Goal: Task Accomplishment & Management: Complete application form

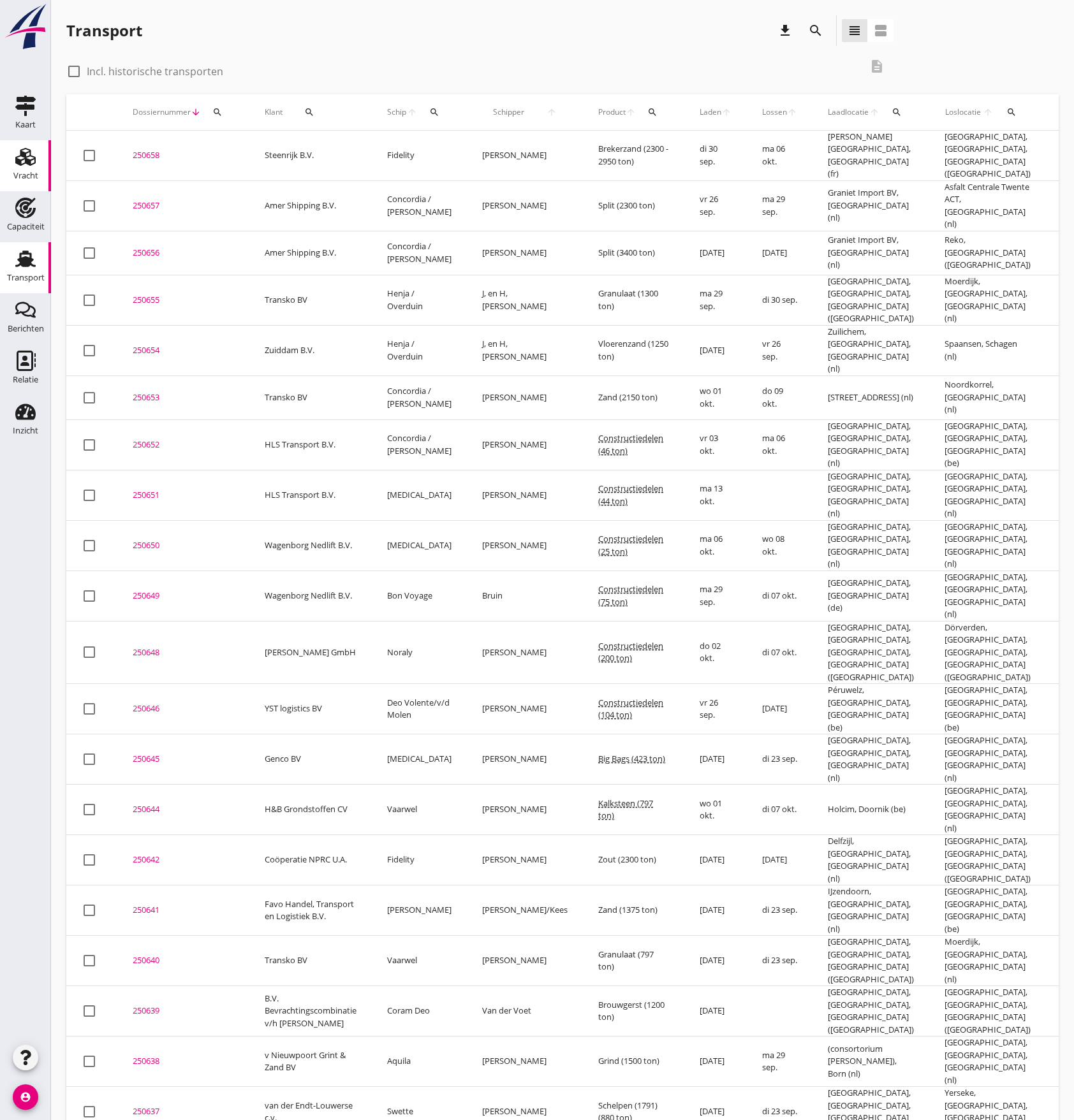
click at [21, 166] on icon "Vracht" at bounding box center [25, 157] width 20 height 20
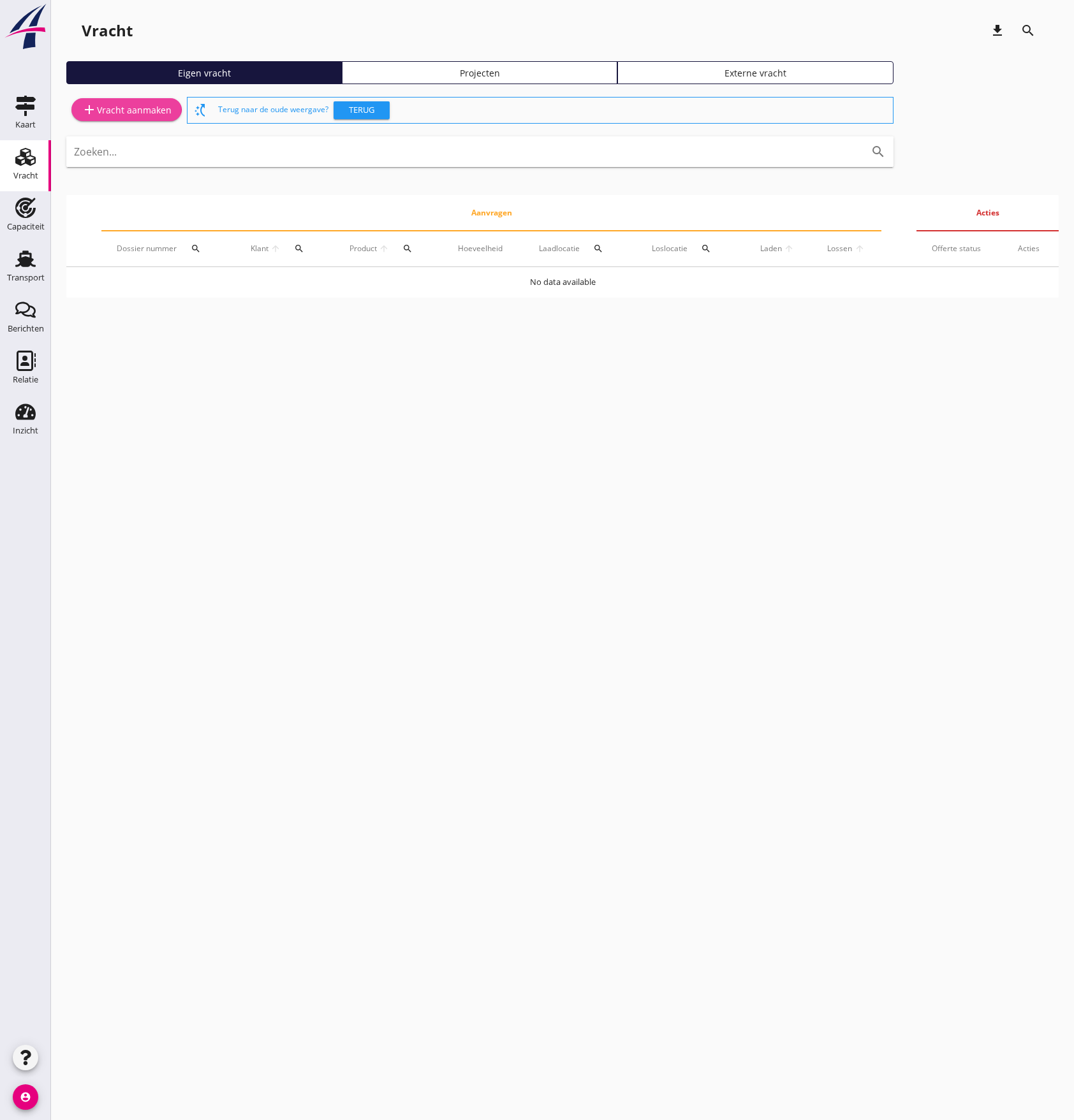
click at [136, 112] on div "add Vracht aanmaken" at bounding box center [126, 109] width 90 height 15
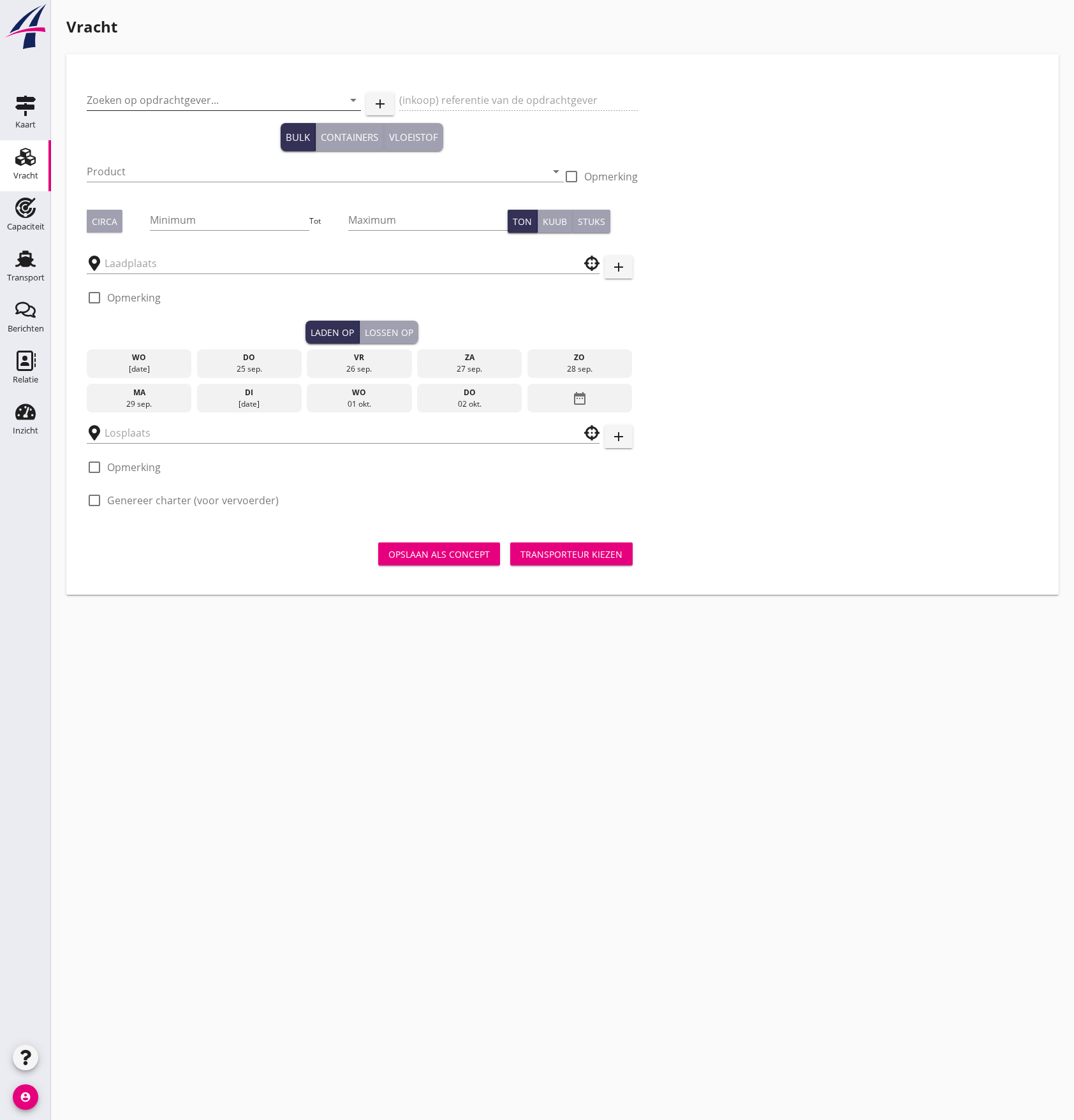
click at [121, 106] on input "Zoeken op opdrachtgever..." at bounding box center [206, 100] width 238 height 20
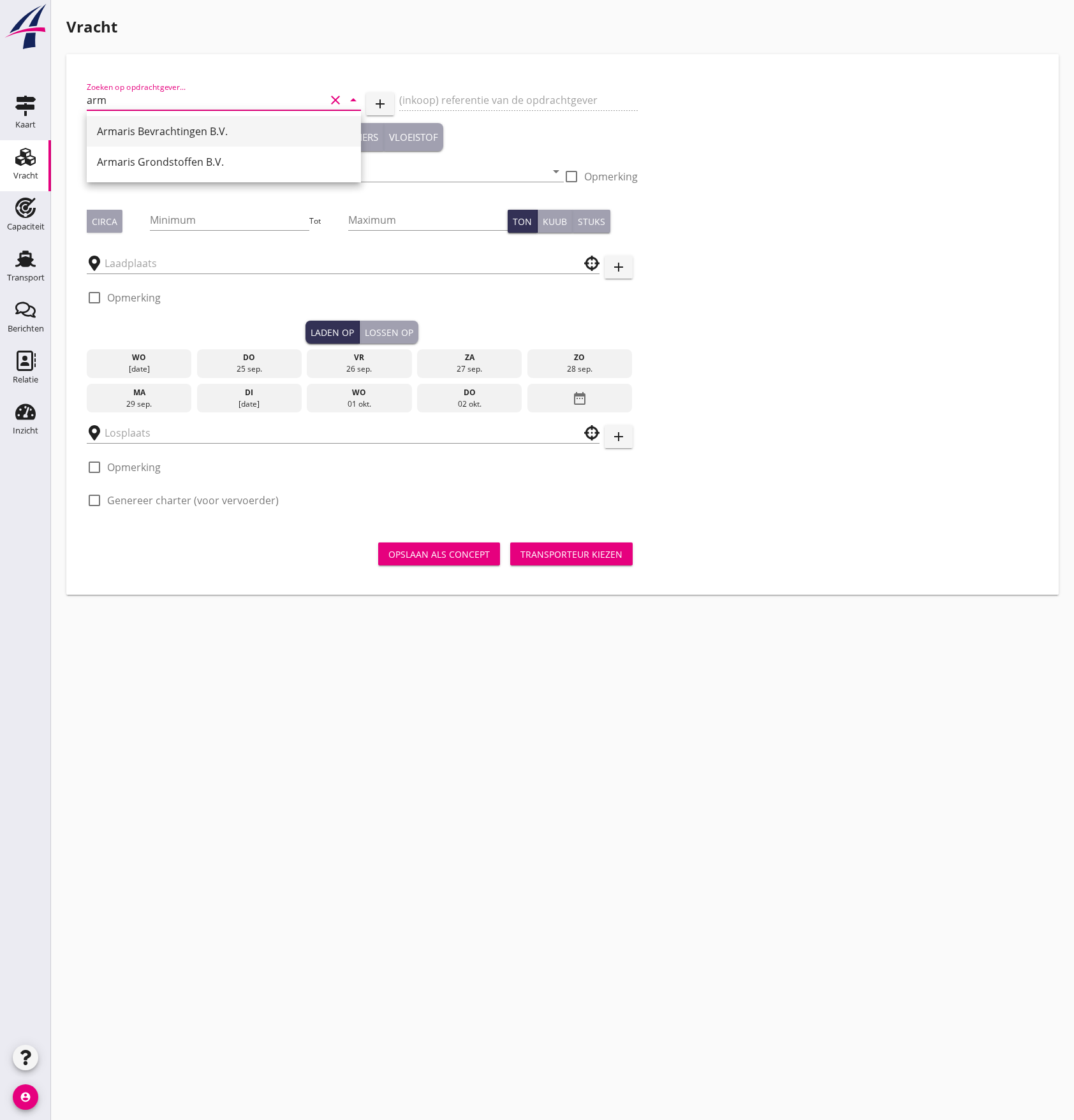
click at [225, 131] on div "Armaris Bevrachtingen B.V." at bounding box center [223, 131] width 253 height 15
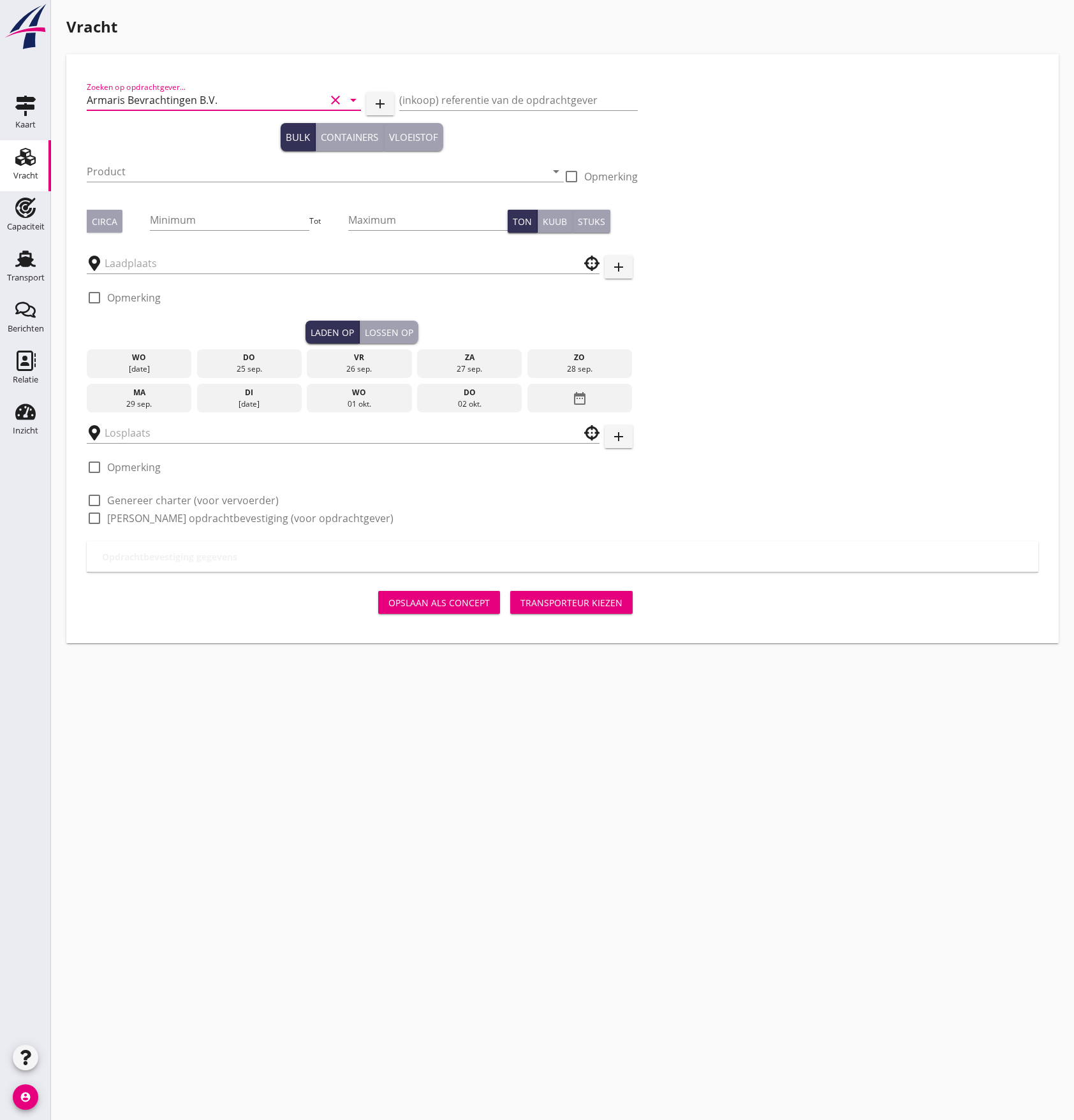
type input "Armaris Bevrachtingen B.V."
click at [839, 161] on div "Zoeken op opdrachtgever... Armaris Bevrachtingen B.V. clear arrow_drop_down add…" at bounding box center [562, 308] width 961 height 467
click at [153, 176] on input "Product" at bounding box center [316, 172] width 459 height 20
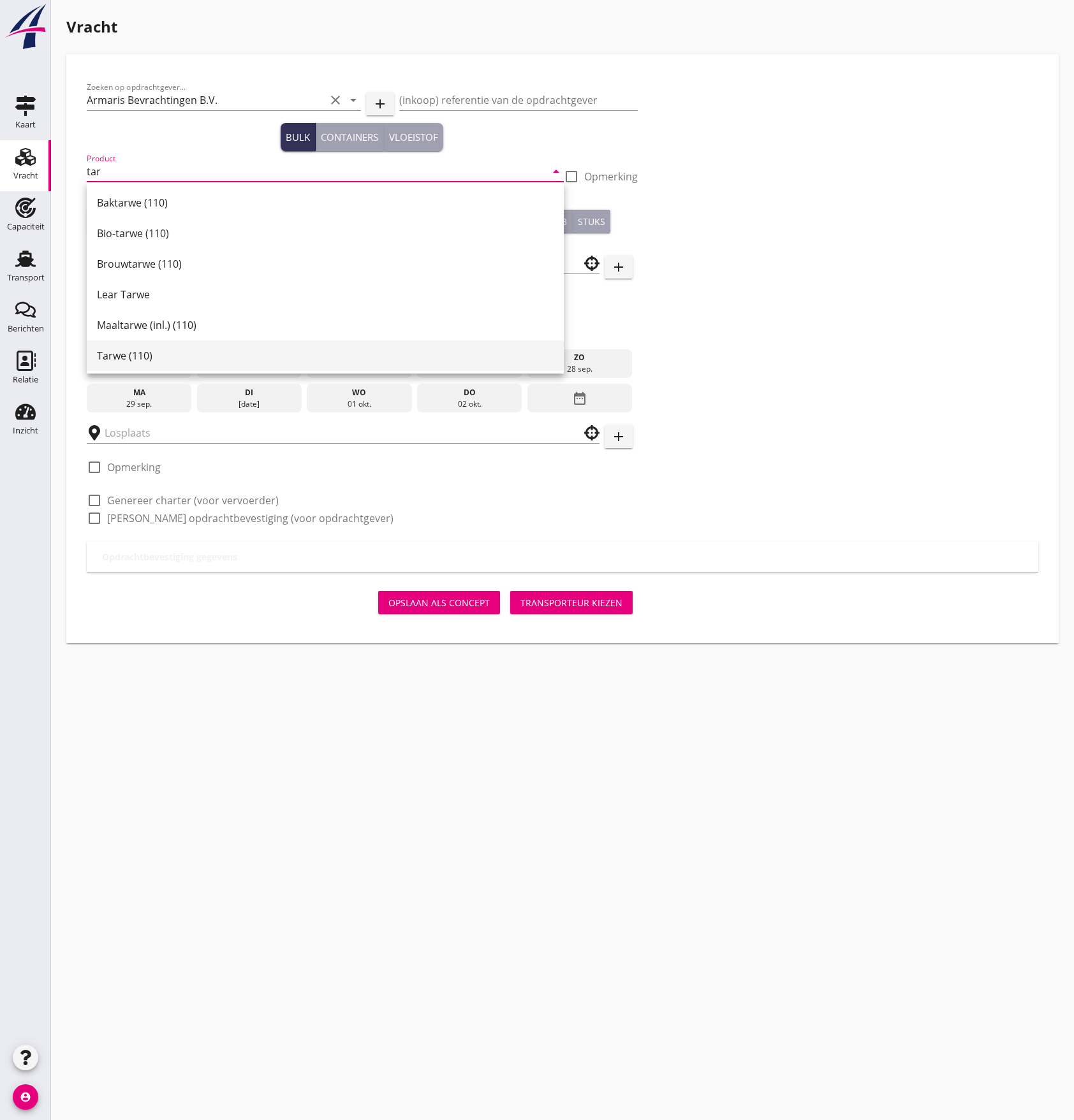
click at [123, 356] on div "Tarwe (110)" at bounding box center [325, 355] width 457 height 15
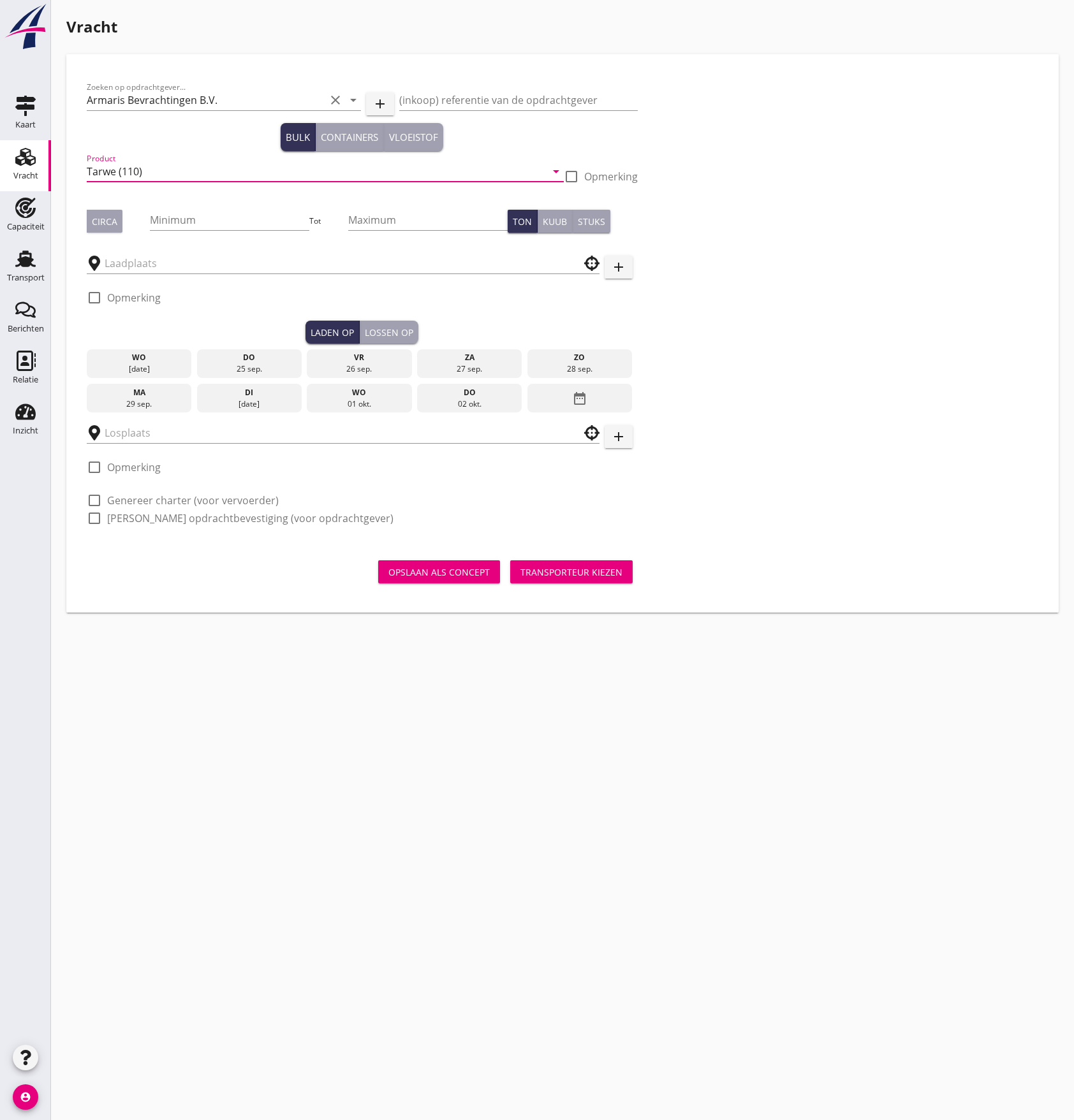
type input "Tarwe (110)"
click at [103, 225] on div "Circa" at bounding box center [105, 221] width 26 height 14
click at [204, 217] on input "Minimum" at bounding box center [230, 220] width 160 height 20
type input "1100"
click at [709, 225] on div "Zoeken op opdrachtgever... Armaris Bevrachtingen B.V. clear arrow_drop_down add…" at bounding box center [562, 308] width 961 height 467
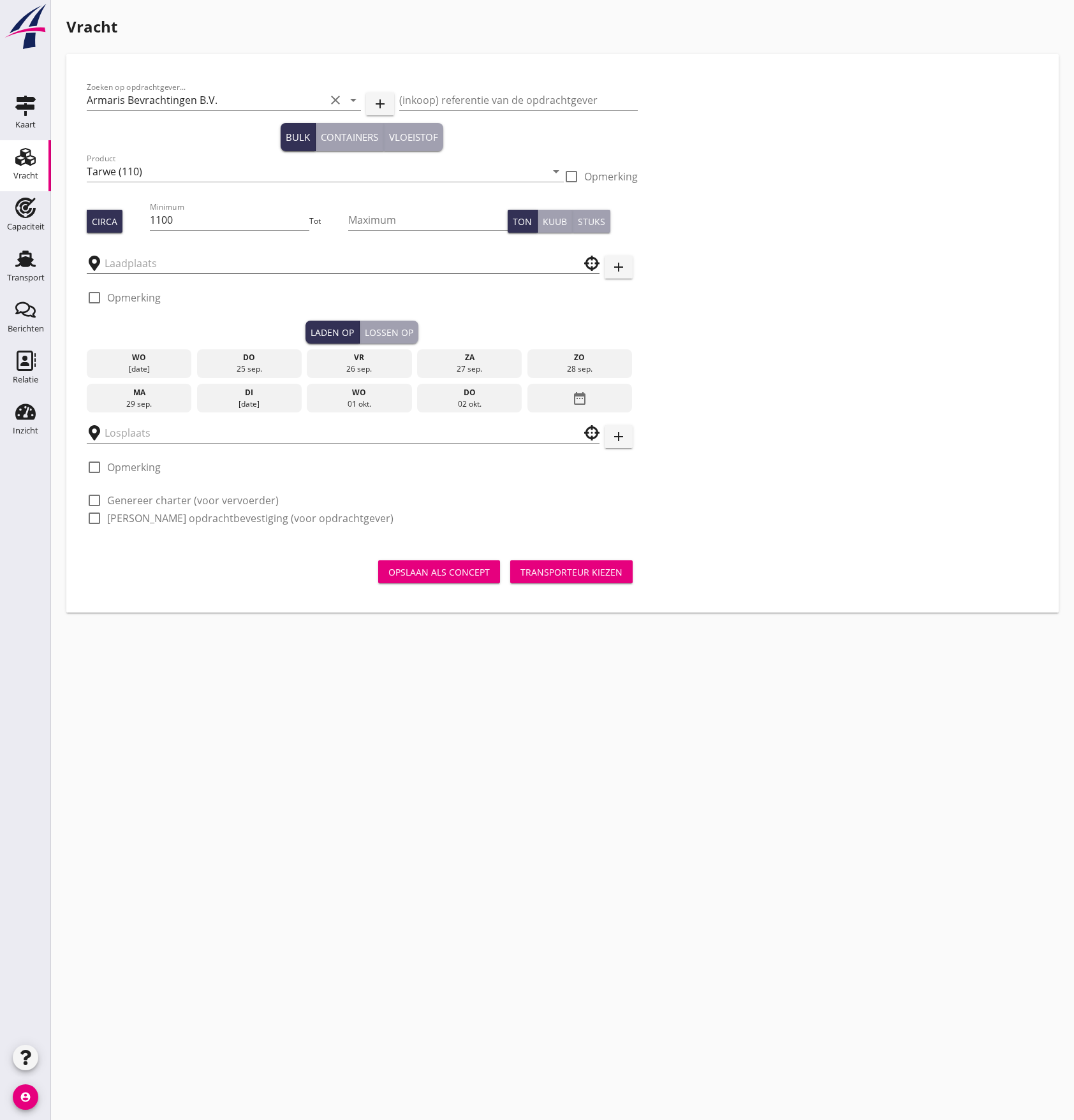
click at [151, 261] on input "text" at bounding box center [334, 263] width 459 height 20
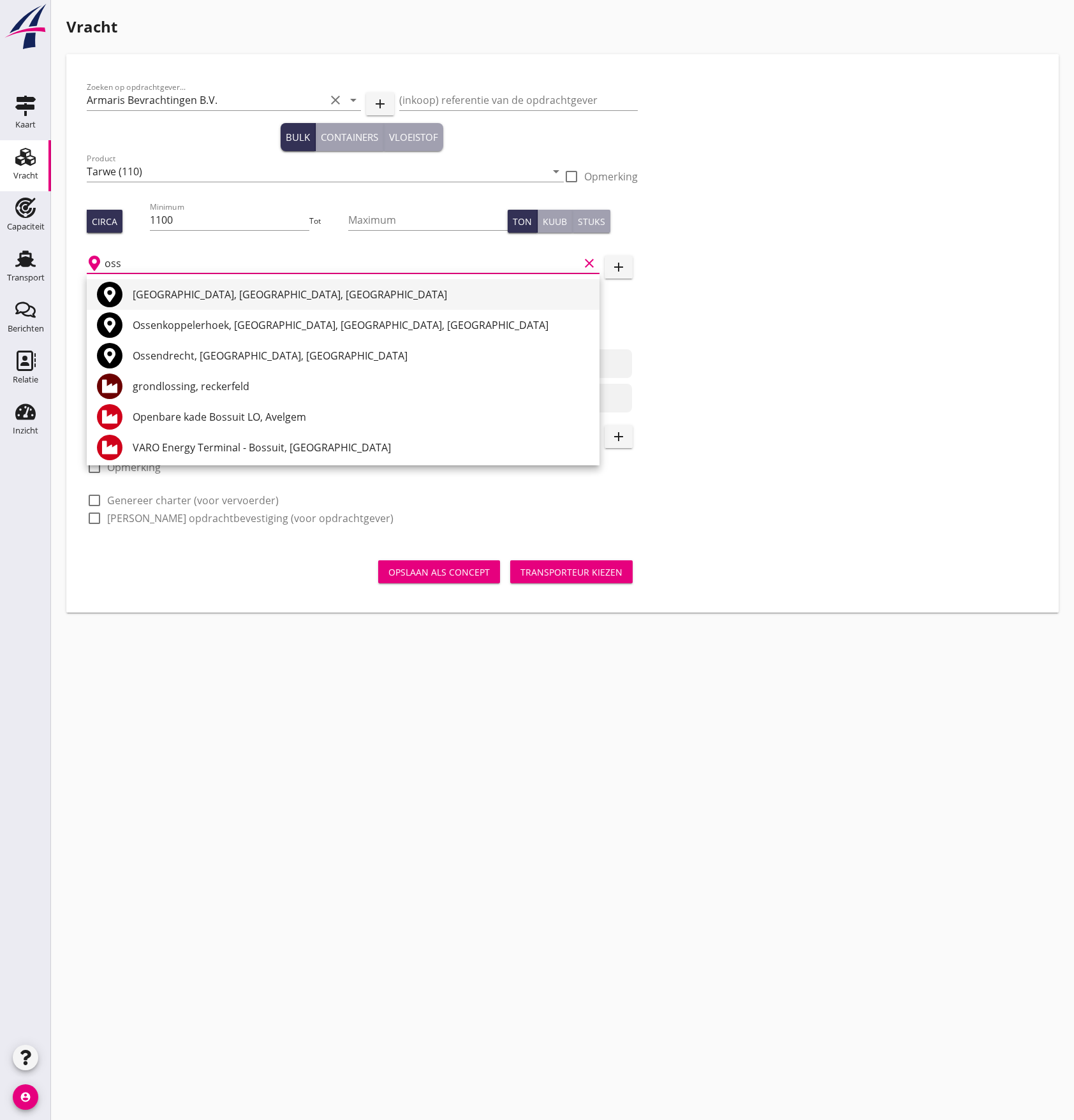
click at [167, 294] on div "[GEOGRAPHIC_DATA], [GEOGRAPHIC_DATA], [GEOGRAPHIC_DATA]" at bounding box center [361, 294] width 457 height 15
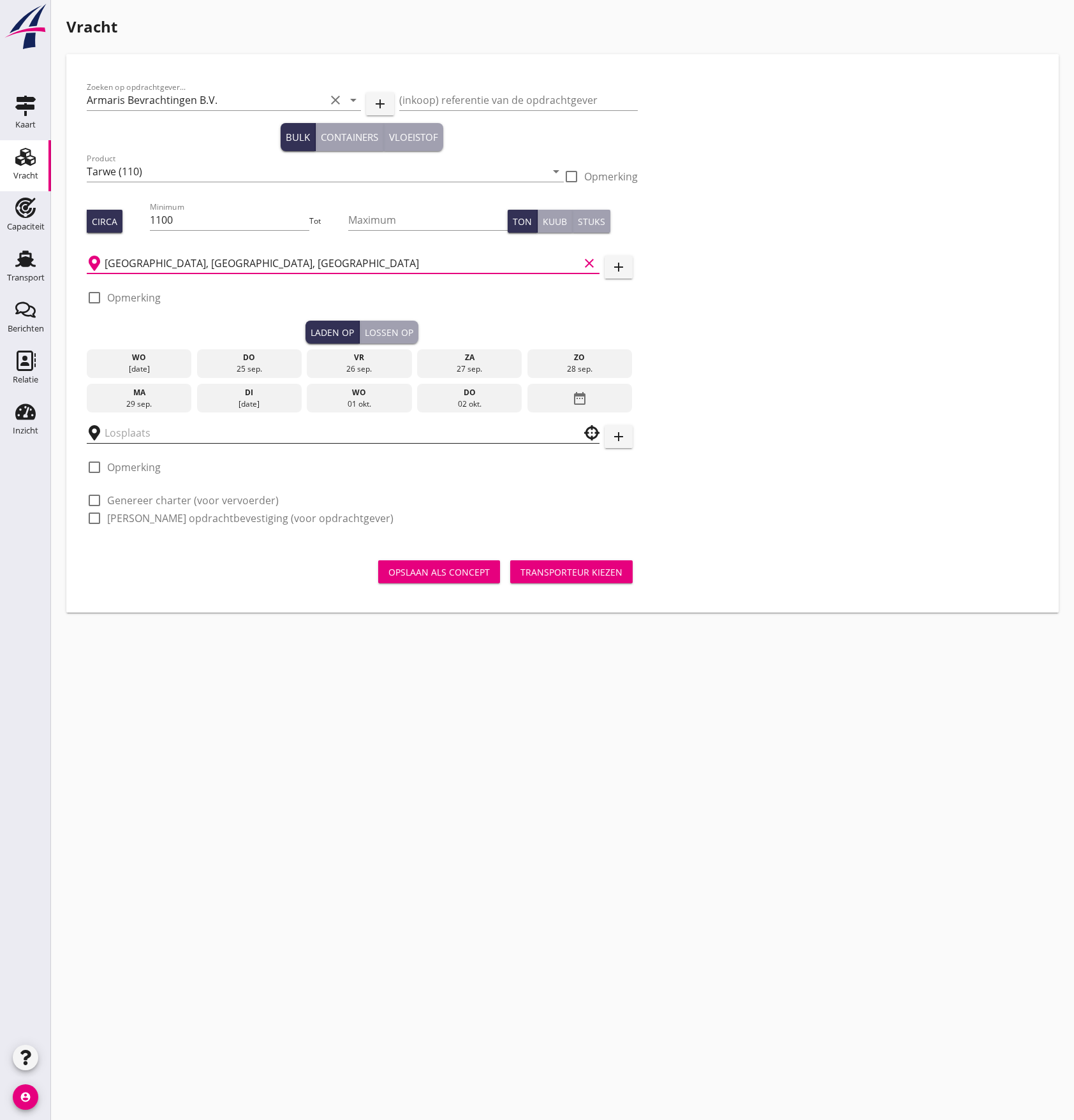
type input "[GEOGRAPHIC_DATA], [GEOGRAPHIC_DATA], [GEOGRAPHIC_DATA]"
click at [148, 431] on input "text" at bounding box center [334, 433] width 459 height 20
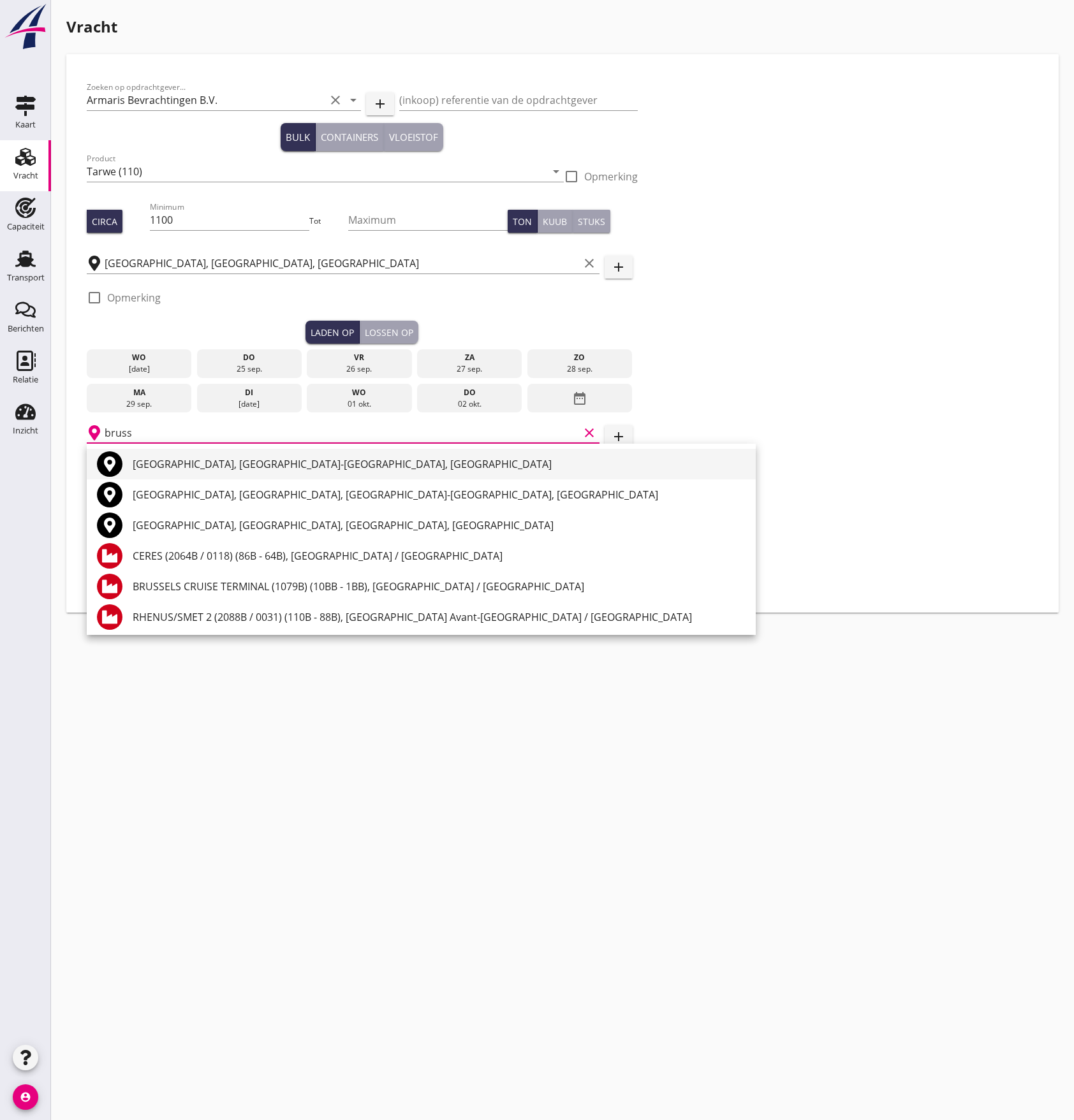
click at [156, 465] on div "[GEOGRAPHIC_DATA], [GEOGRAPHIC_DATA]-[GEOGRAPHIC_DATA], [GEOGRAPHIC_DATA]" at bounding box center [439, 464] width 613 height 15
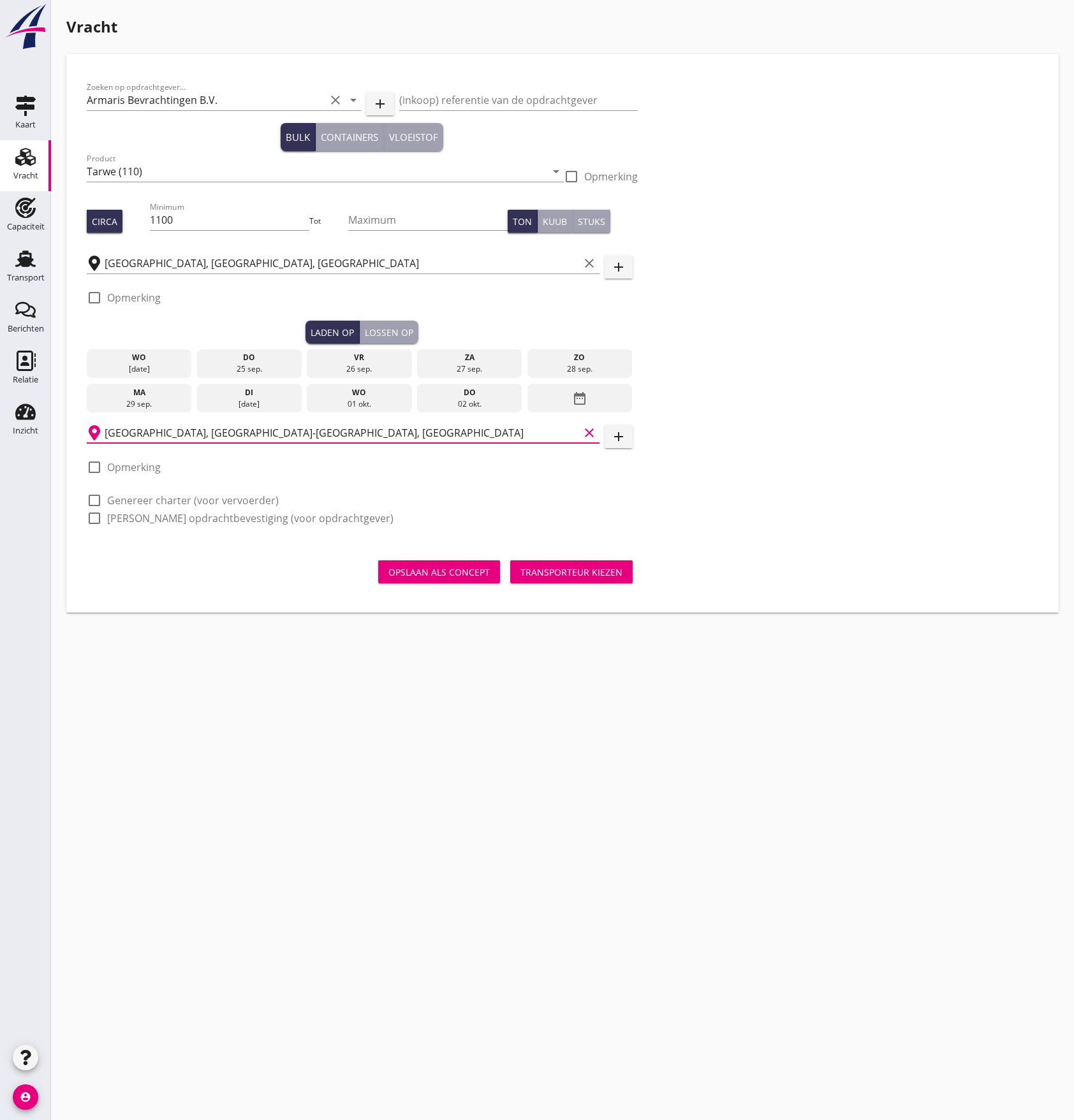
type input "[GEOGRAPHIC_DATA], [GEOGRAPHIC_DATA]-[GEOGRAPHIC_DATA], [GEOGRAPHIC_DATA]"
click at [100, 503] on div at bounding box center [94, 500] width 22 height 22
checkbox input "true"
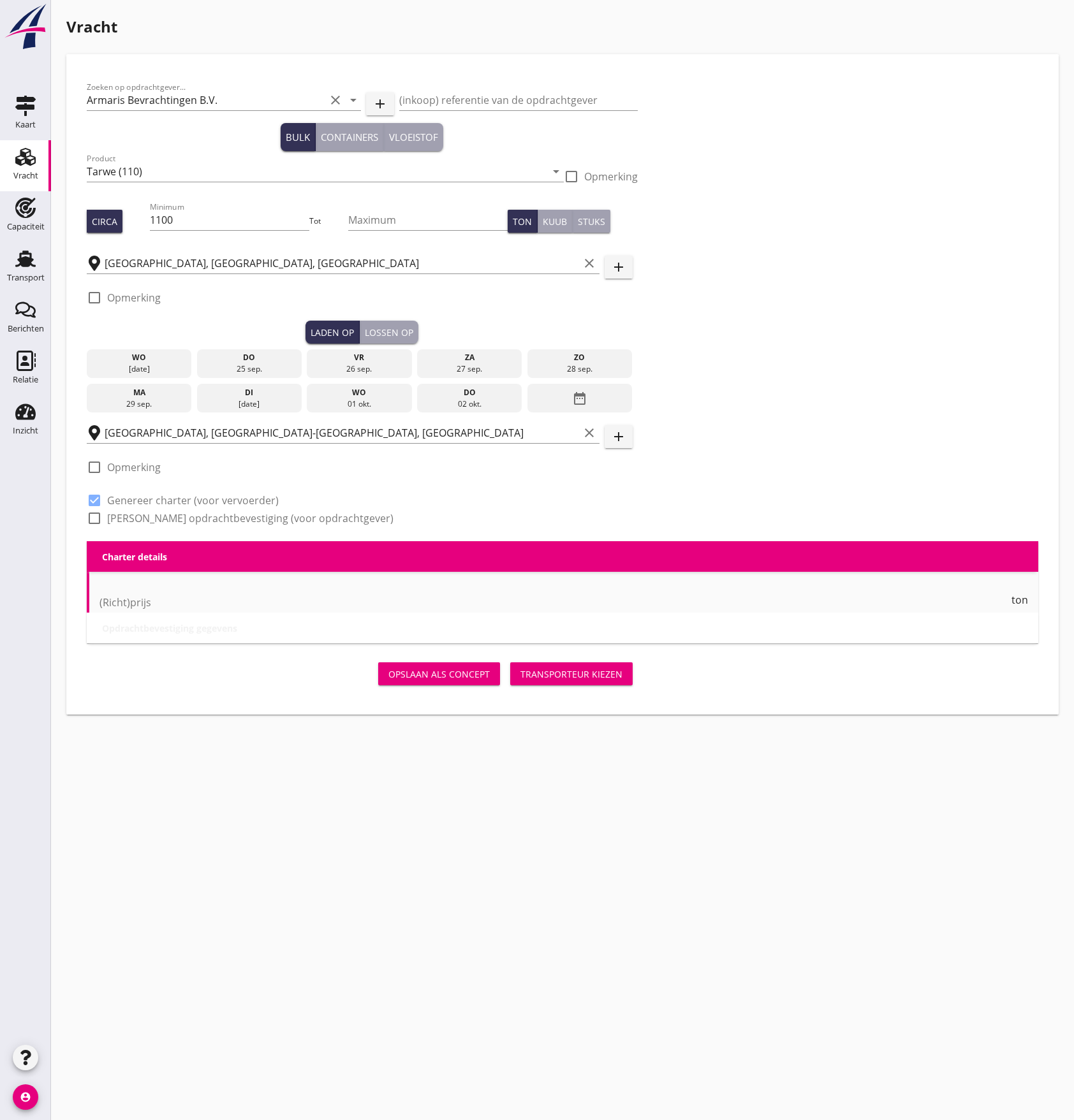
checkbox input "true"
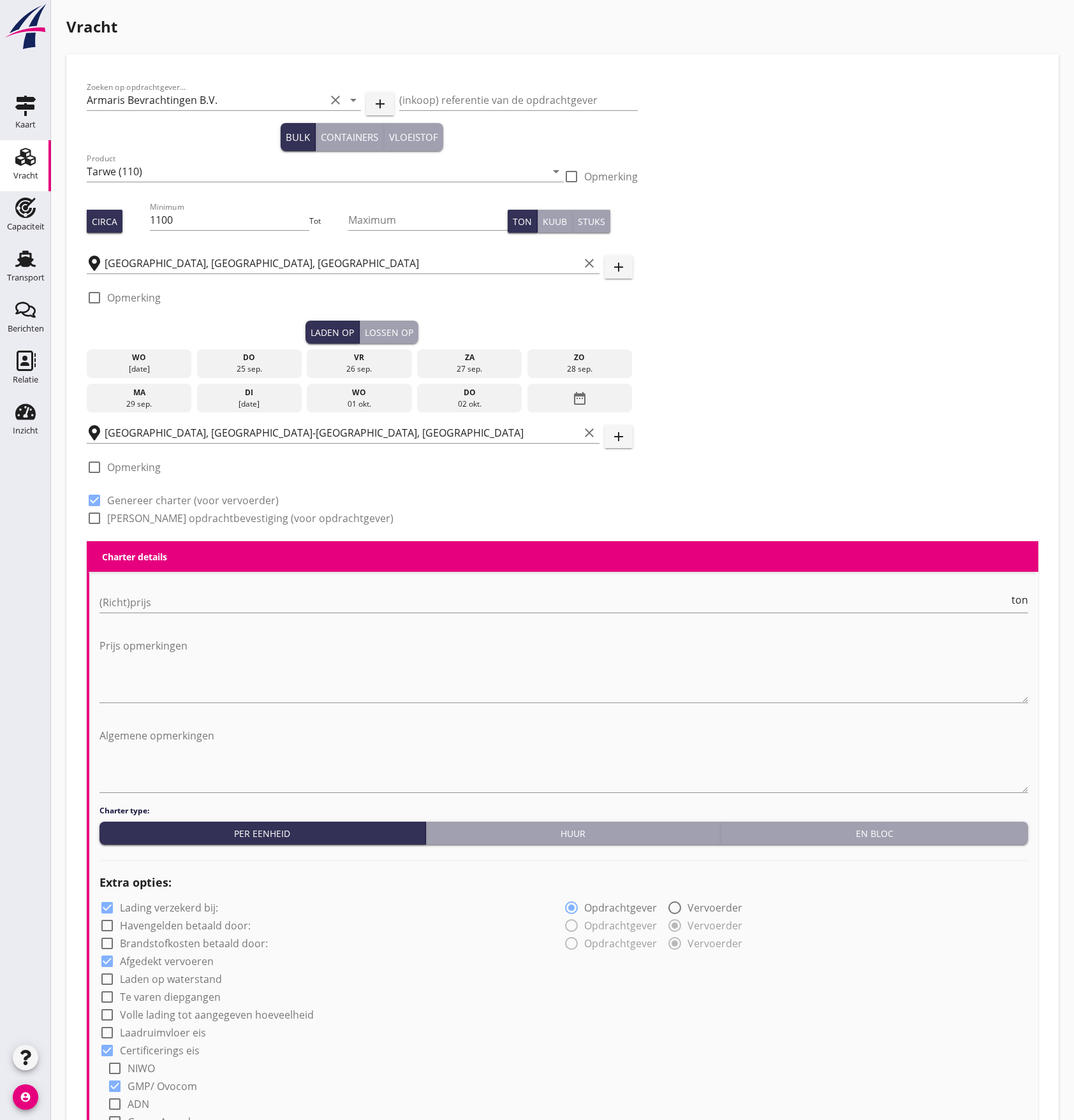
click at [98, 519] on div at bounding box center [94, 518] width 22 height 22
checkbox input "true"
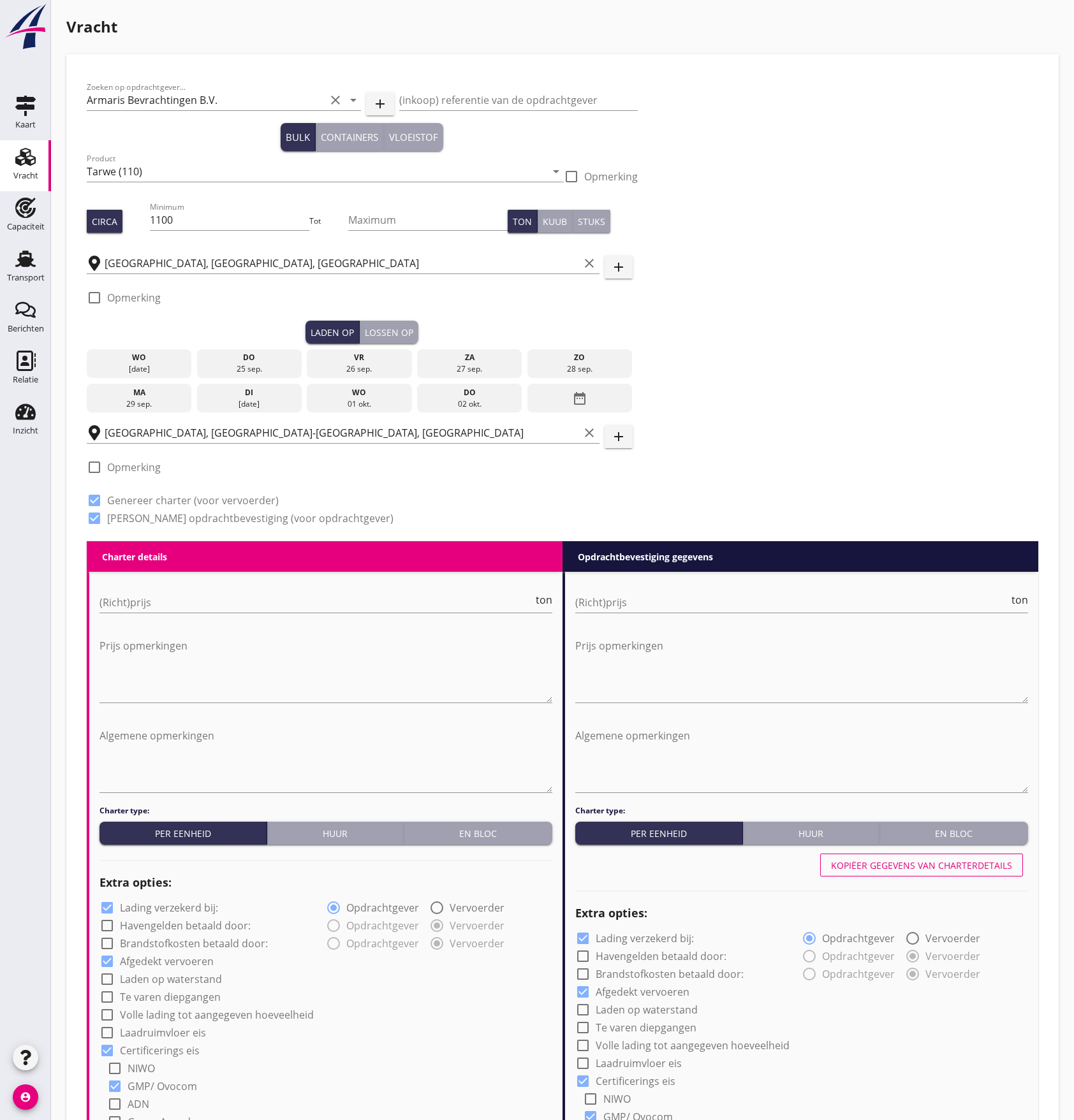
click at [258, 368] on div "25 sep." at bounding box center [250, 369] width 99 height 11
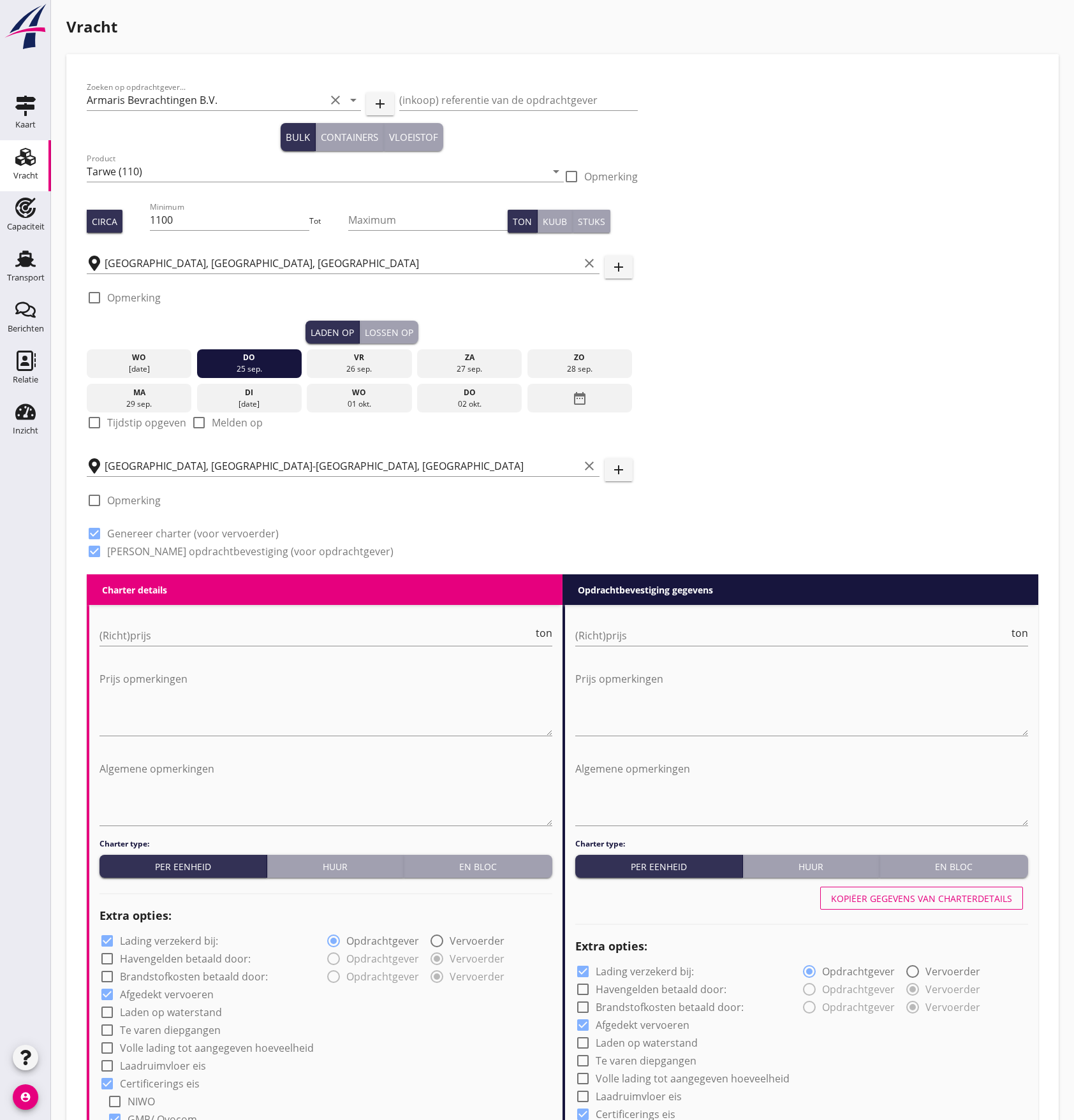
click at [93, 421] on div at bounding box center [94, 423] width 22 height 22
checkbox input "true"
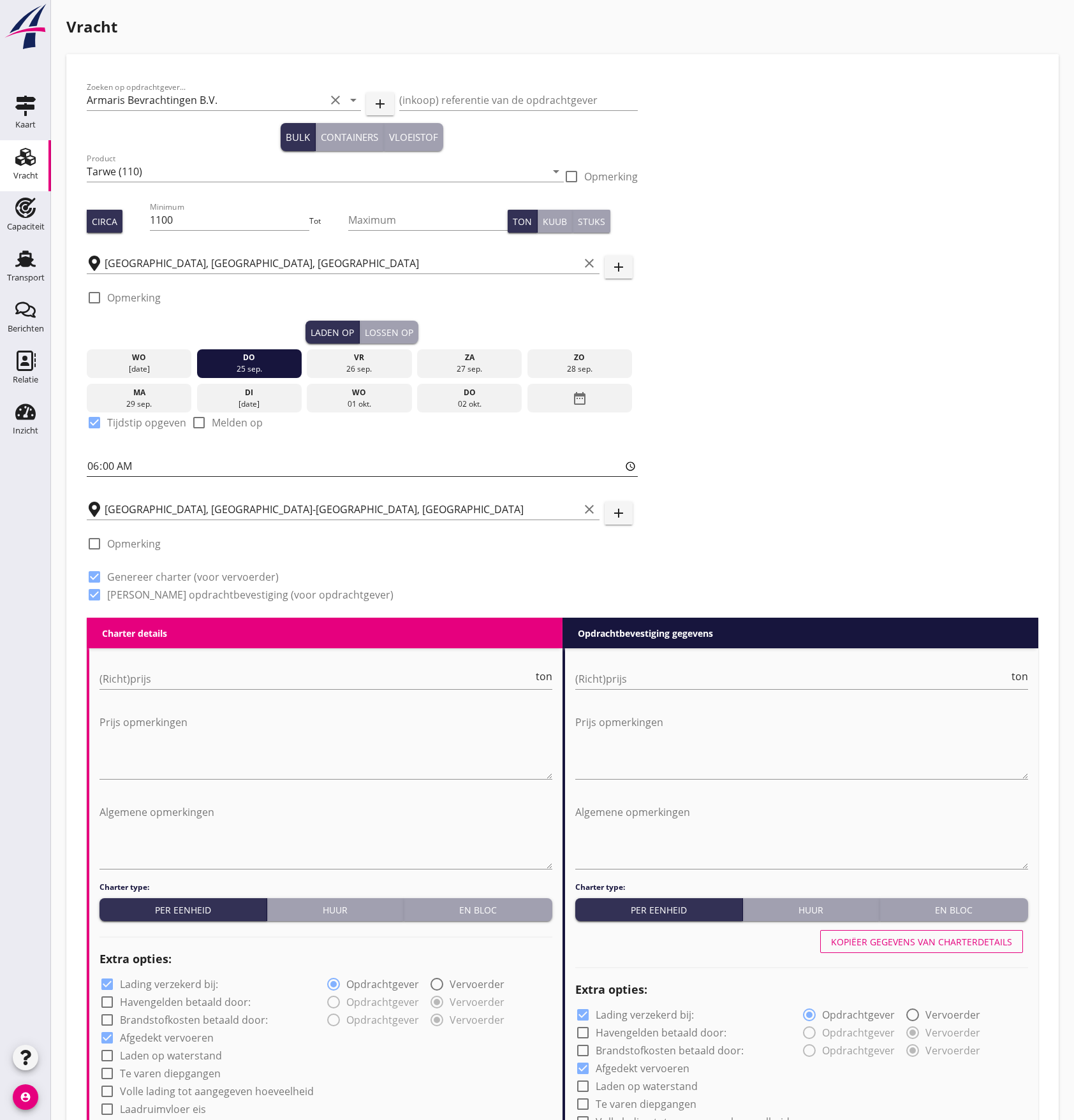
click at [92, 470] on input "06:00" at bounding box center [362, 466] width 551 height 20
type input "14:01"
click at [391, 337] on div "Lossen op" at bounding box center [388, 332] width 48 height 14
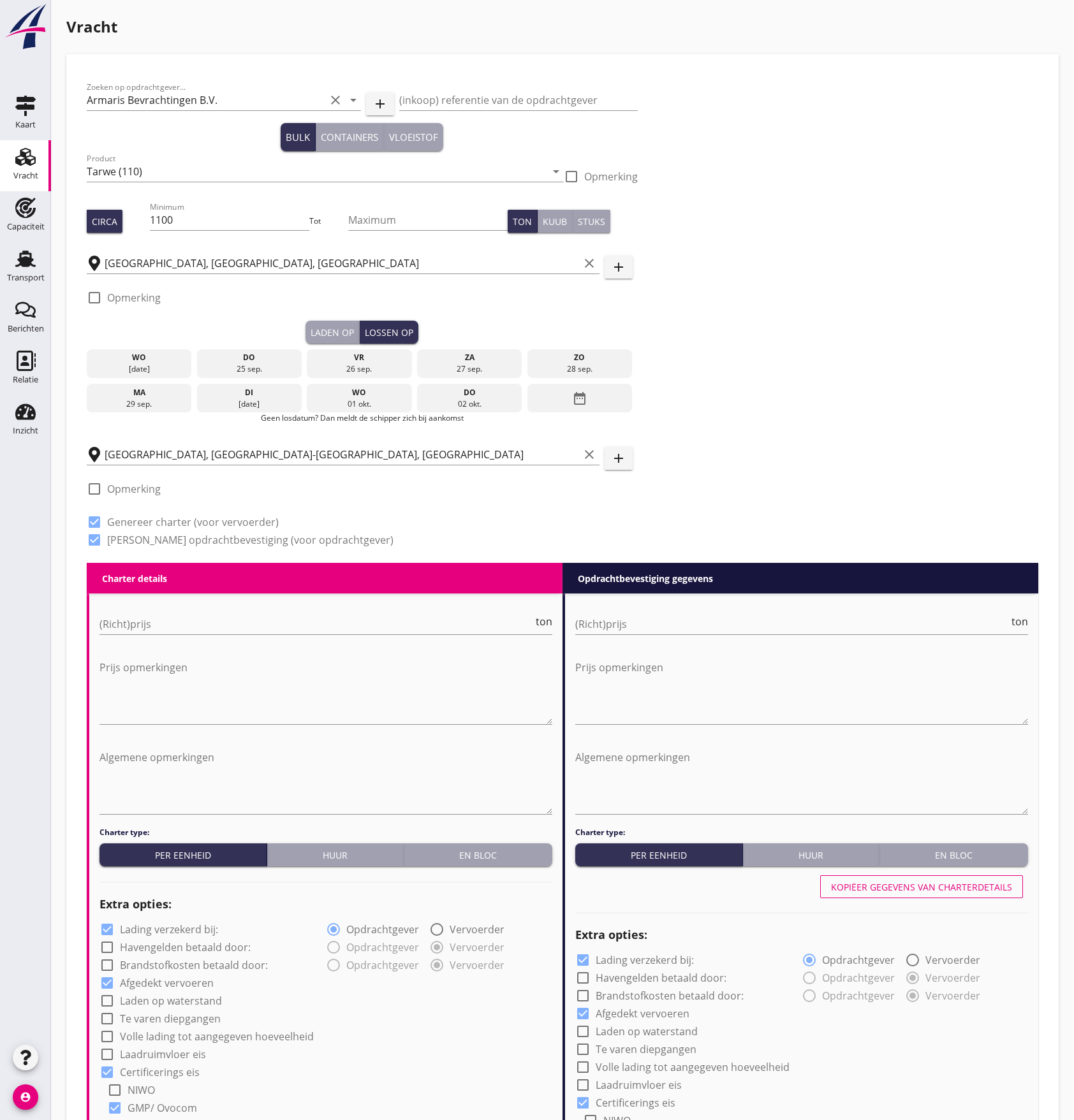
click at [157, 398] on div "29 sep." at bounding box center [139, 404] width 99 height 11
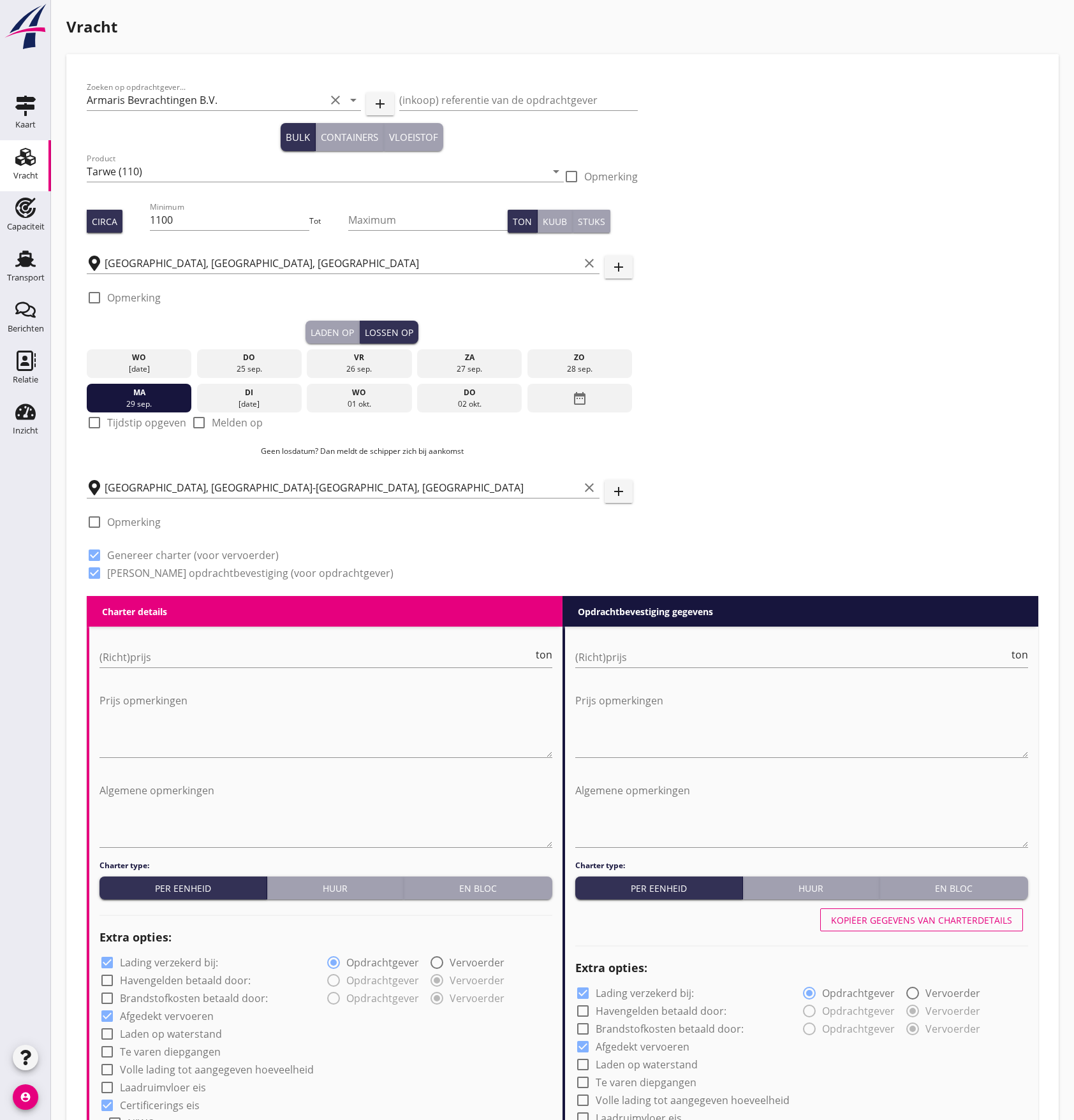
click at [125, 425] on label "Tijdstip opgeven" at bounding box center [146, 423] width 79 height 13
checkbox input "true"
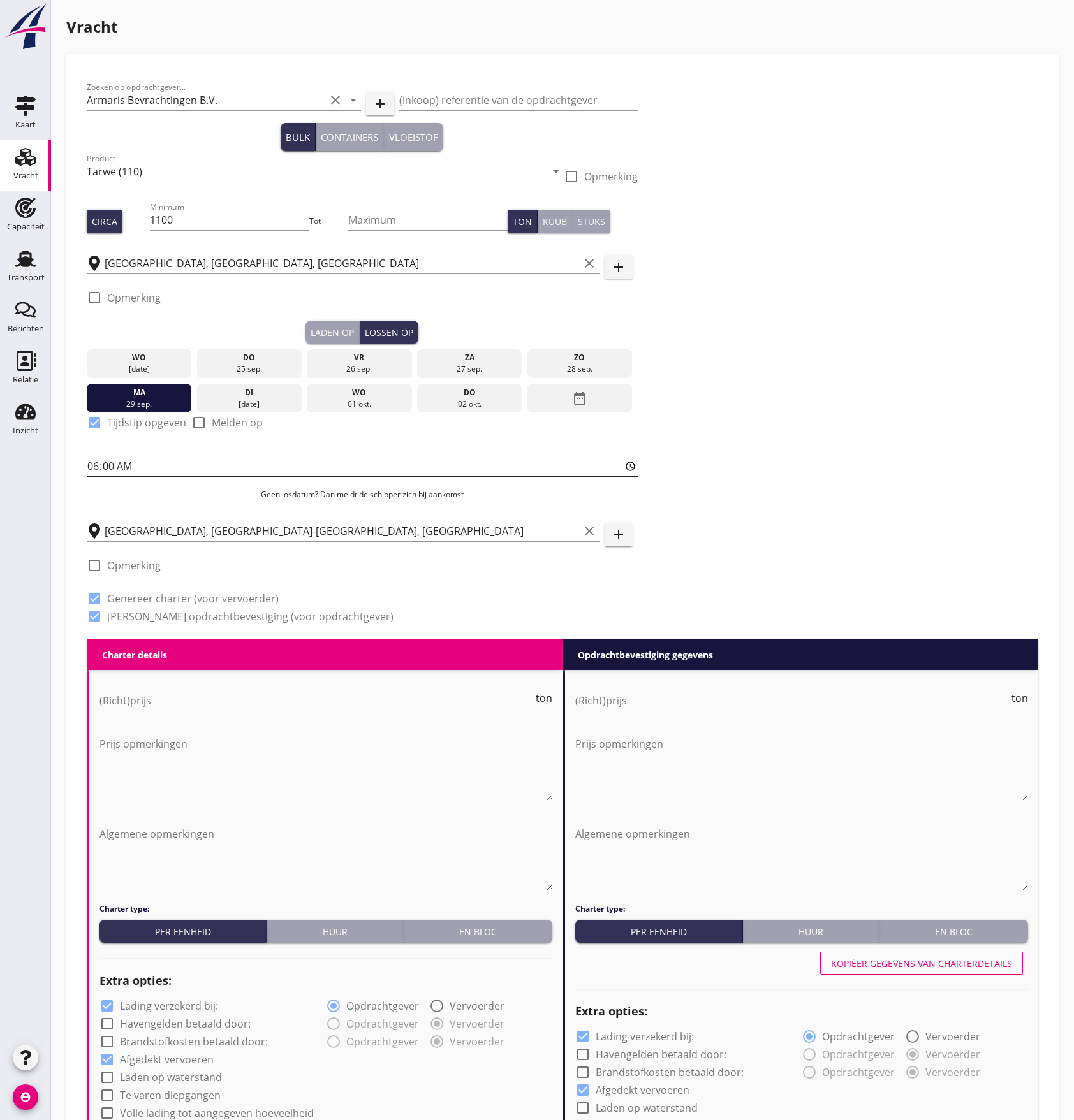
click at [111, 470] on input "06:00" at bounding box center [362, 466] width 551 height 20
type input "06:01"
click at [740, 361] on div "Zoeken op opdrachtgever... Armaris Bevrachtingen B.V. clear arrow_drop_down add…" at bounding box center [562, 357] width 961 height 565
click at [823, 370] on div "Zoeken op opdrachtgever... Armaris Bevrachtingen B.V. clear arrow_drop_down add…" at bounding box center [562, 357] width 961 height 565
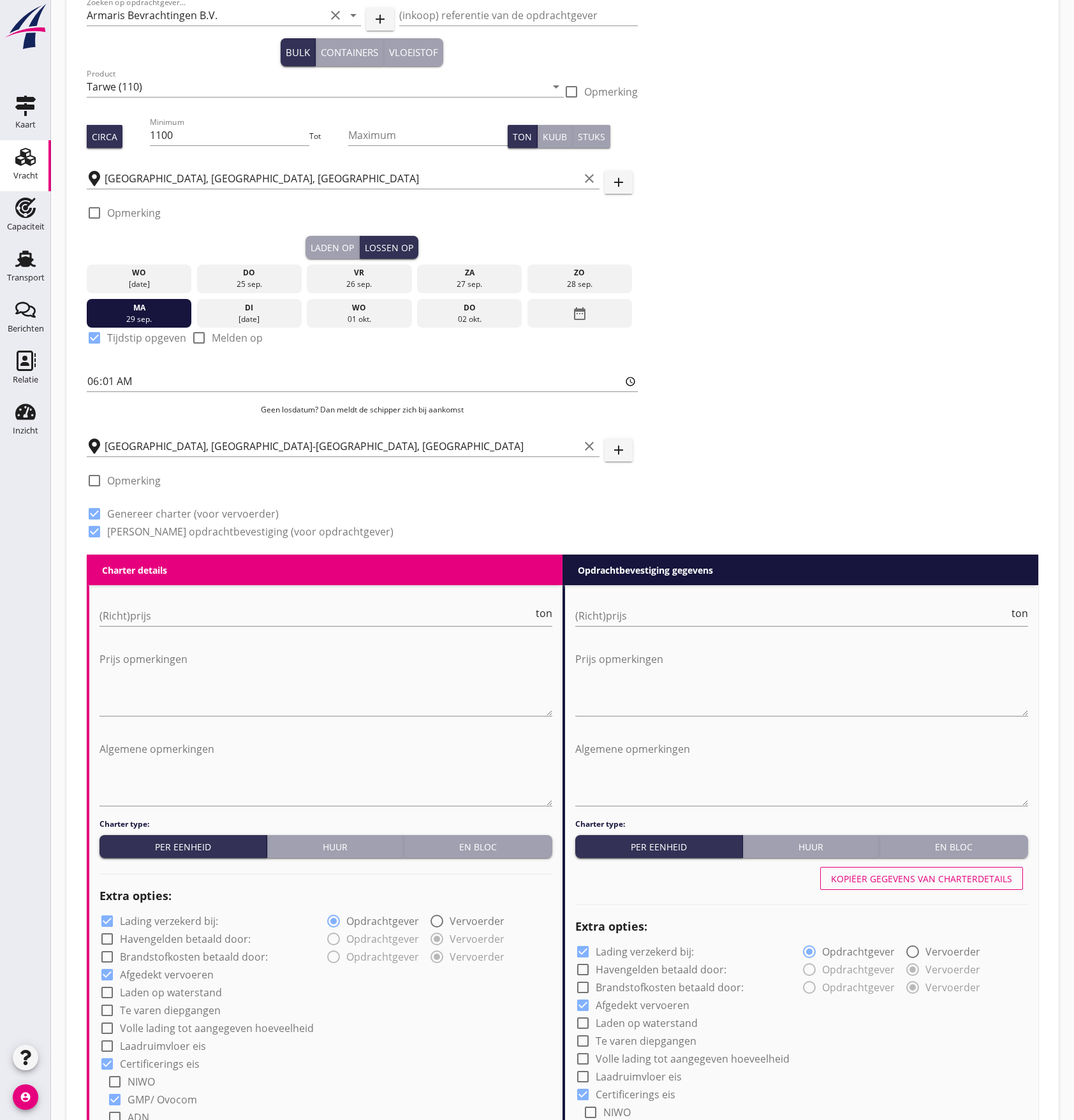
scroll to position [169, 0]
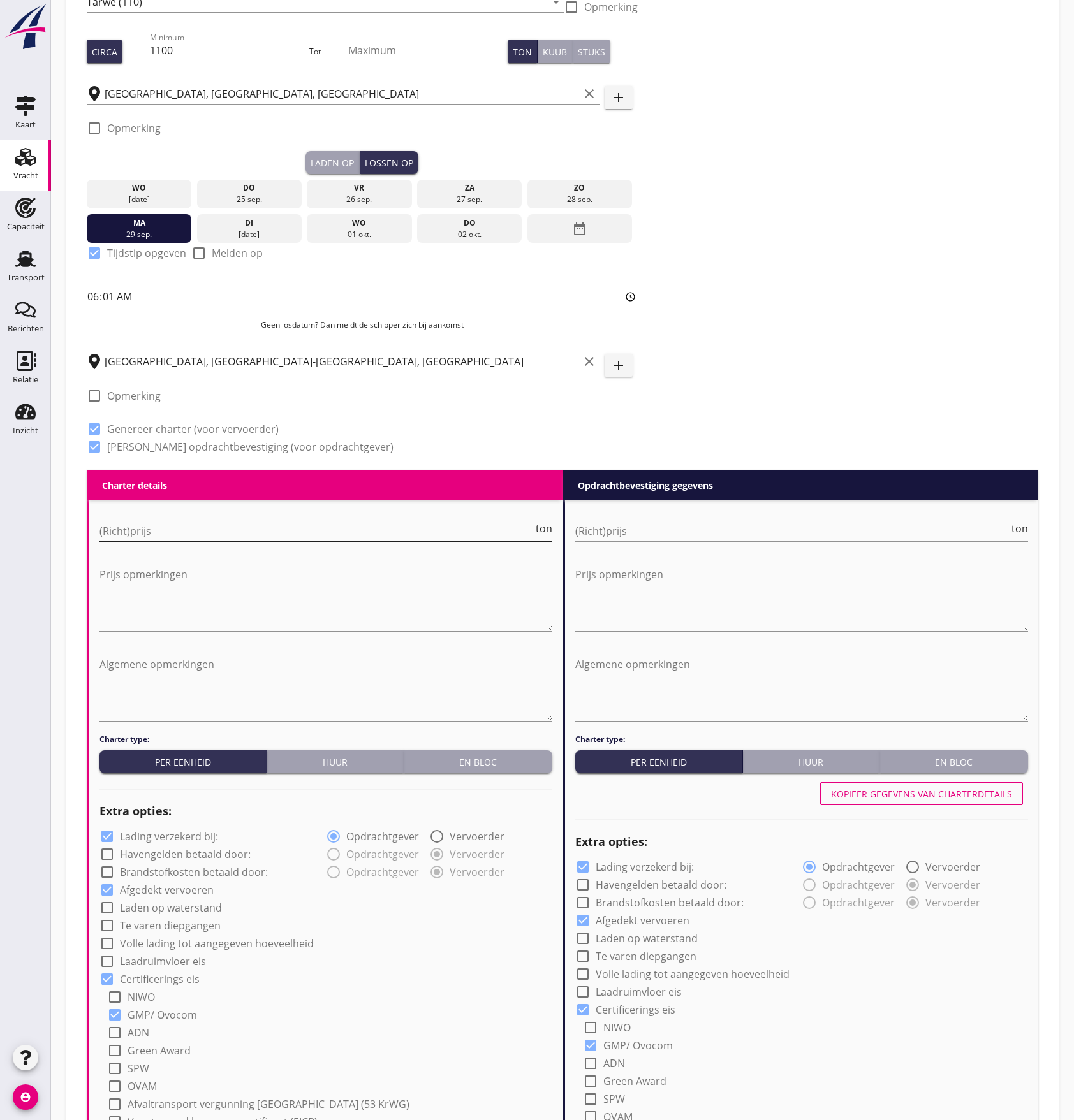
click at [141, 538] on input "(Richt)prijs" at bounding box center [317, 531] width 434 height 20
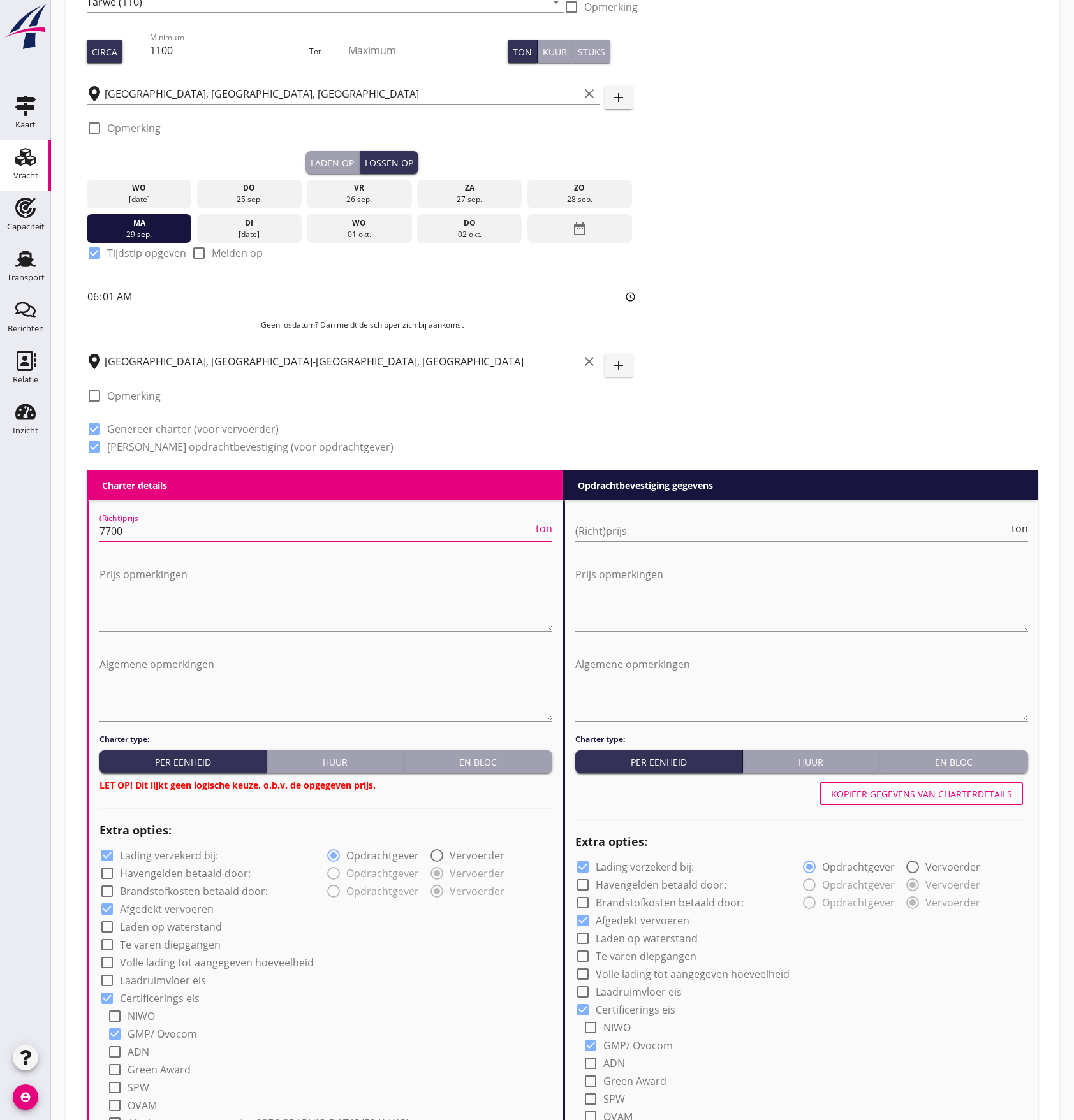
type input "7700"
click at [483, 767] on div "En bloc" at bounding box center [477, 762] width 139 height 14
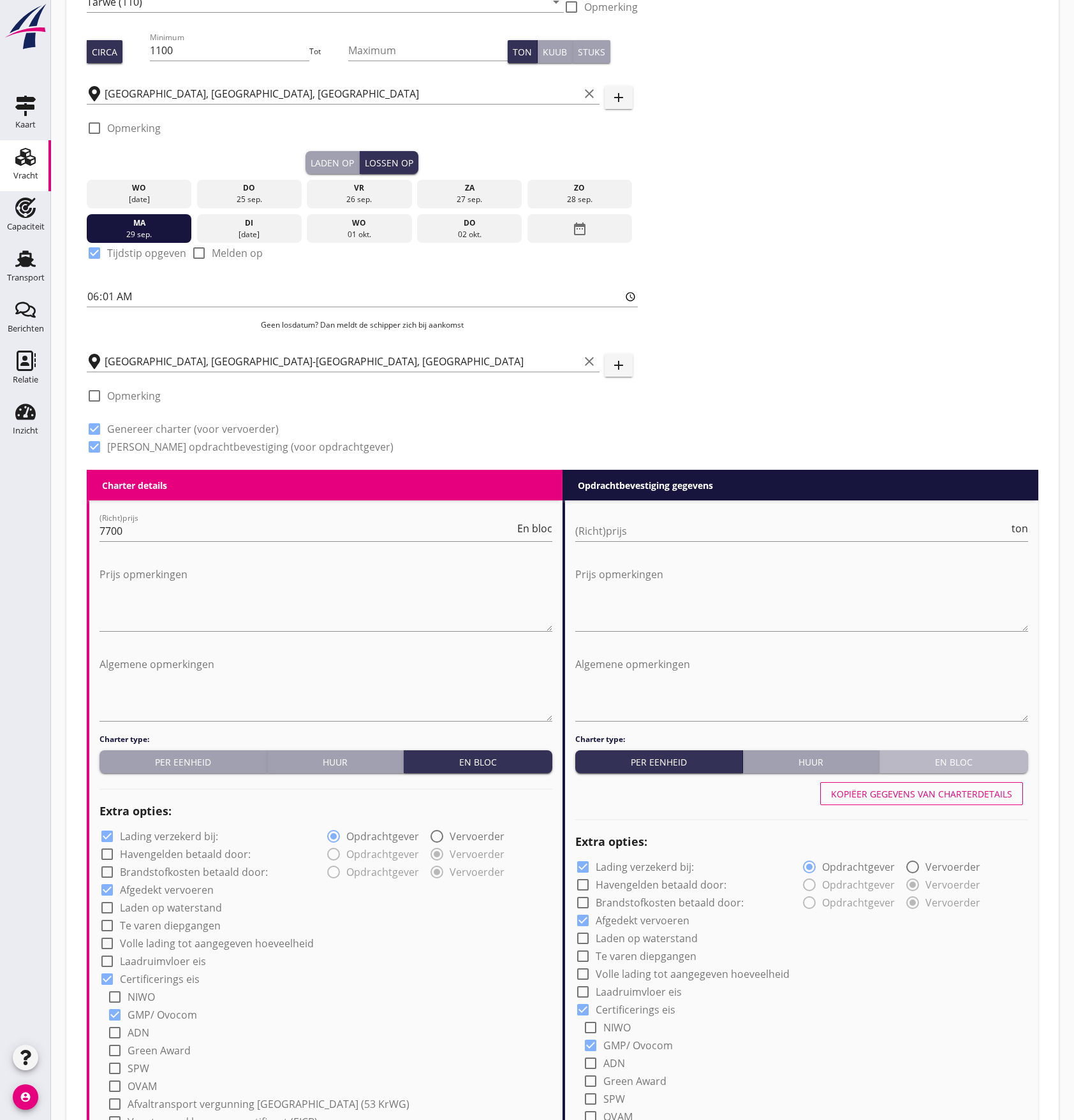
click at [949, 763] on div "En bloc" at bounding box center [953, 762] width 139 height 14
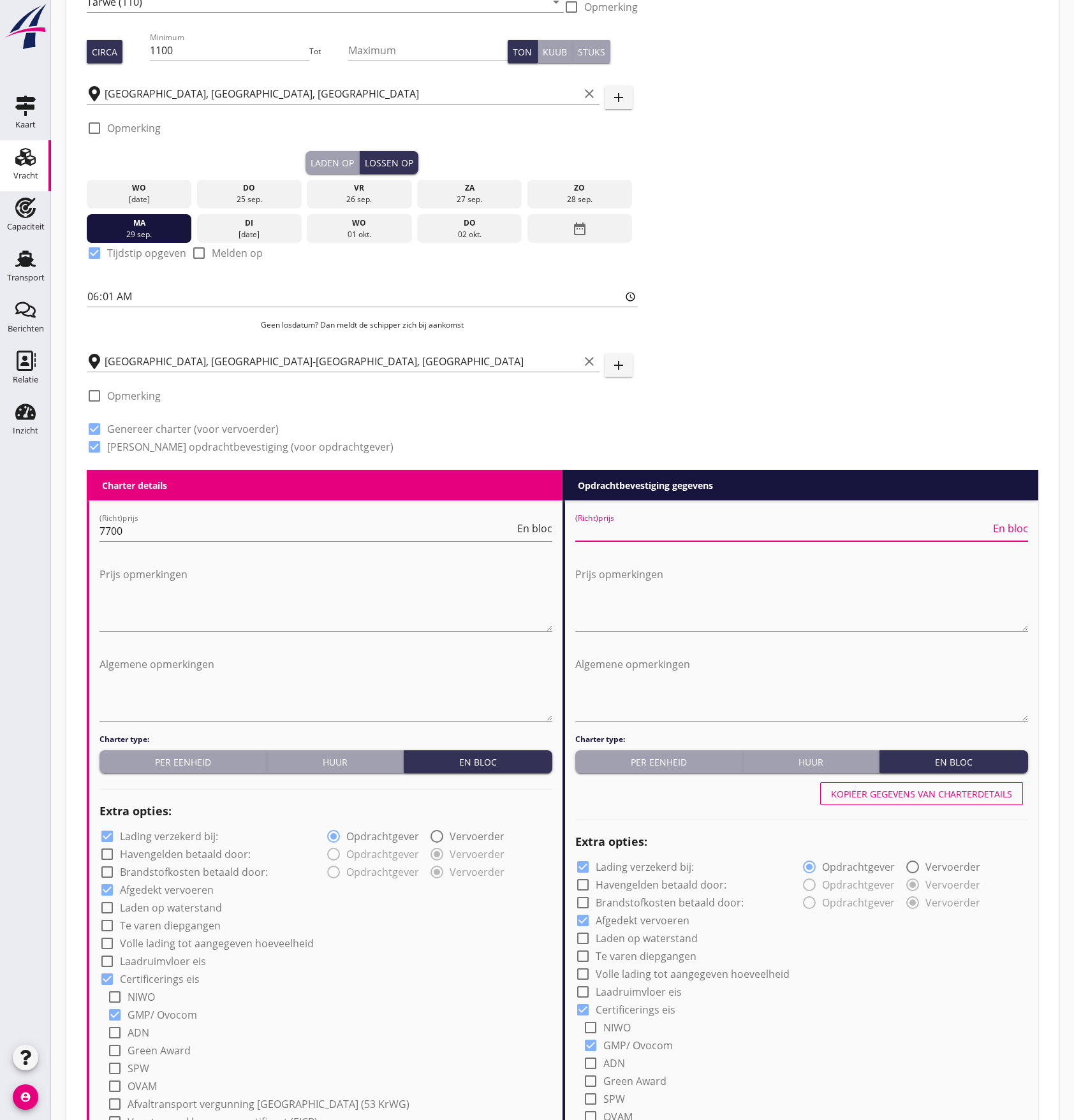
click at [616, 536] on input "(Richt)prijs" at bounding box center [783, 531] width 415 height 20
type input "7700"
click at [588, 430] on div "check_box Genereer charter (voor vervoerder)" at bounding box center [362, 428] width 551 height 18
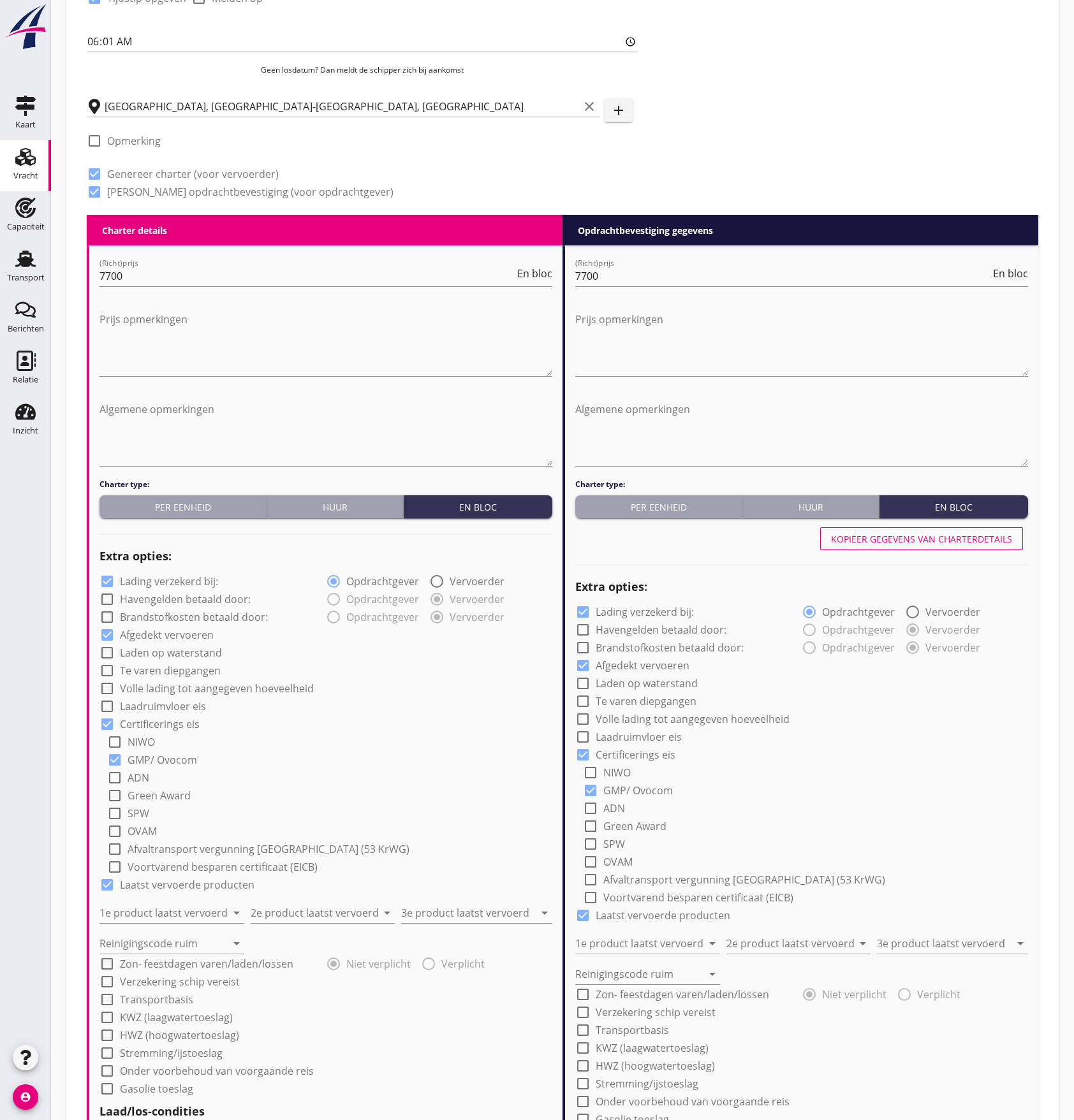
scroll to position [510, 0]
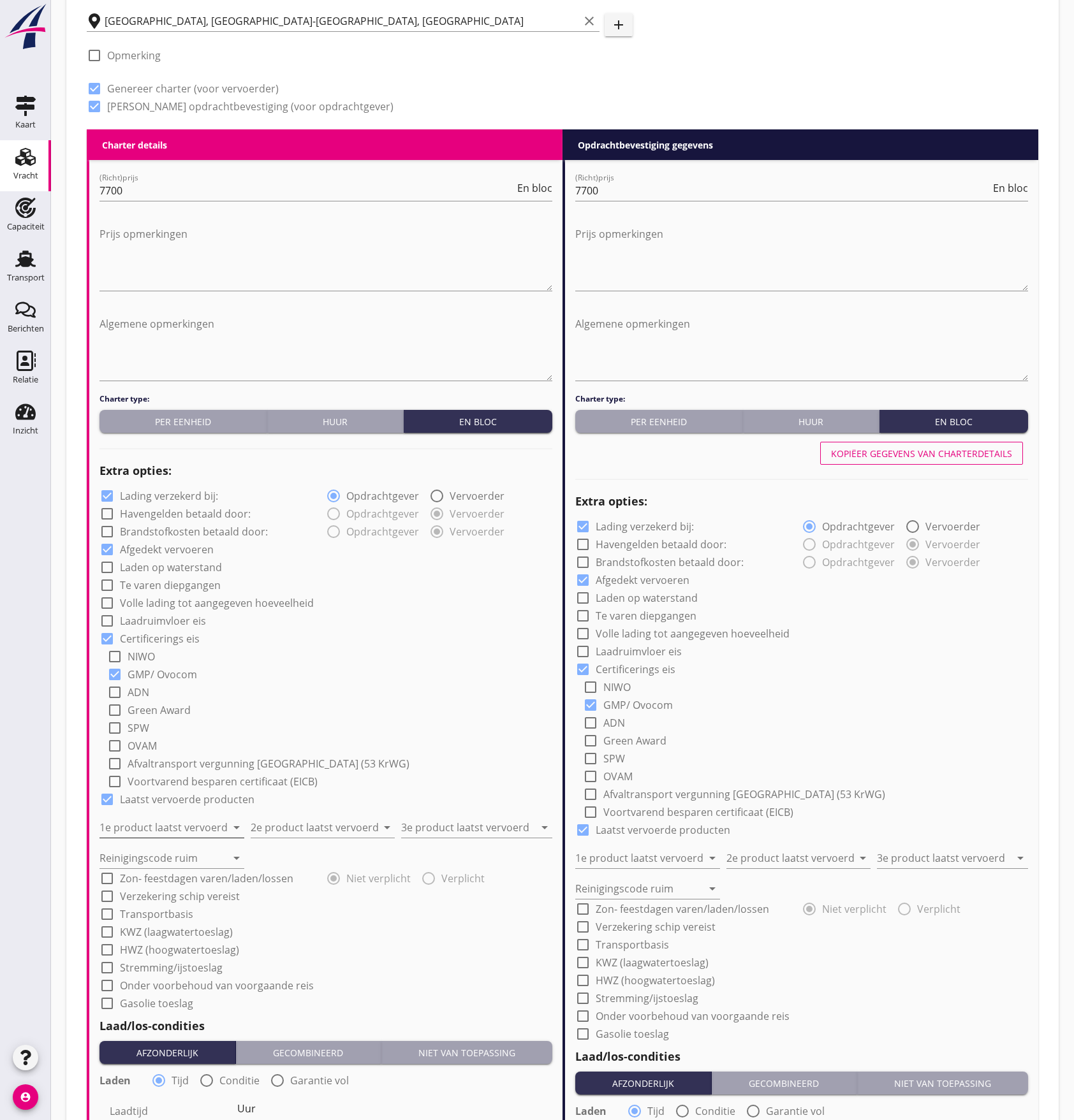
click at [159, 826] on input "1e product laatst vervoerd" at bounding box center [163, 828] width 127 height 20
click at [151, 855] on div "Constructiedelen (9412)" at bounding box center [172, 859] width 124 height 15
type input "Constructiedelen (9412)"
click at [289, 826] on input "2e product laatst vervoerd" at bounding box center [314, 828] width 127 height 20
click at [283, 942] on div "Split (6152)" at bounding box center [322, 951] width 124 height 31
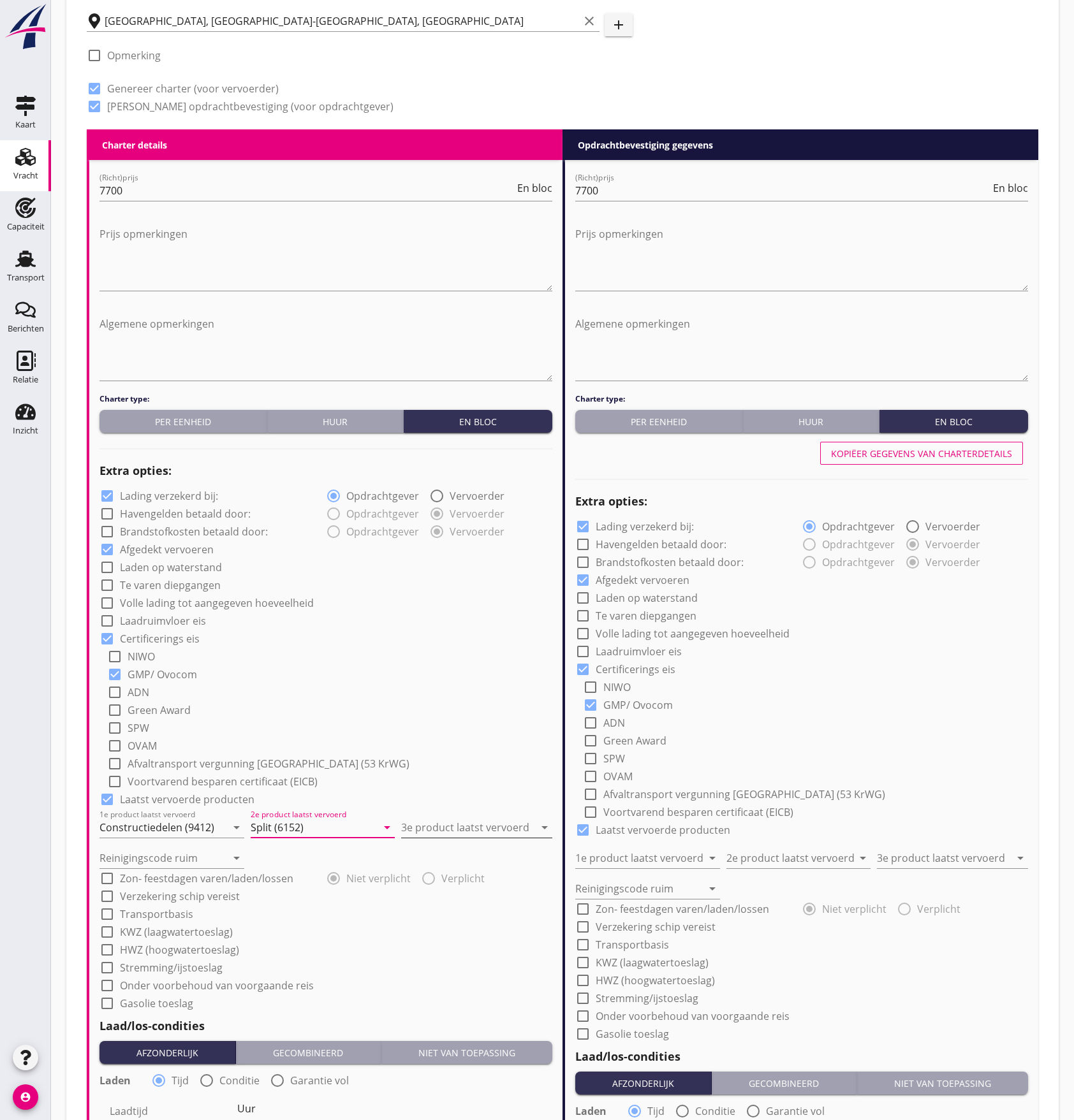
type input "Split (6152)"
click at [432, 827] on input "3e product laatst vervoerd" at bounding box center [468, 828] width 134 height 20
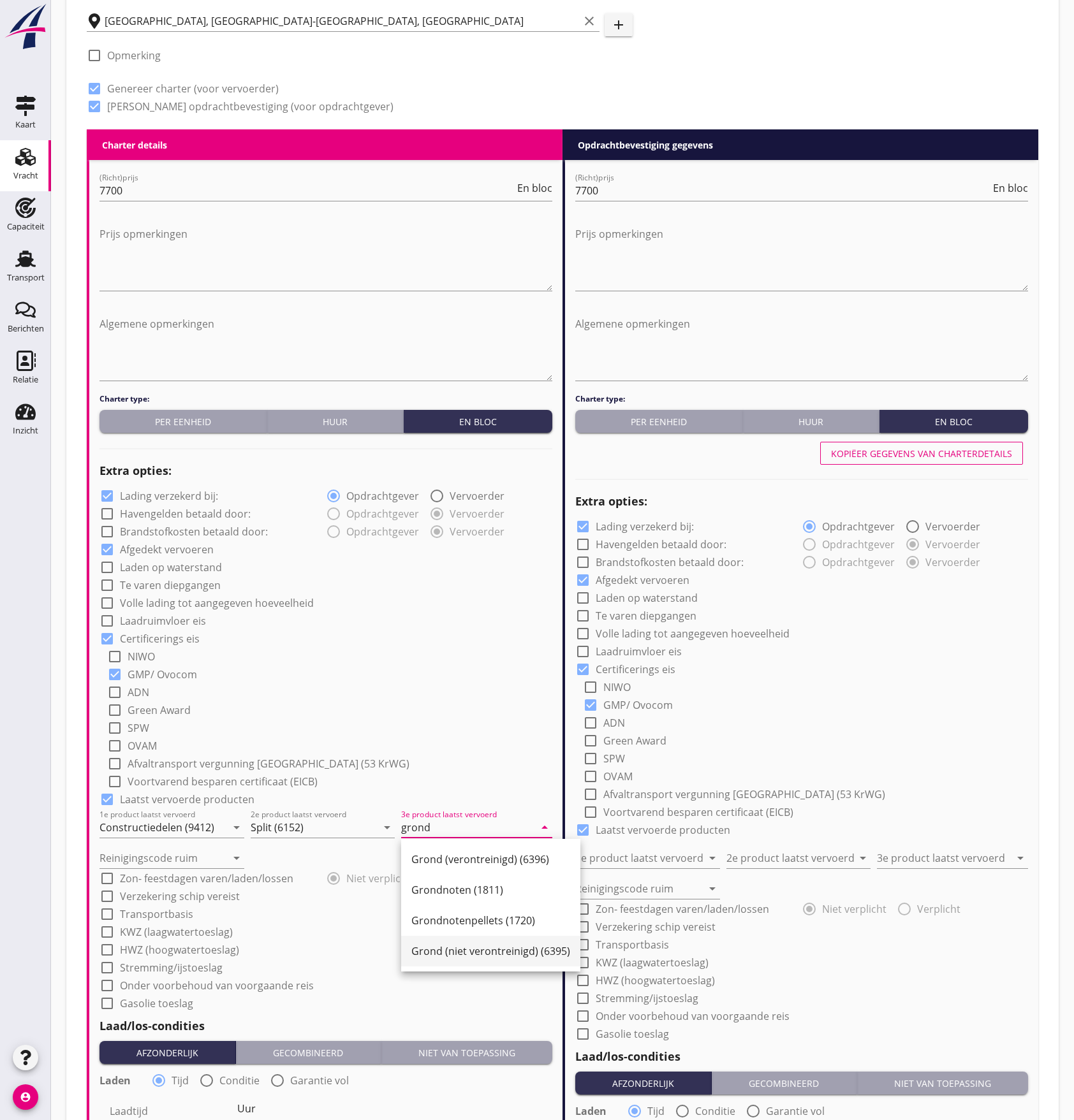
click at [442, 948] on div "Grond (niet verontreinigd) (6395)" at bounding box center [490, 951] width 159 height 15
type input "Grond (niet verontreinigd) (6395)"
click at [454, 628] on div "check_box_outline_blank Laadruimvloer eis" at bounding box center [326, 620] width 453 height 18
click at [197, 861] on input "Reinigingscode ruim" at bounding box center [163, 858] width 127 height 20
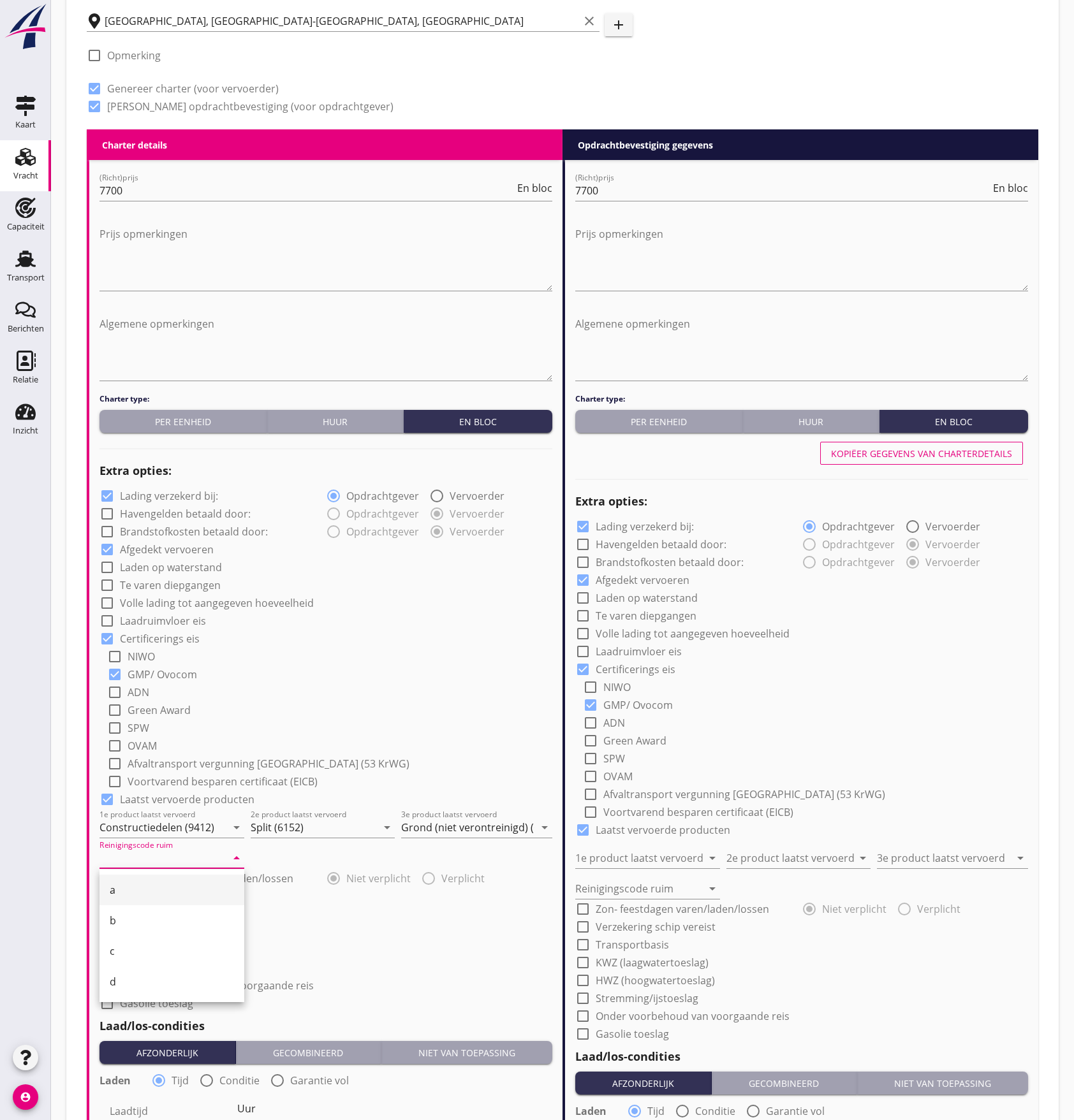
click at [171, 883] on div "a" at bounding box center [172, 890] width 124 height 15
type input "a"
click at [506, 605] on div "check_box_outline_blank Volle lading tot aangegeven hoeveelheid" at bounding box center [326, 602] width 453 height 18
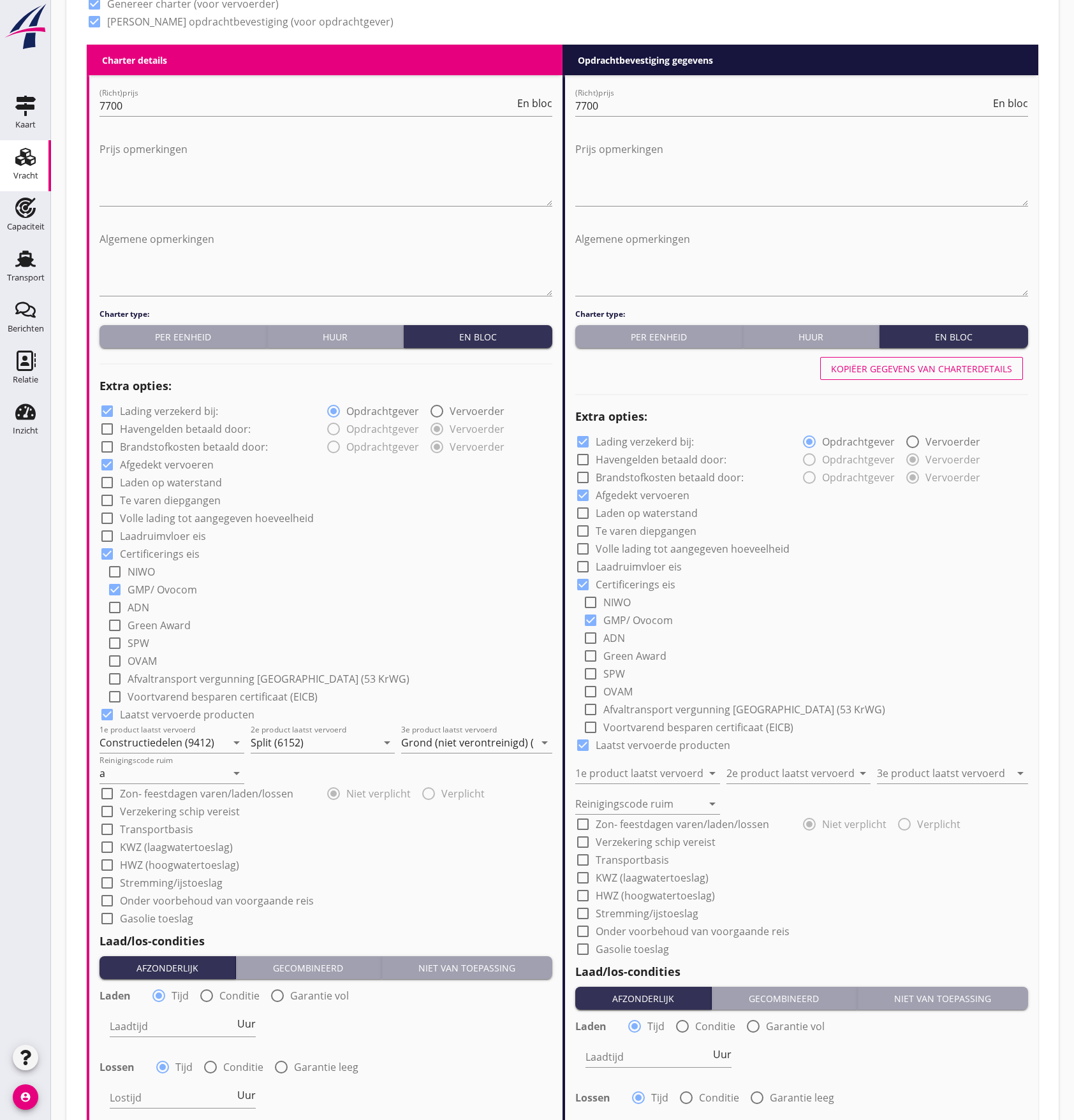
click at [107, 411] on div at bounding box center [107, 411] width 22 height 22
checkbox input "false"
click at [103, 812] on div at bounding box center [107, 812] width 22 height 22
checkbox input "true"
click at [106, 826] on div at bounding box center [107, 829] width 22 height 22
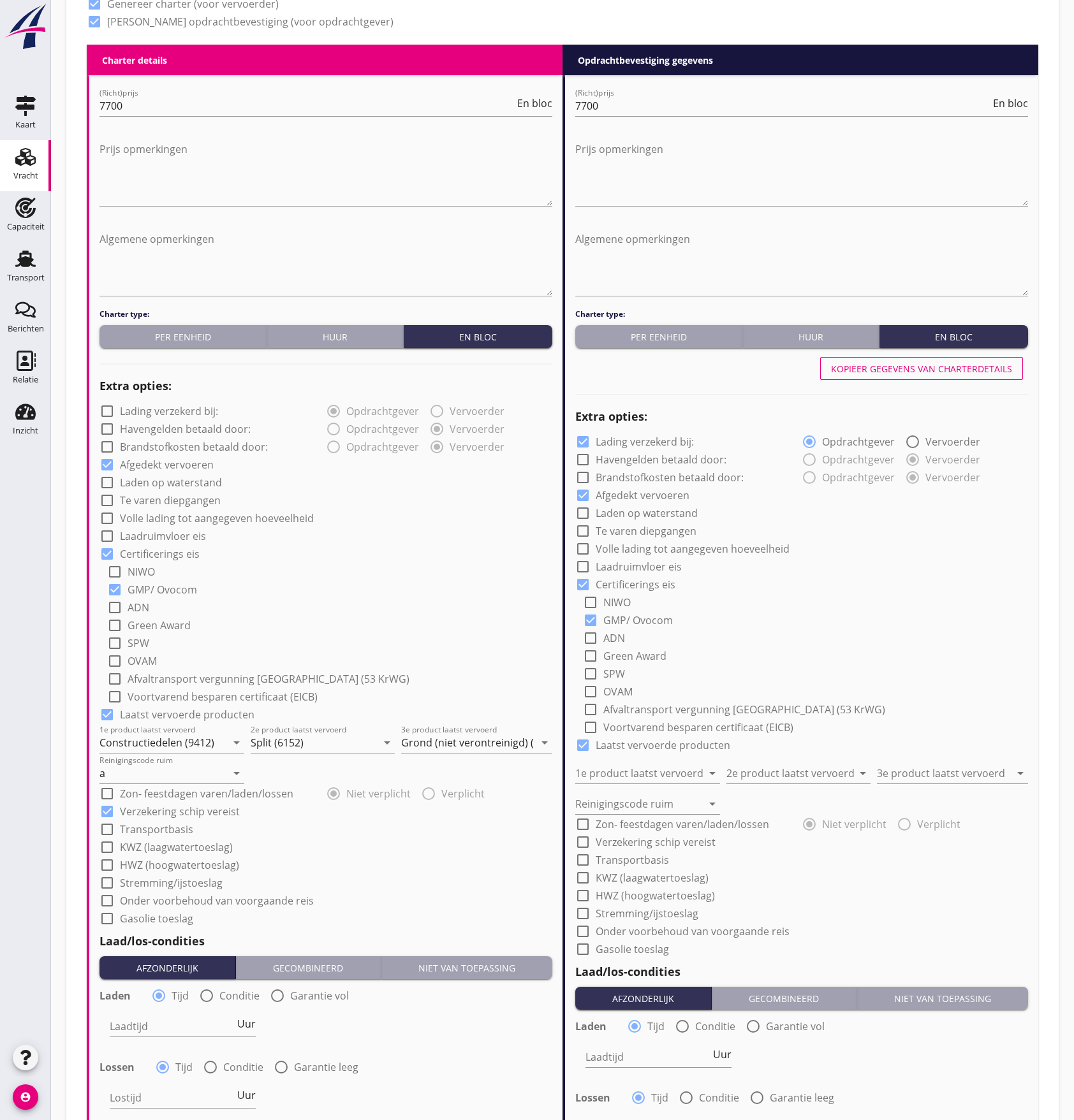
checkbox input "true"
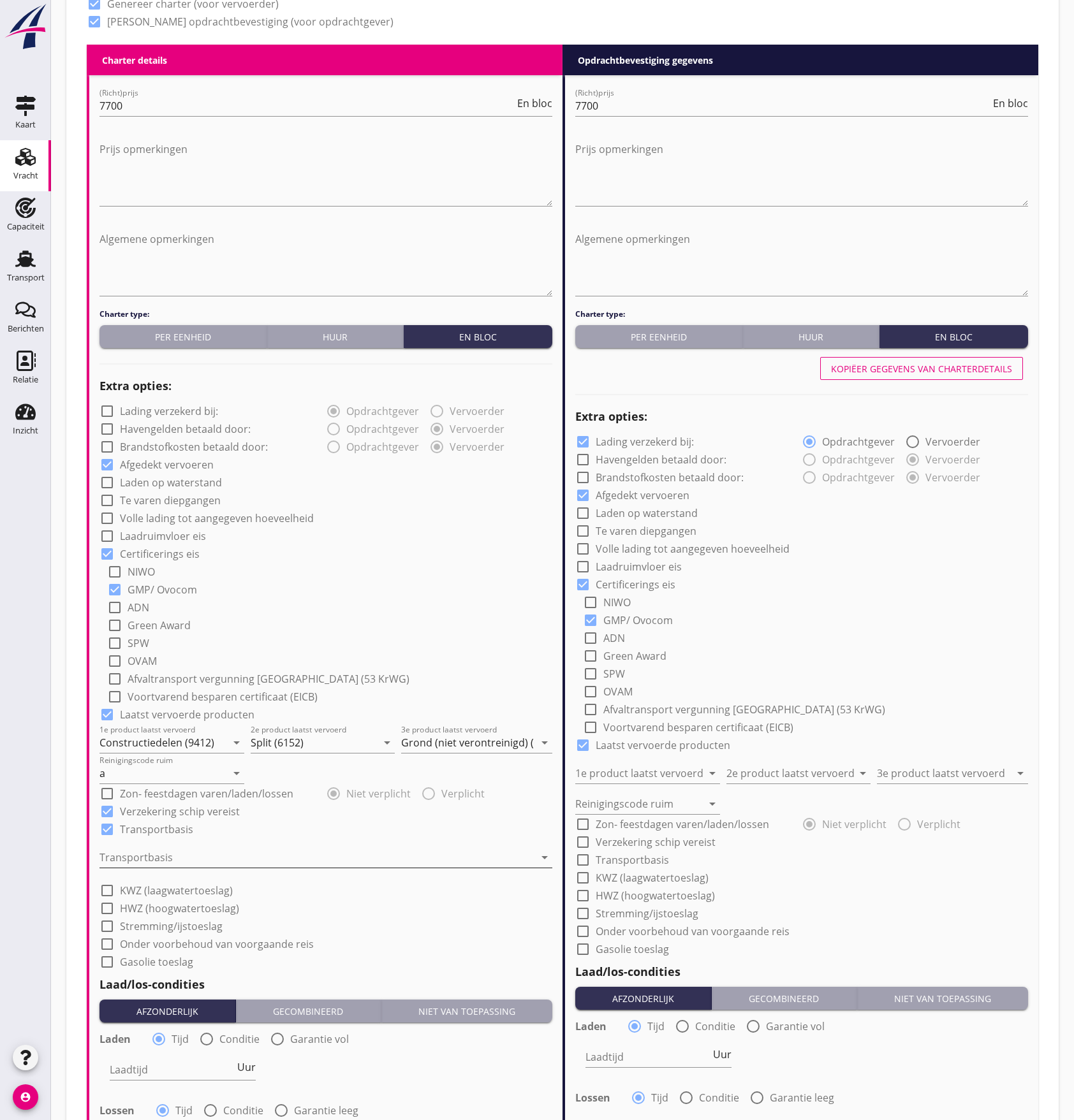
click at [157, 856] on div at bounding box center [317, 857] width 435 height 20
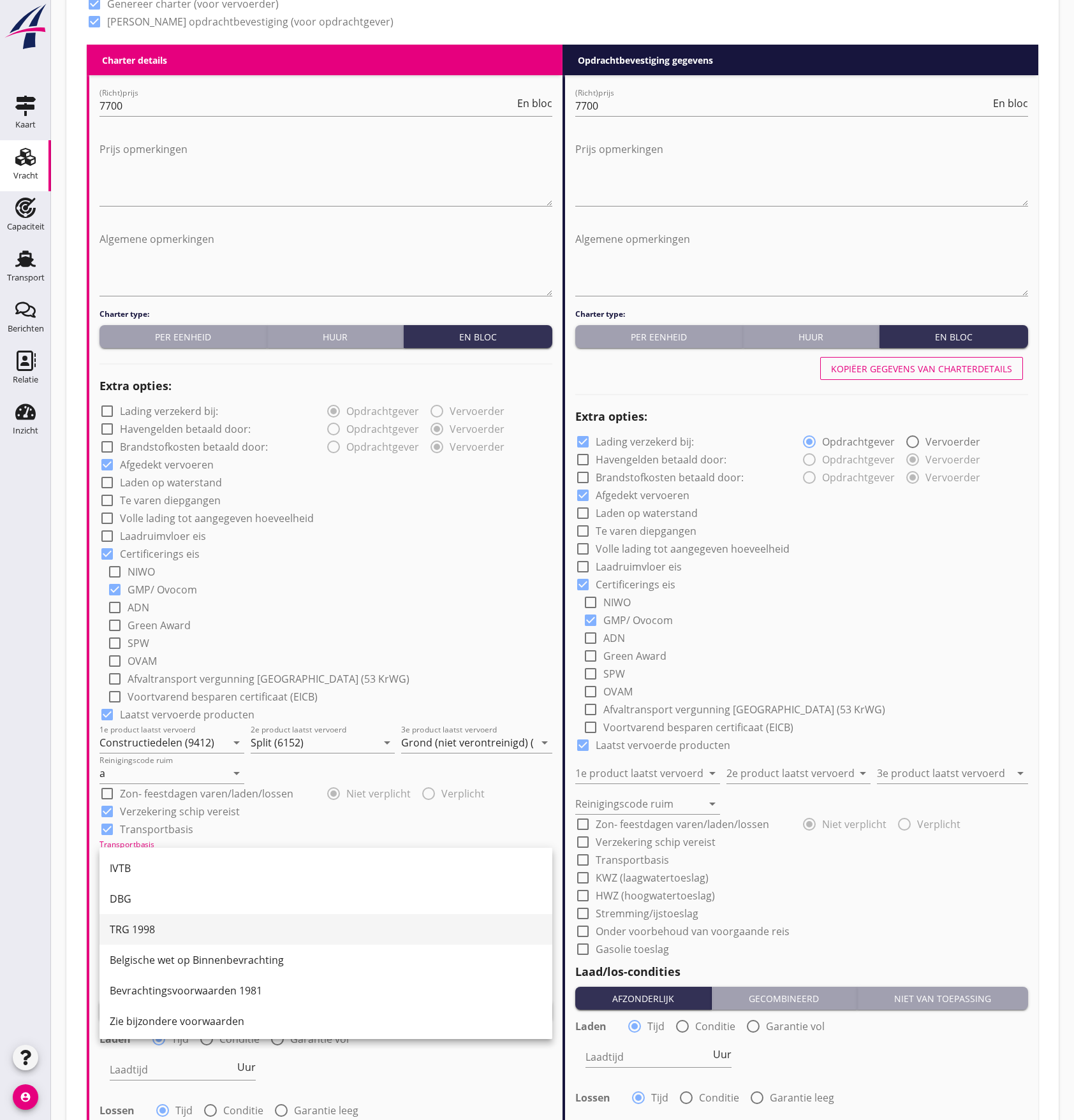
scroll to position [33, 0]
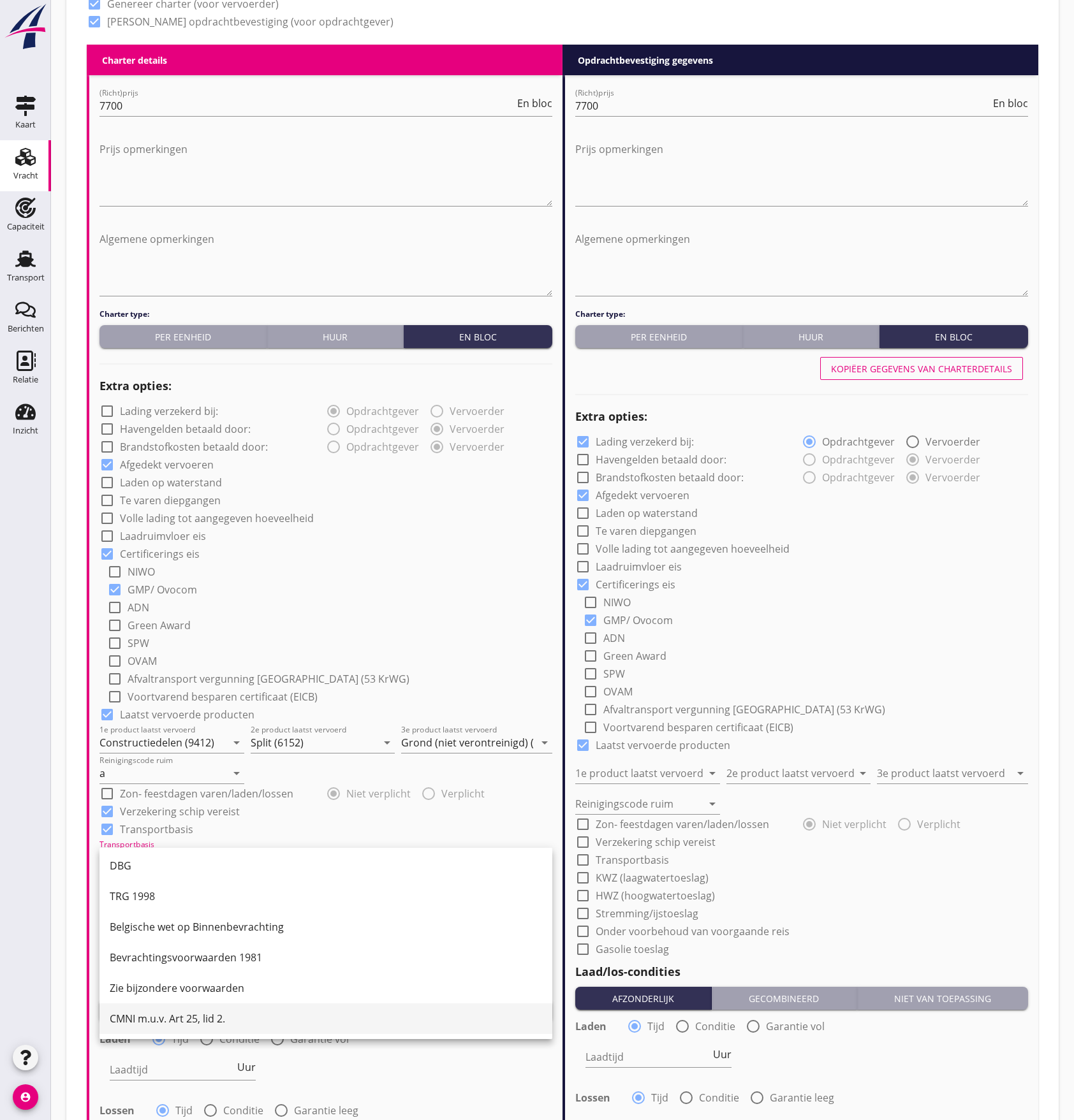
click at [186, 1012] on div "CMNI m.u.v. Art 25, lid 2." at bounding box center [326, 1019] width 432 height 15
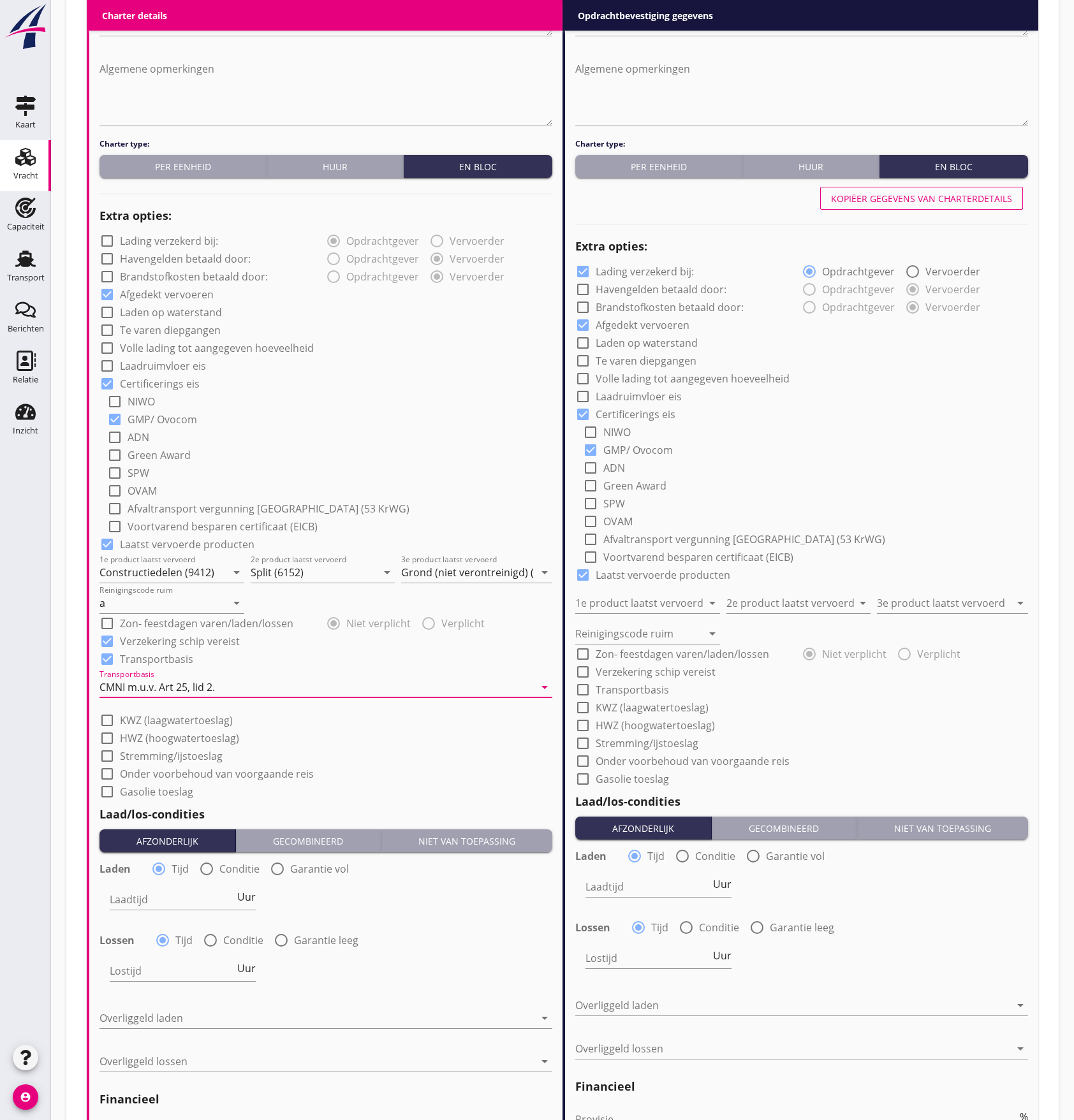
scroll to position [850, 0]
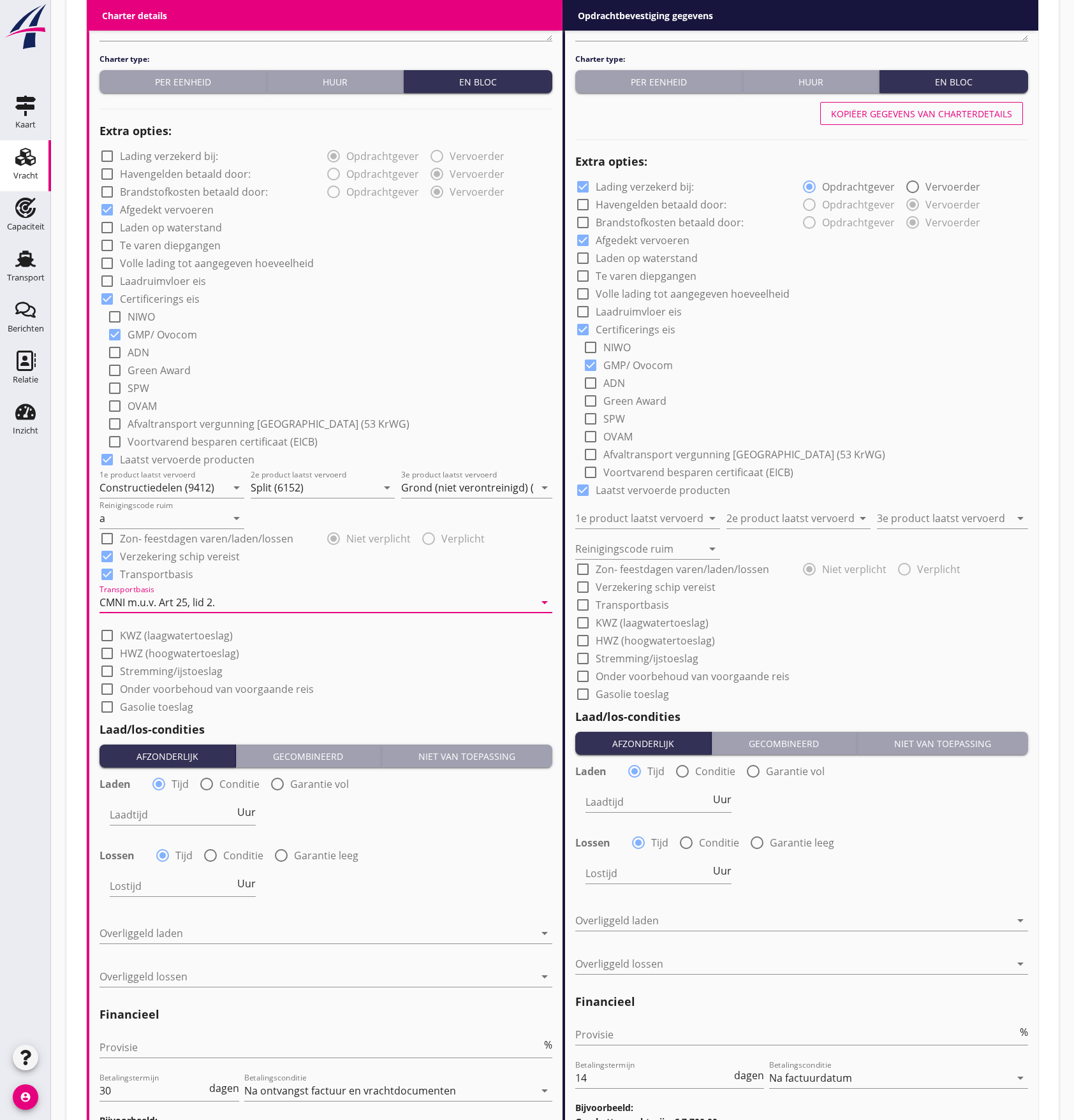
click at [274, 784] on div at bounding box center [277, 784] width 22 height 22
radio input "false"
radio input "true"
click at [527, 814] on icon "date_range" at bounding box center [520, 814] width 15 height 15
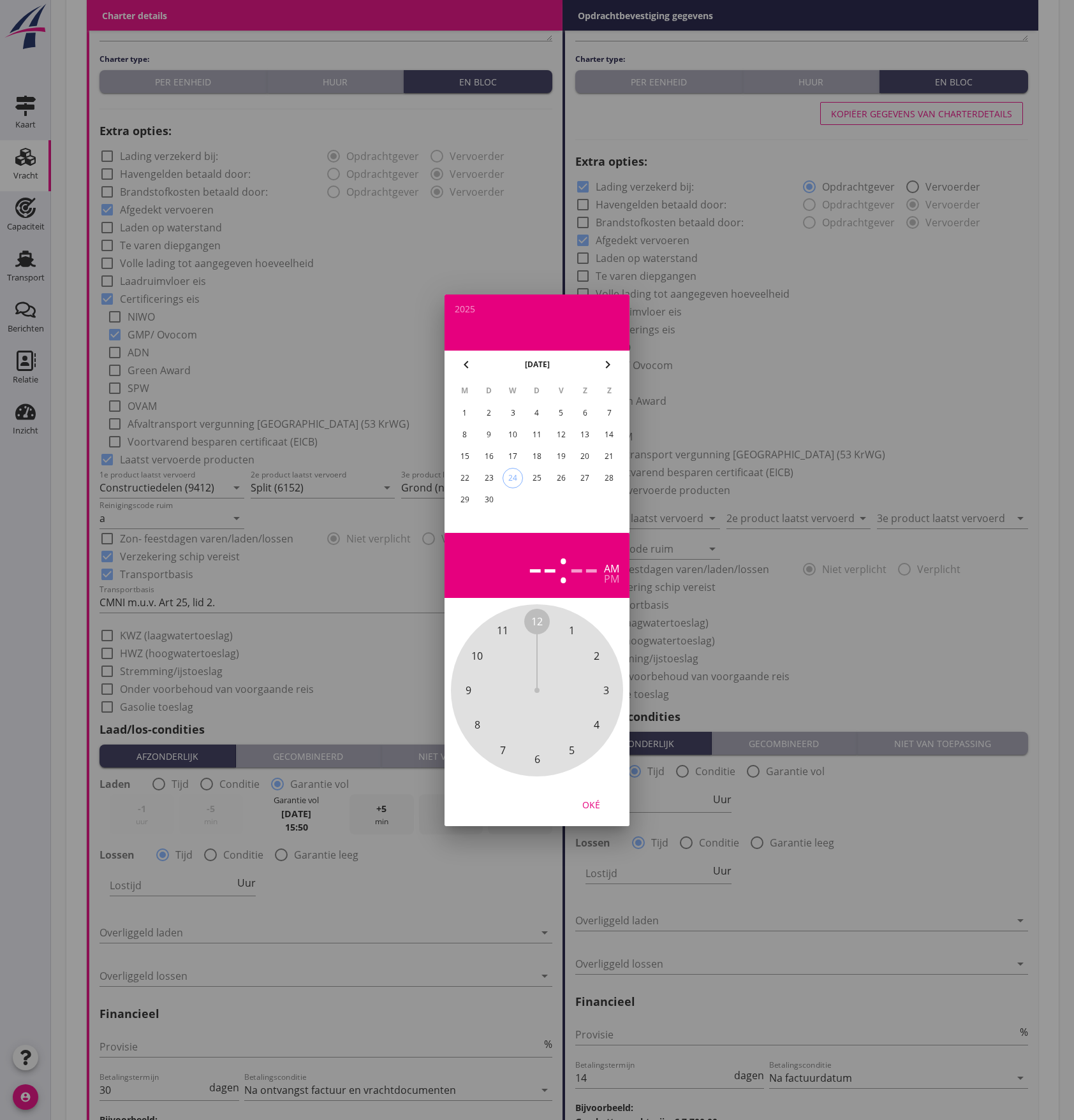
click at [543, 480] on div "25" at bounding box center [537, 478] width 20 height 20
click at [617, 577] on div "pm" at bounding box center [611, 579] width 15 height 10
click at [506, 623] on span "11" at bounding box center [503, 630] width 11 height 15
click at [524, 622] on div "00 05 10 15 20 25 30 35 40 45 50 55" at bounding box center [537, 691] width 138 height 138
click at [528, 622] on div "00 05 10 15 20 25 30 35 40 45 50 55" at bounding box center [537, 691] width 138 height 138
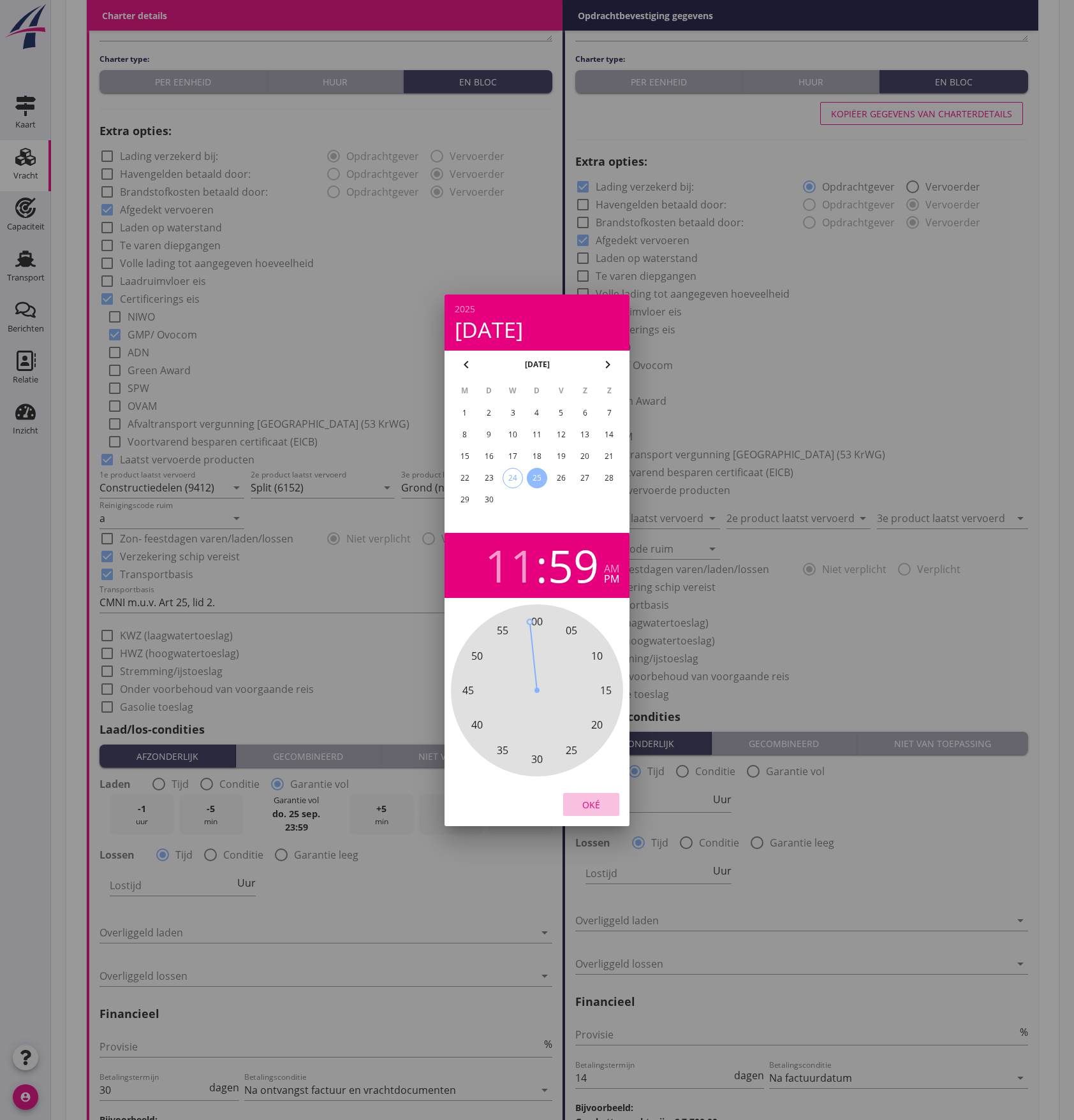
click at [594, 801] on div "Oké" at bounding box center [591, 804] width 36 height 14
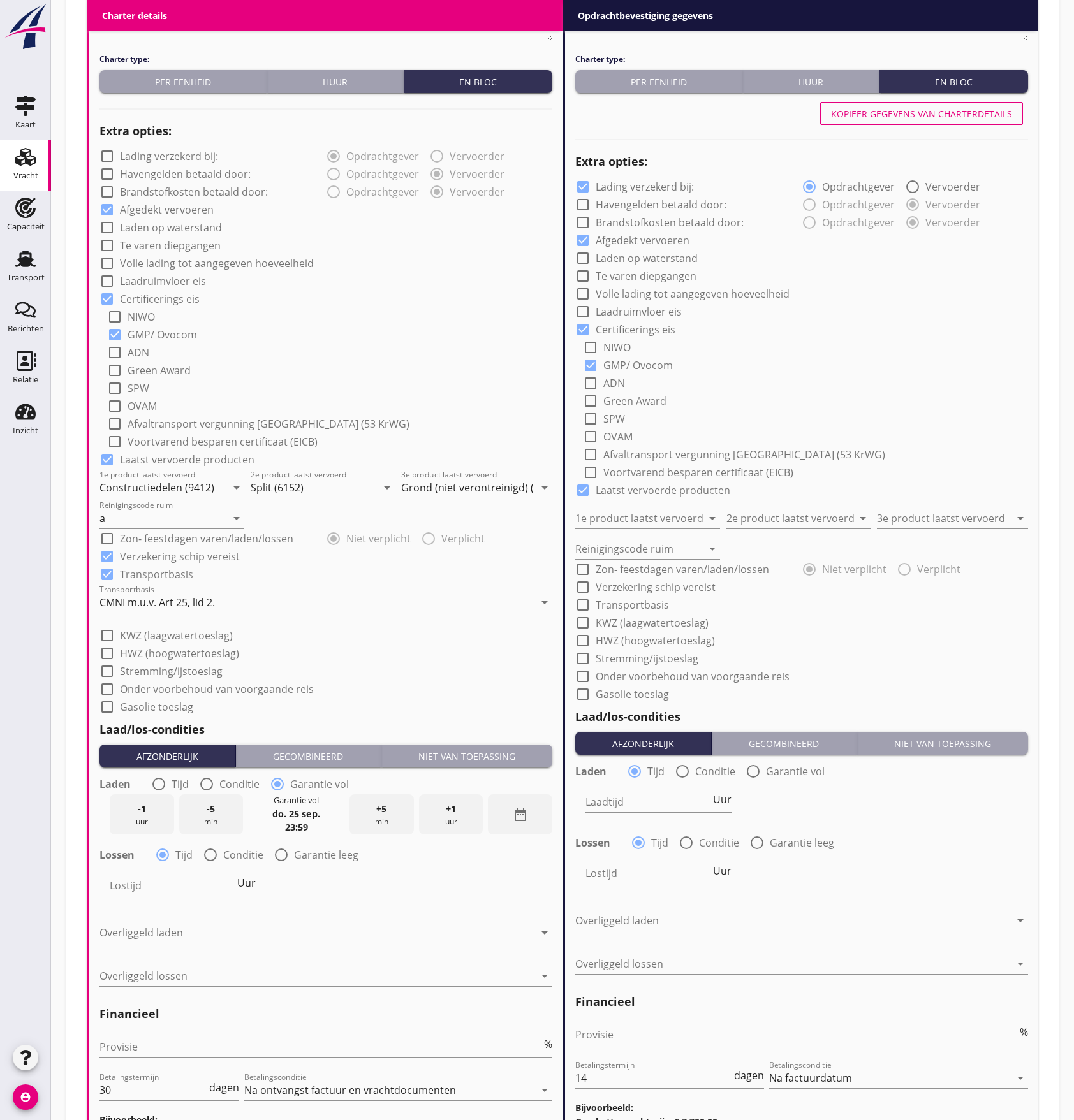
click at [246, 881] on span "Uur" at bounding box center [246, 883] width 19 height 10
click at [163, 887] on input "Lostijd" at bounding box center [172, 885] width 124 height 20
type input "2"
click at [437, 893] on div "Lostijd 2 Dag" at bounding box center [326, 887] width 455 height 46
click at [373, 937] on div at bounding box center [317, 933] width 435 height 20
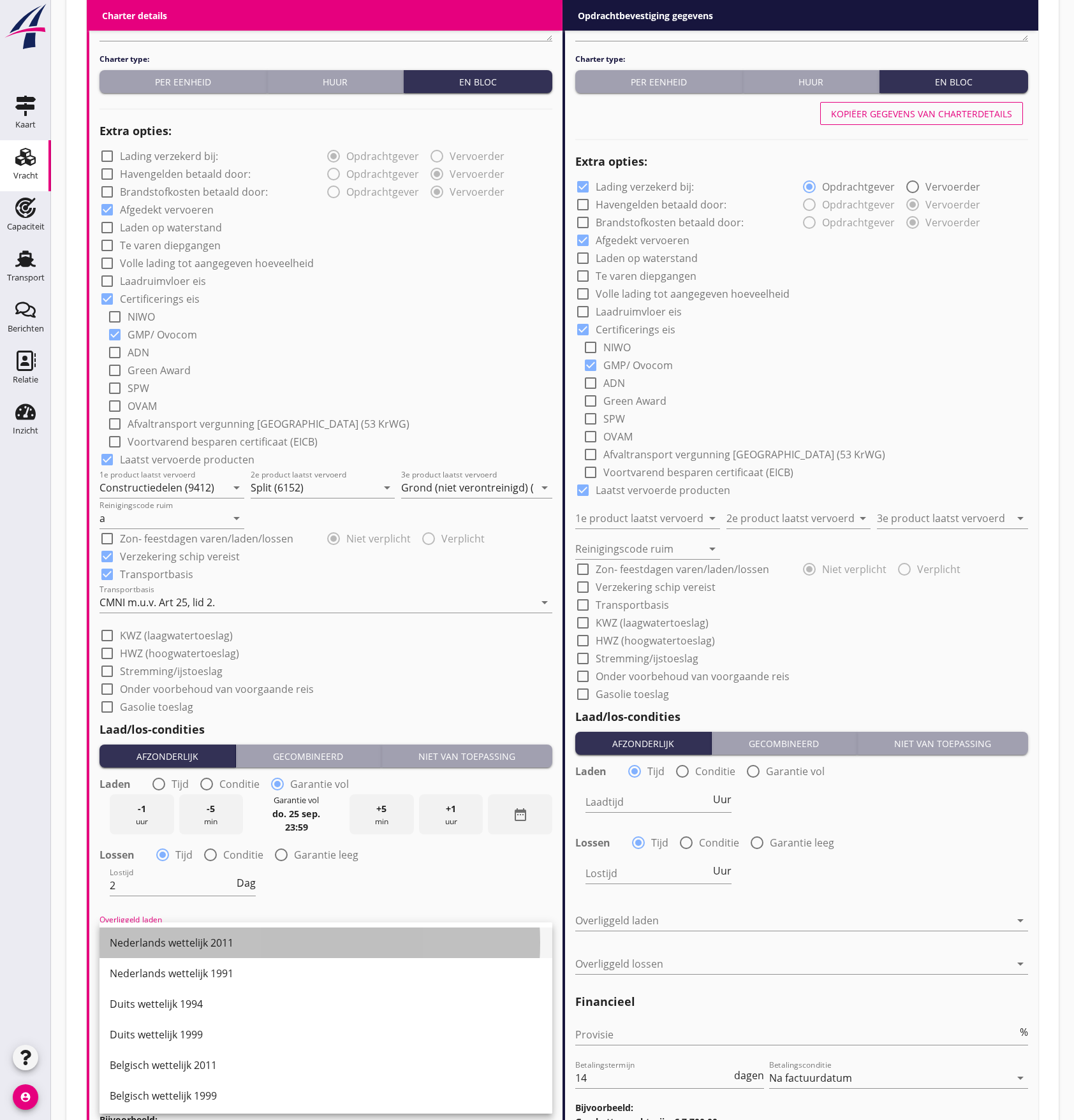
click at [345, 942] on div "Nederlands wettelijk 2011" at bounding box center [326, 943] width 432 height 15
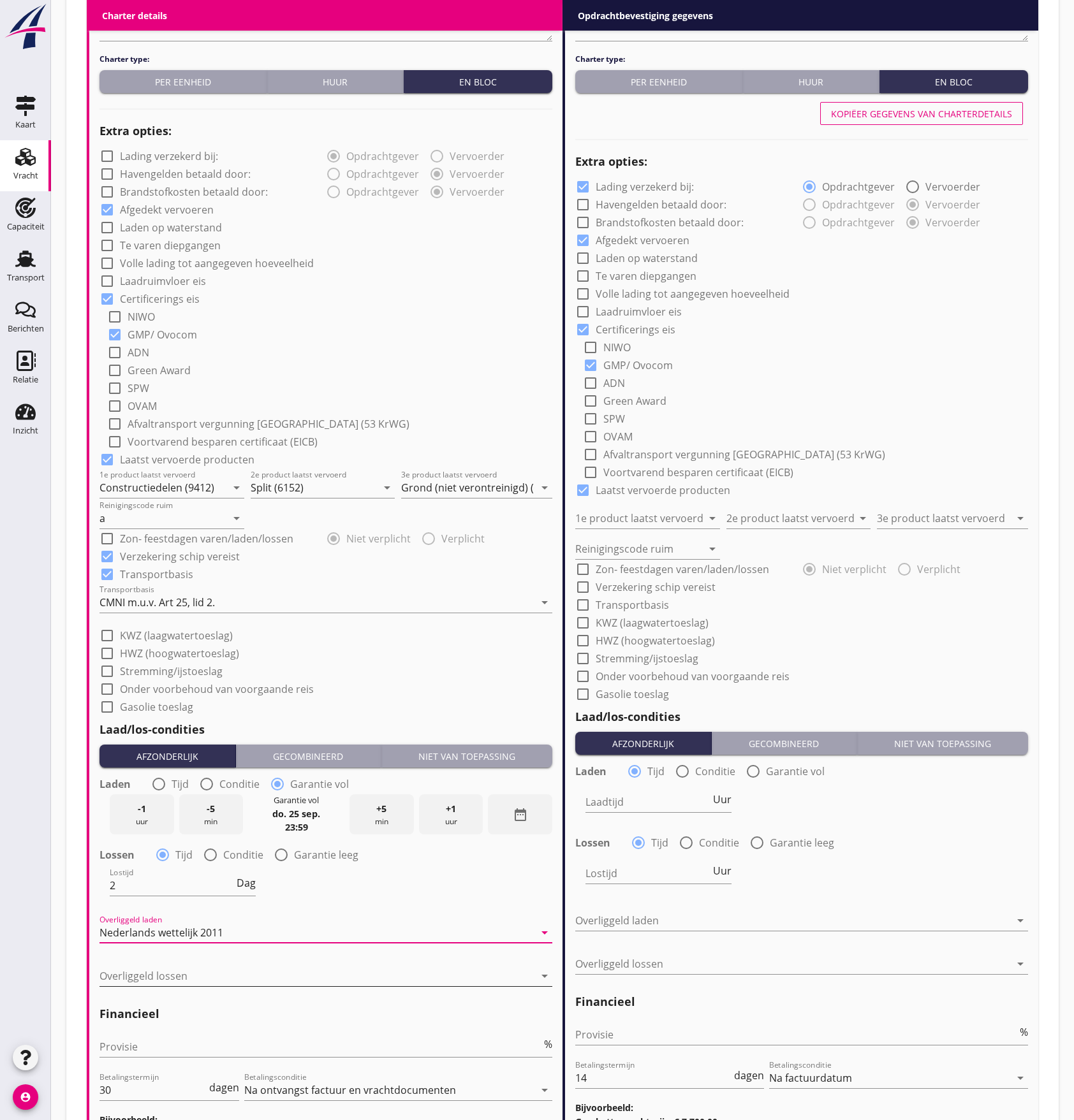
click at [283, 971] on div at bounding box center [317, 976] width 435 height 20
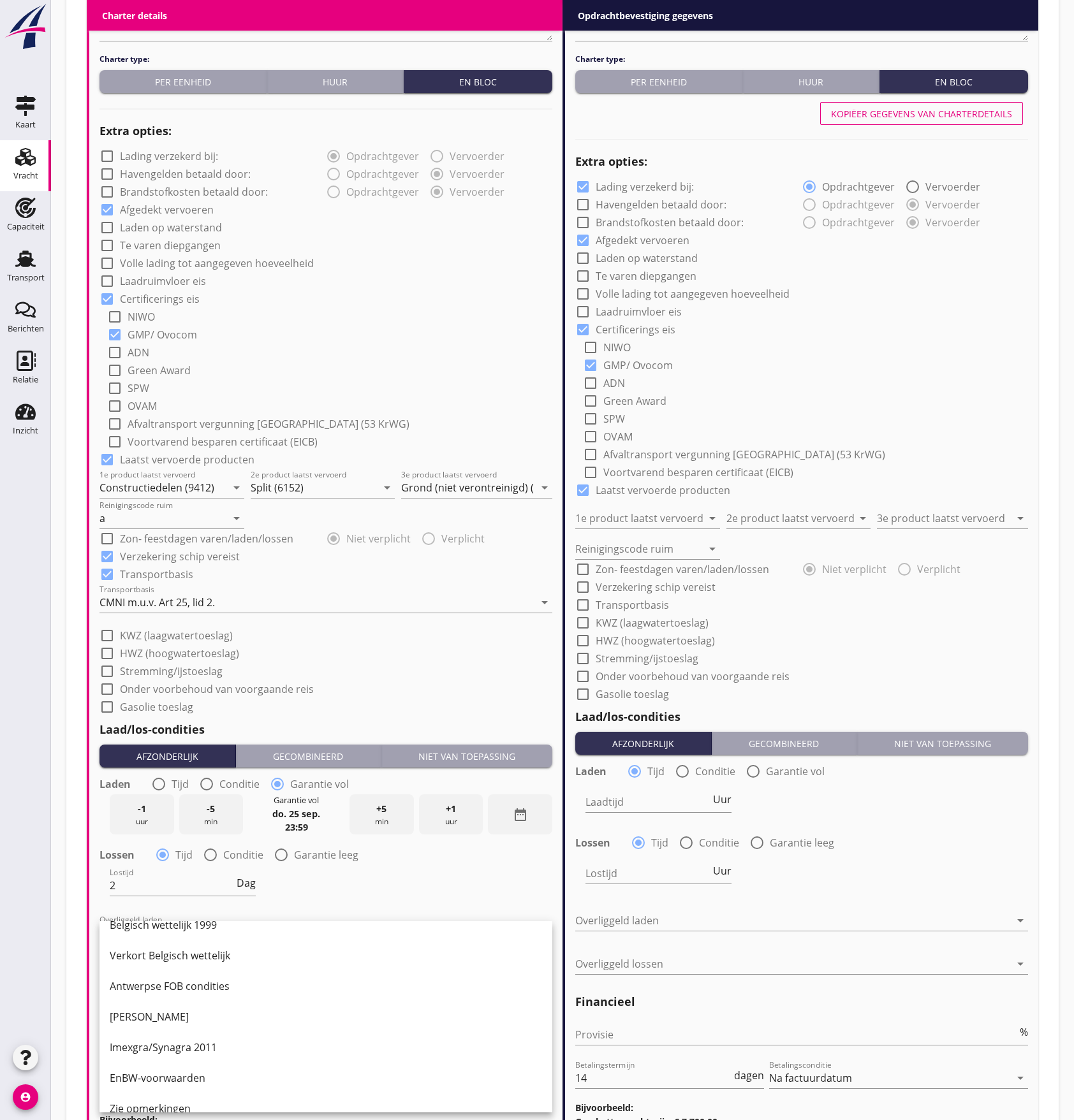
scroll to position [255, 0]
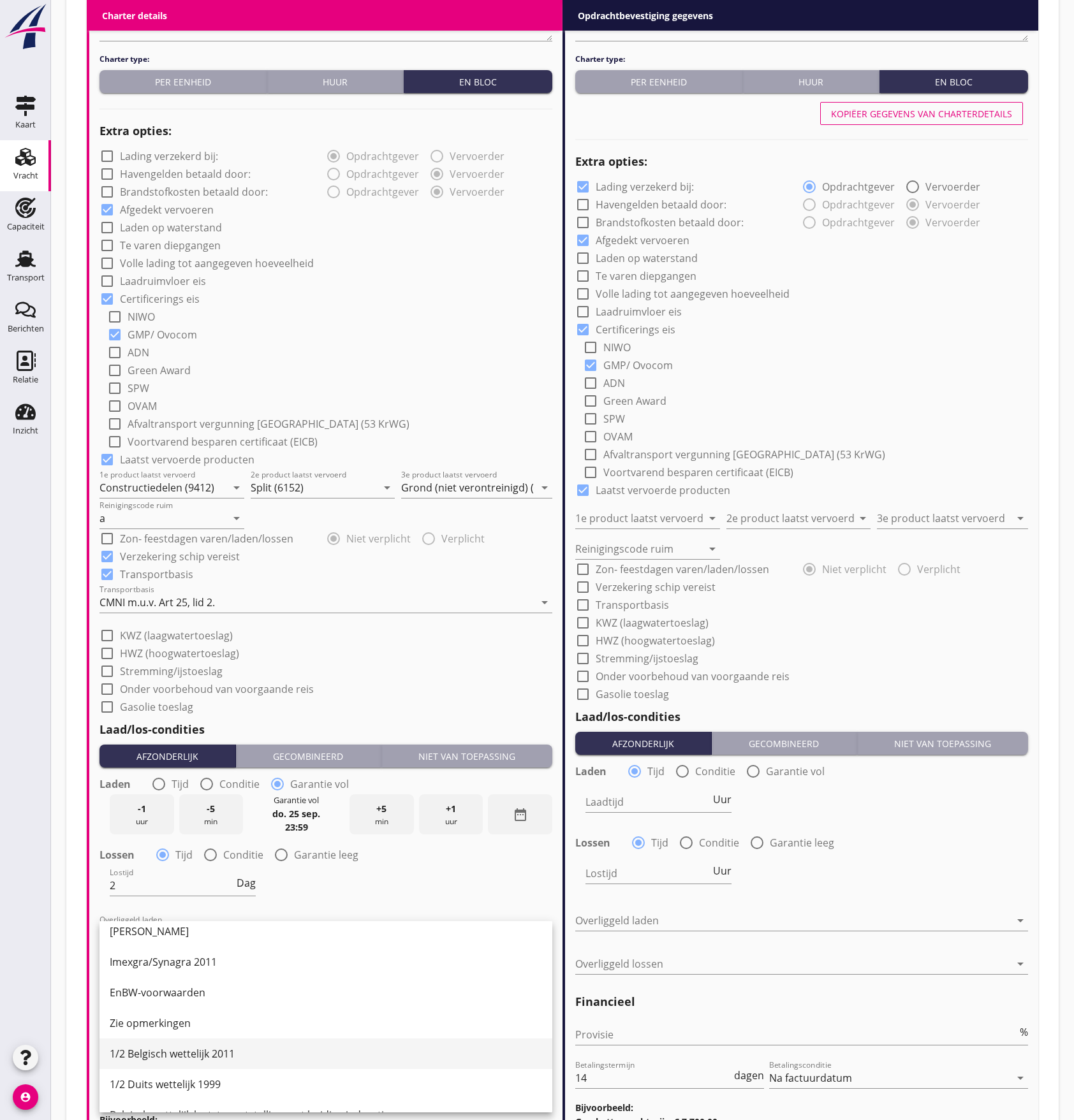
click at [246, 1053] on div "1/2 Belgisch wettelijk 2011" at bounding box center [326, 1053] width 432 height 15
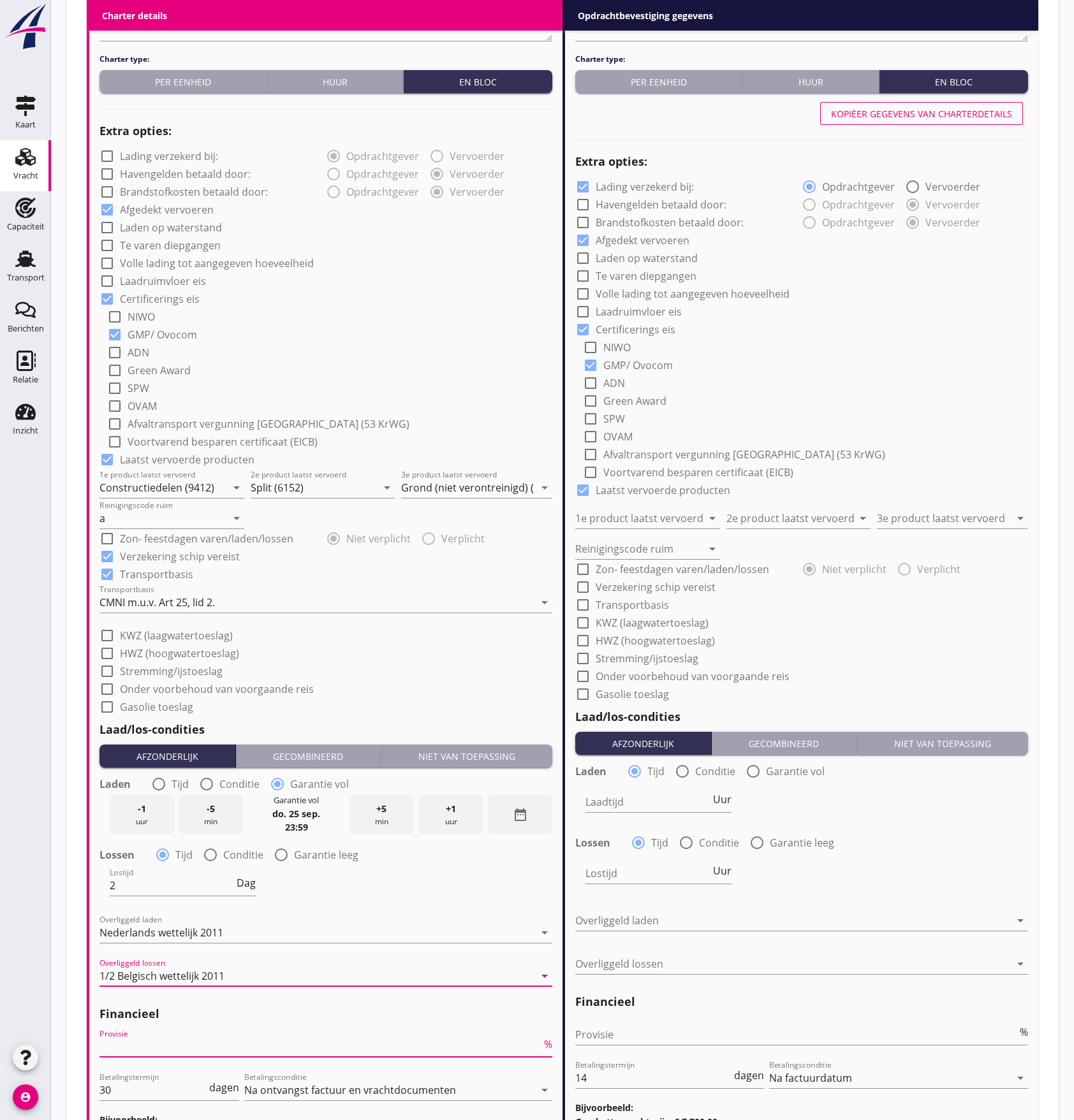
click at [187, 1048] on input "Provisie" at bounding box center [320, 1047] width 442 height 20
type input "5"
click at [424, 676] on div "check_box_outline_blank Stremming/ijstoeslag" at bounding box center [326, 670] width 453 height 18
click at [534, 811] on div "date_range" at bounding box center [520, 815] width 65 height 40
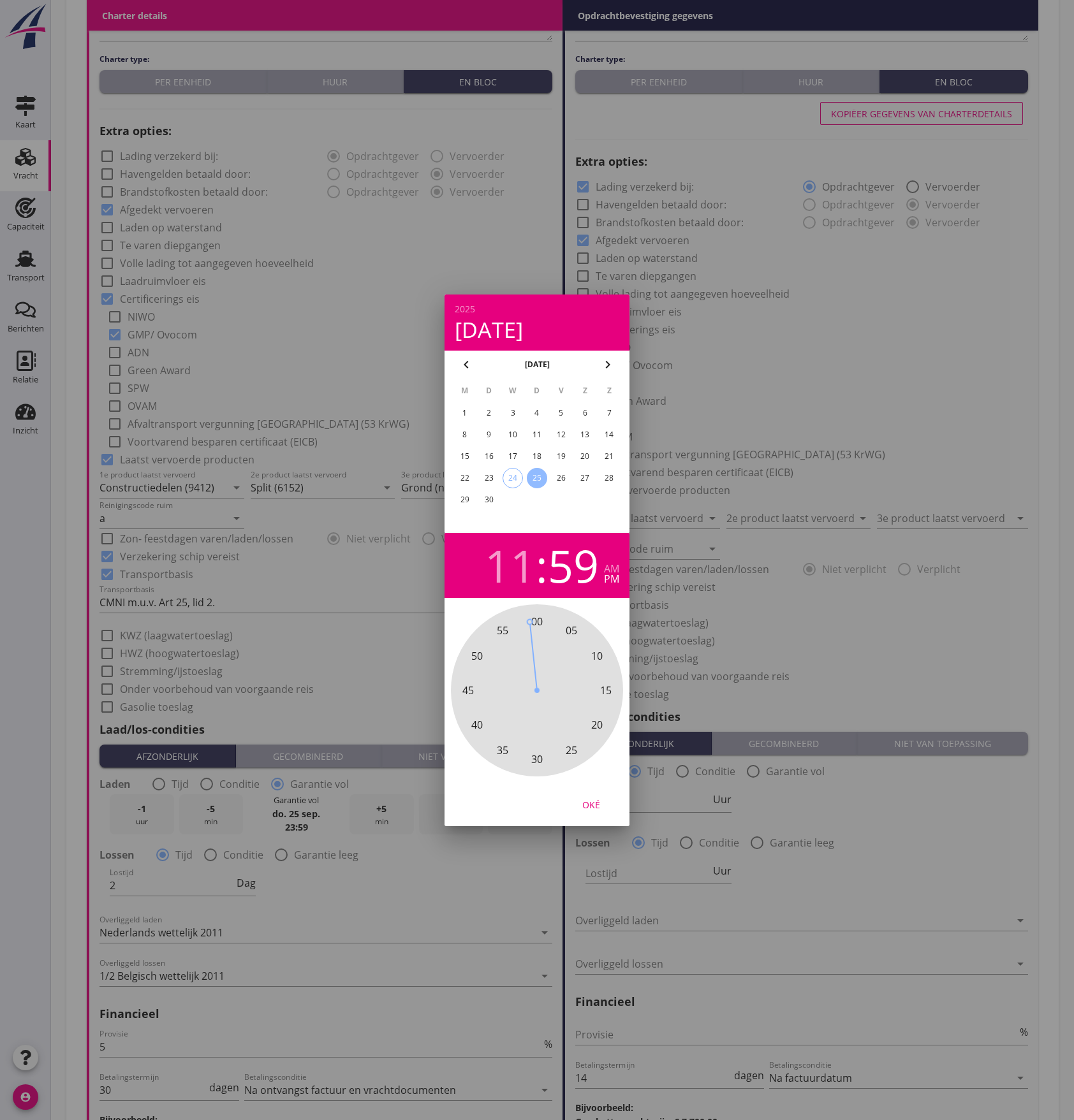
click at [559, 470] on div "26" at bounding box center [561, 478] width 20 height 20
click at [584, 796] on button "Oké" at bounding box center [591, 805] width 56 height 23
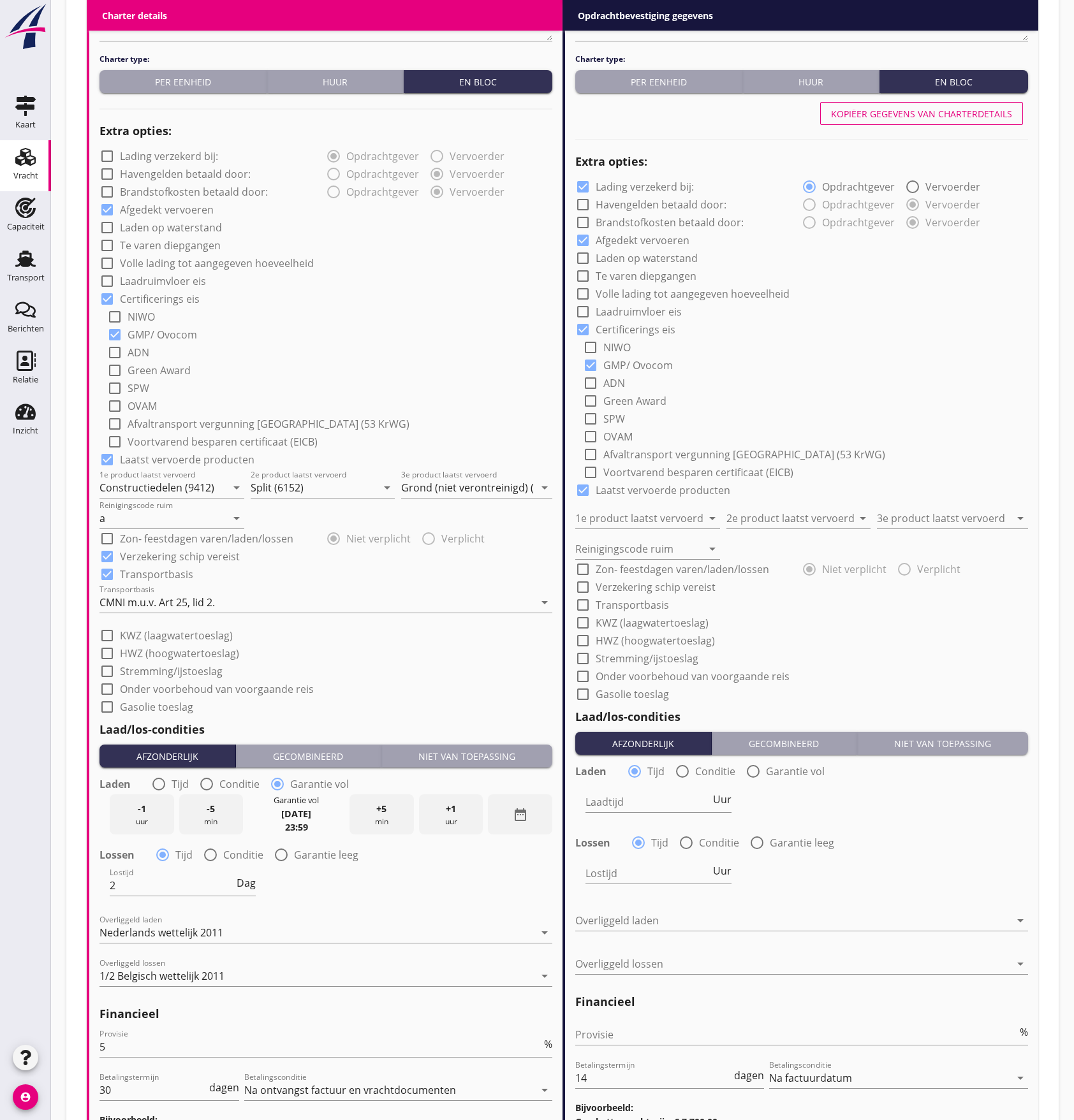
click at [892, 110] on div "Kopiëer gegevens van charterdetails" at bounding box center [921, 113] width 181 height 14
checkbox input "false"
type input "Constructiedelen (9412)"
type input "Split (6152)"
type input "Grond (niet verontreinigd) (6395)"
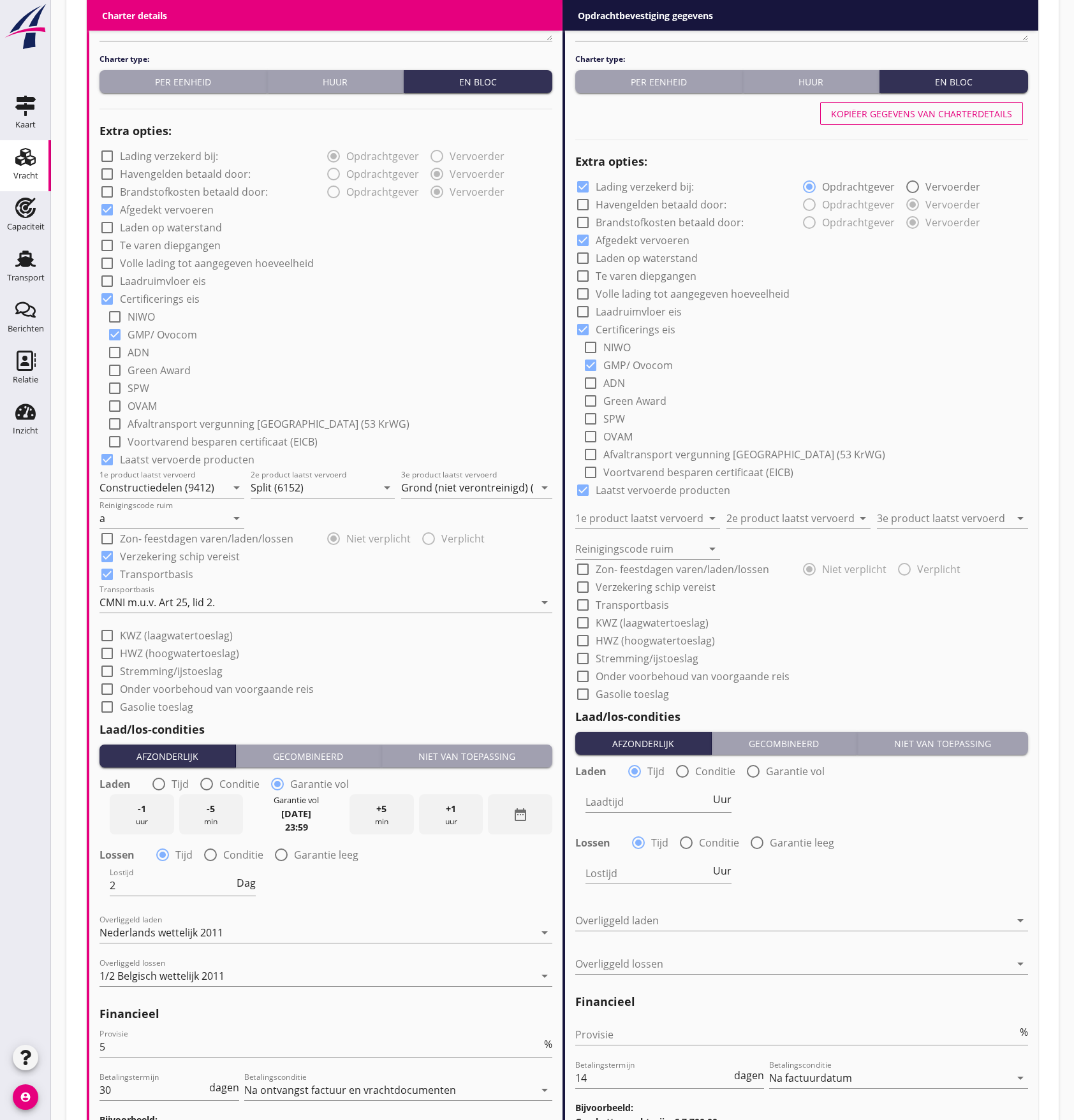
type input "a"
checkbox input "true"
radio input "false"
radio input "true"
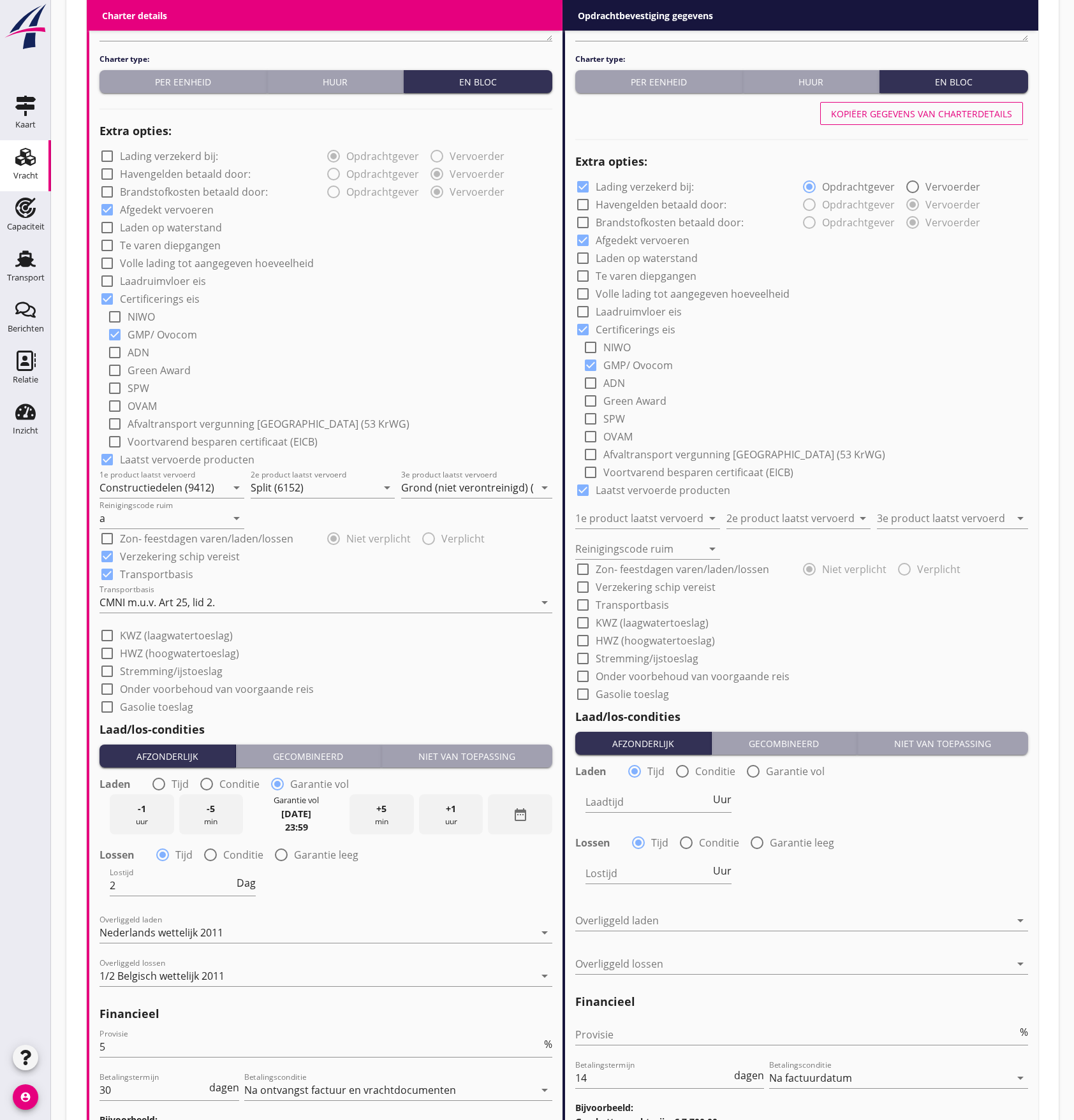
type input "2"
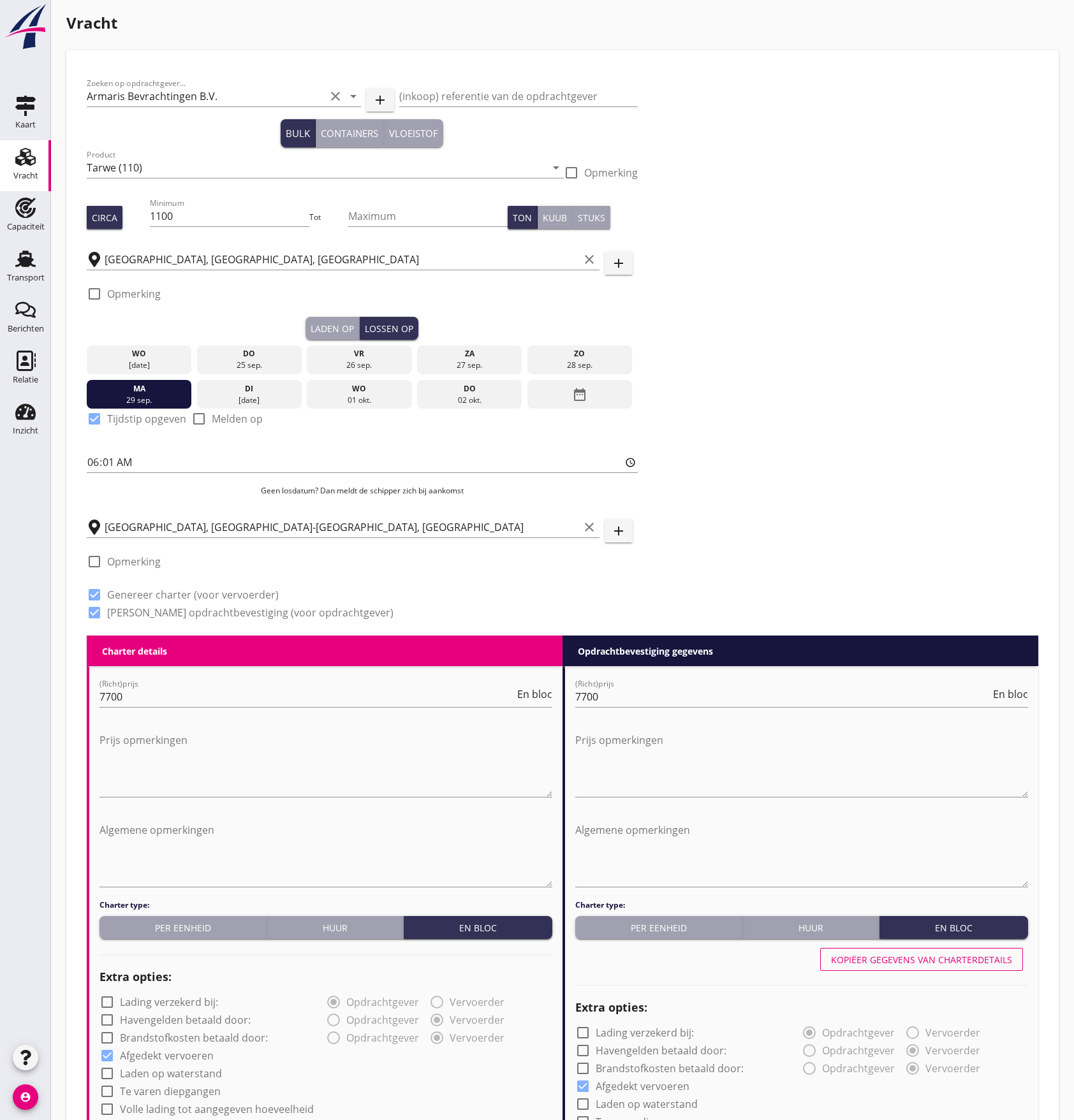
scroll to position [0, 0]
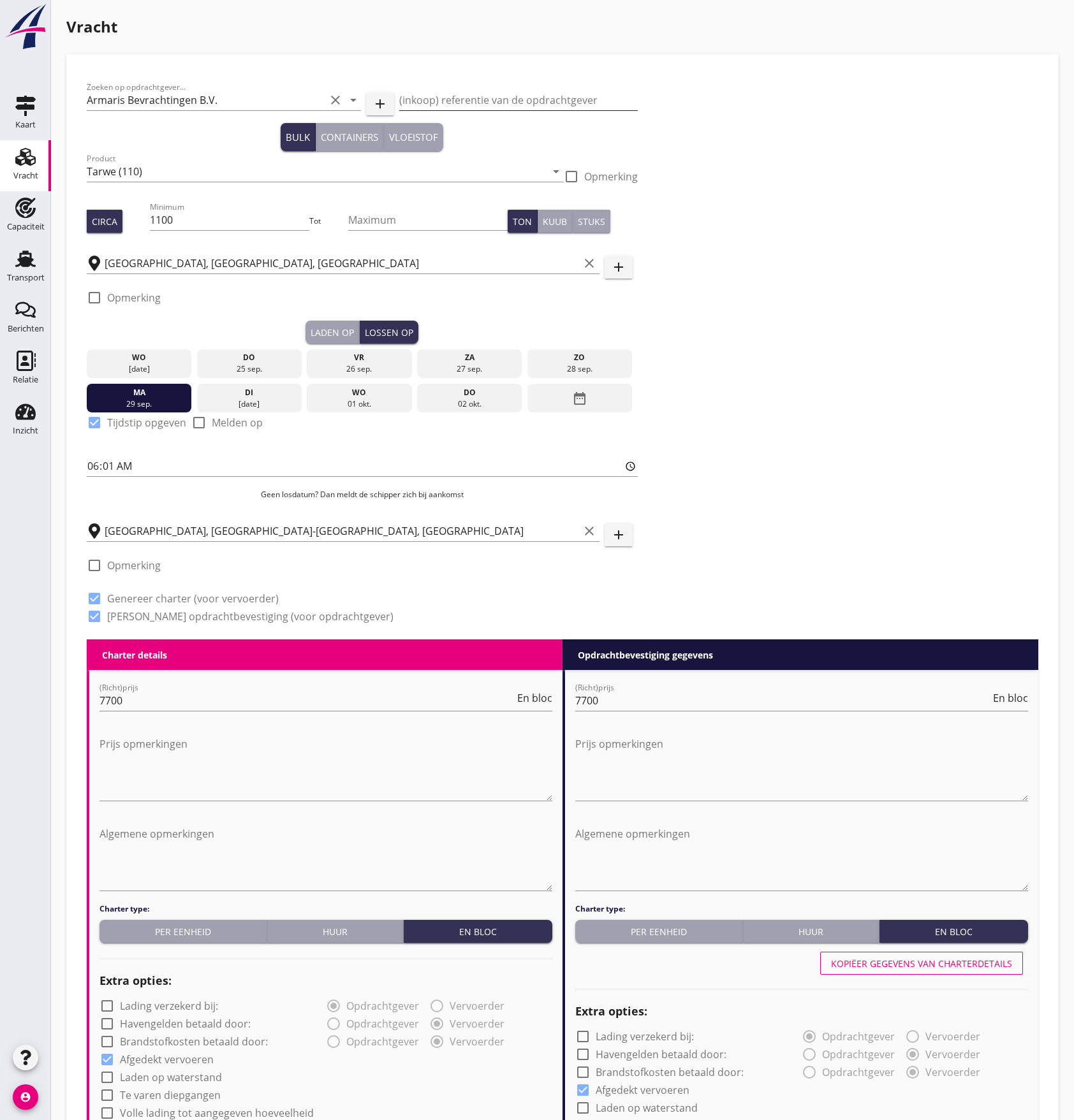
click at [434, 93] on input "(inkoop) referentie van de opdrachtgever" at bounding box center [518, 100] width 238 height 20
paste input "20250674"
type input "20250674"
click at [898, 215] on div "Zoeken op opdrachtgever... Armaris Bevrachtingen B.V. clear arrow_drop_down add…" at bounding box center [562, 357] width 961 height 565
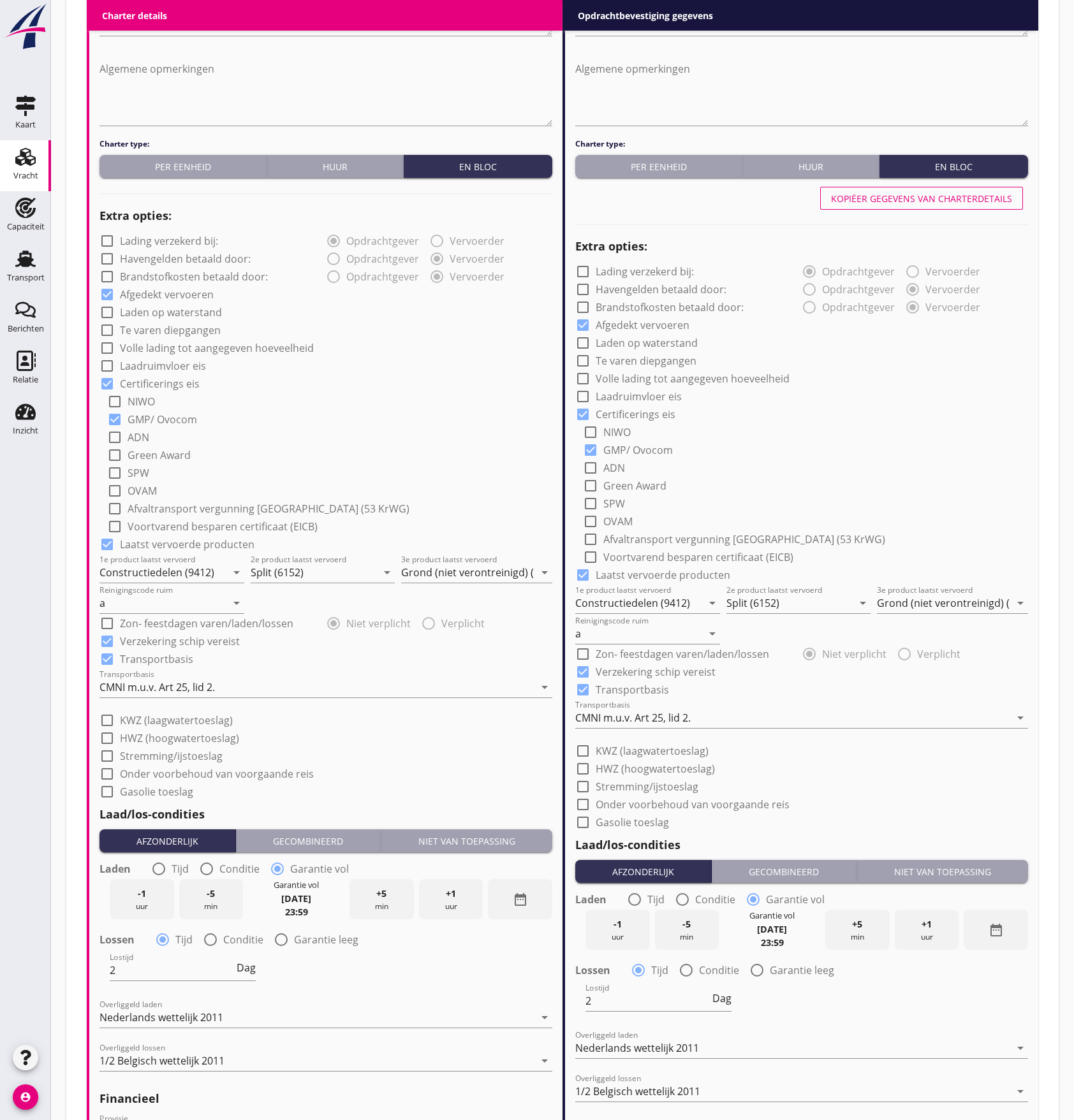
scroll to position [1024, 0]
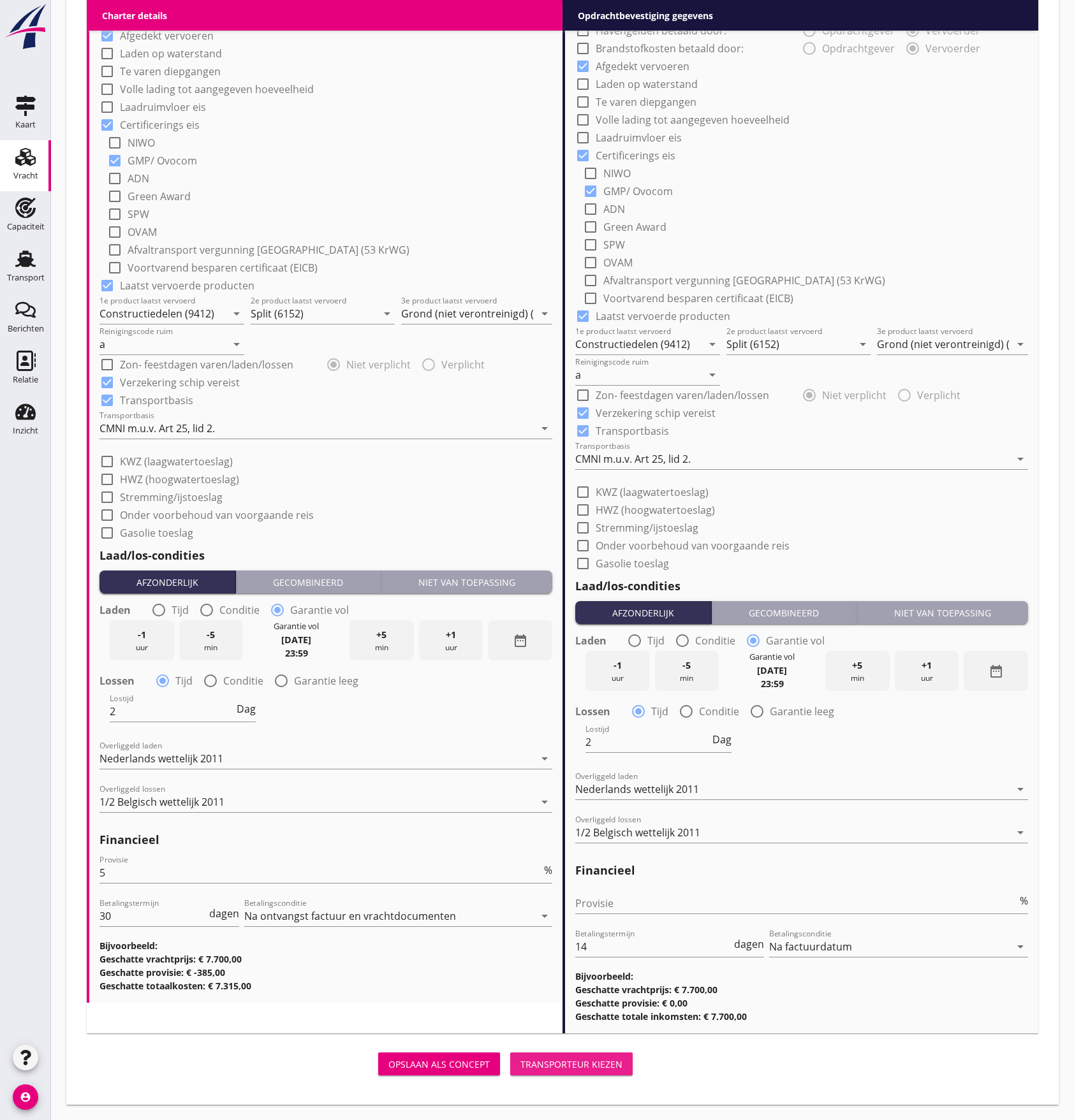
drag, startPoint x: 559, startPoint y: 1063, endPoint x: 557, endPoint y: 1056, distance: 7.3
click at [559, 1063] on div "Transporteur kiezen" at bounding box center [571, 1064] width 102 height 14
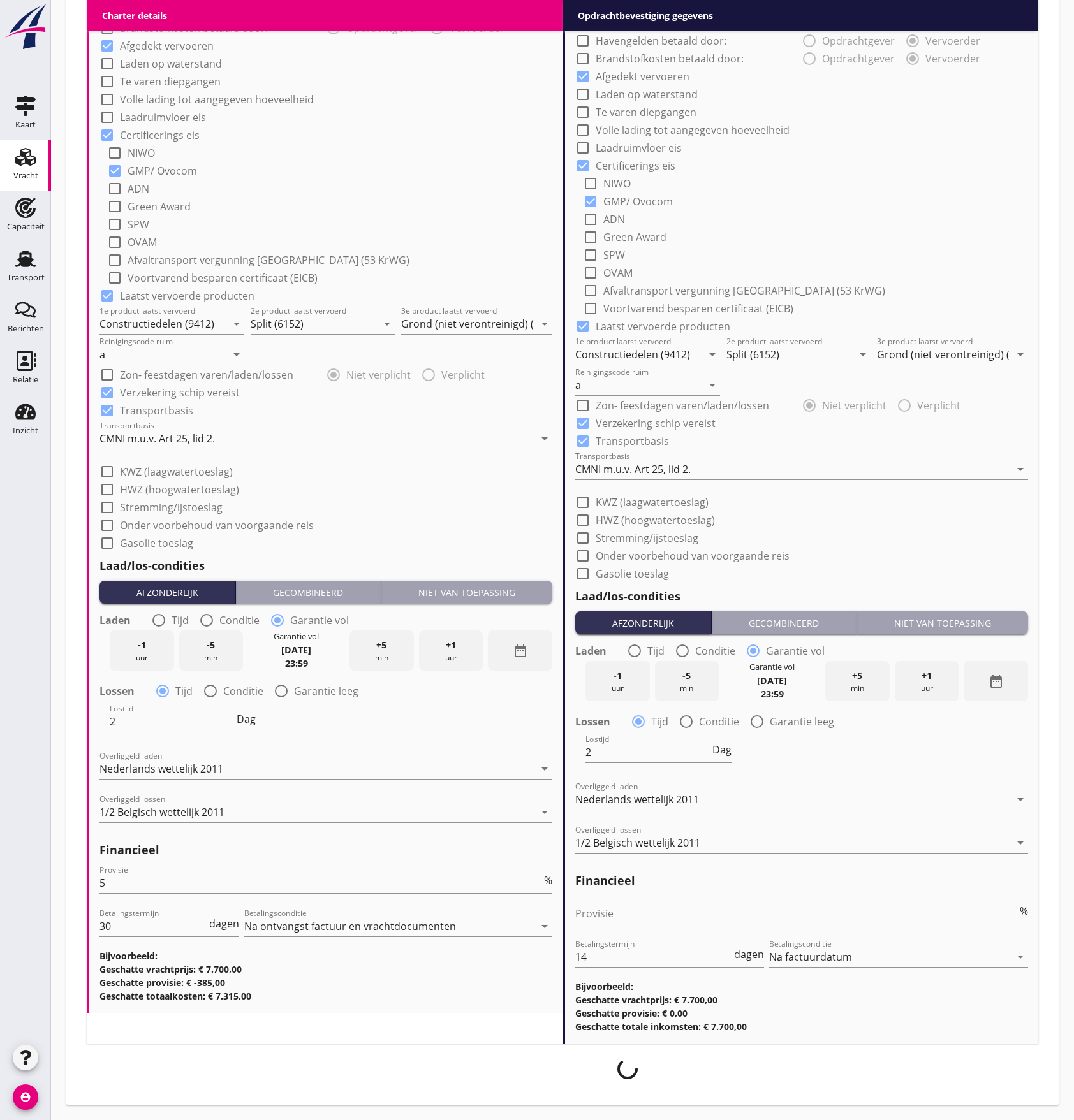
scroll to position [1014, 0]
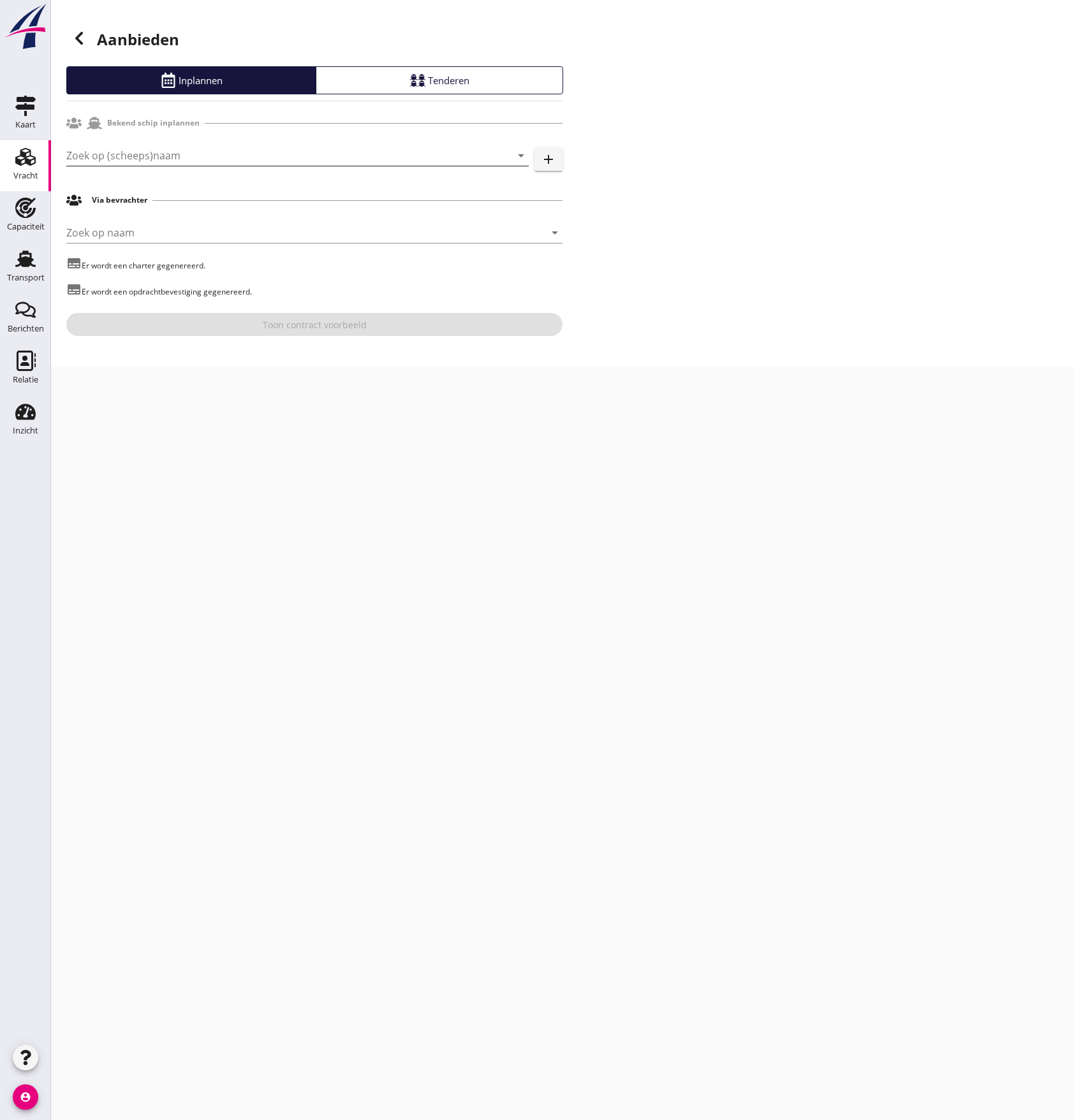
click at [149, 157] on input "Zoek op (scheeps)naam" at bounding box center [279, 155] width 426 height 20
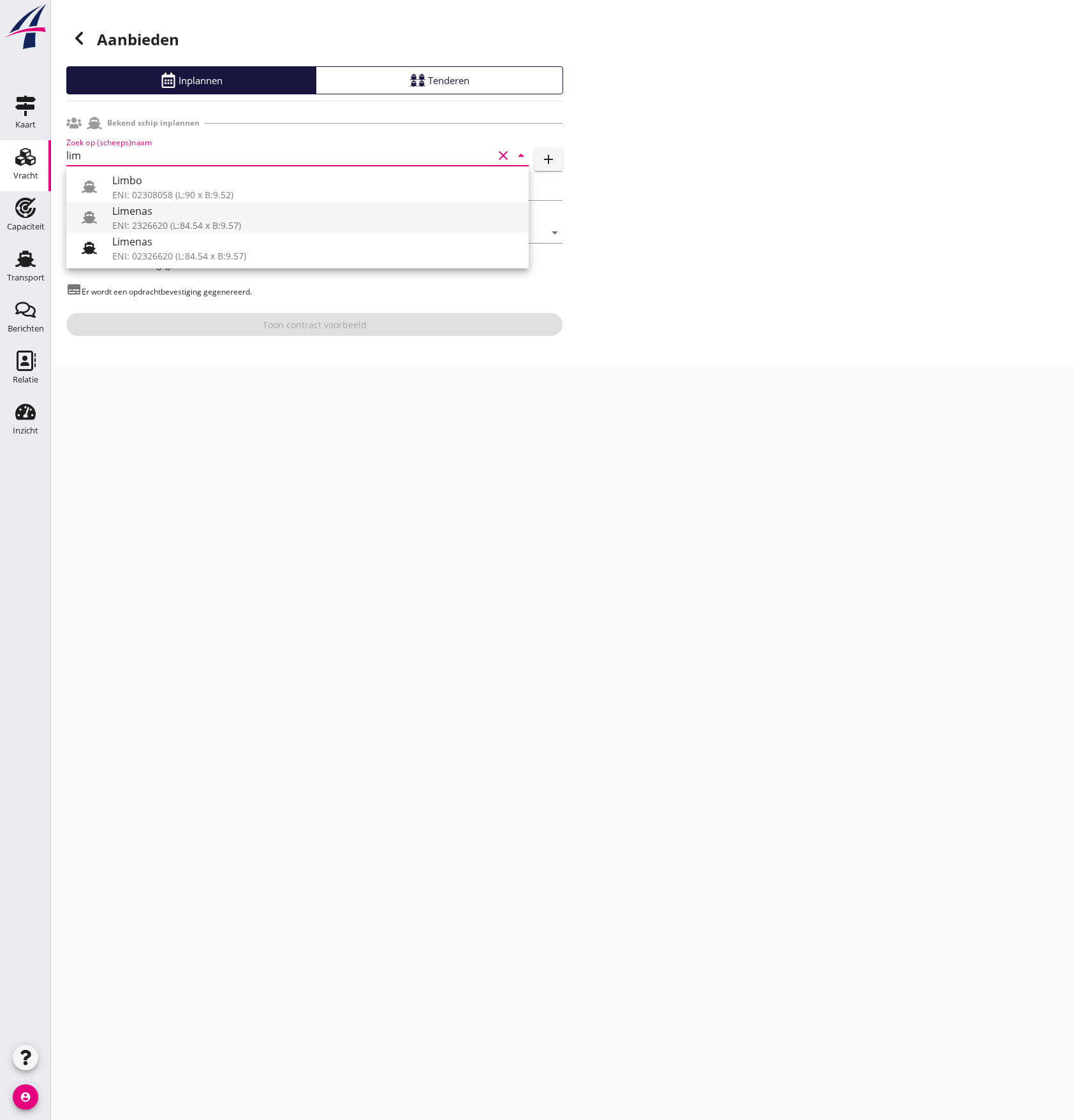
click at [161, 218] on div "Limenas" at bounding box center [315, 210] width 406 height 15
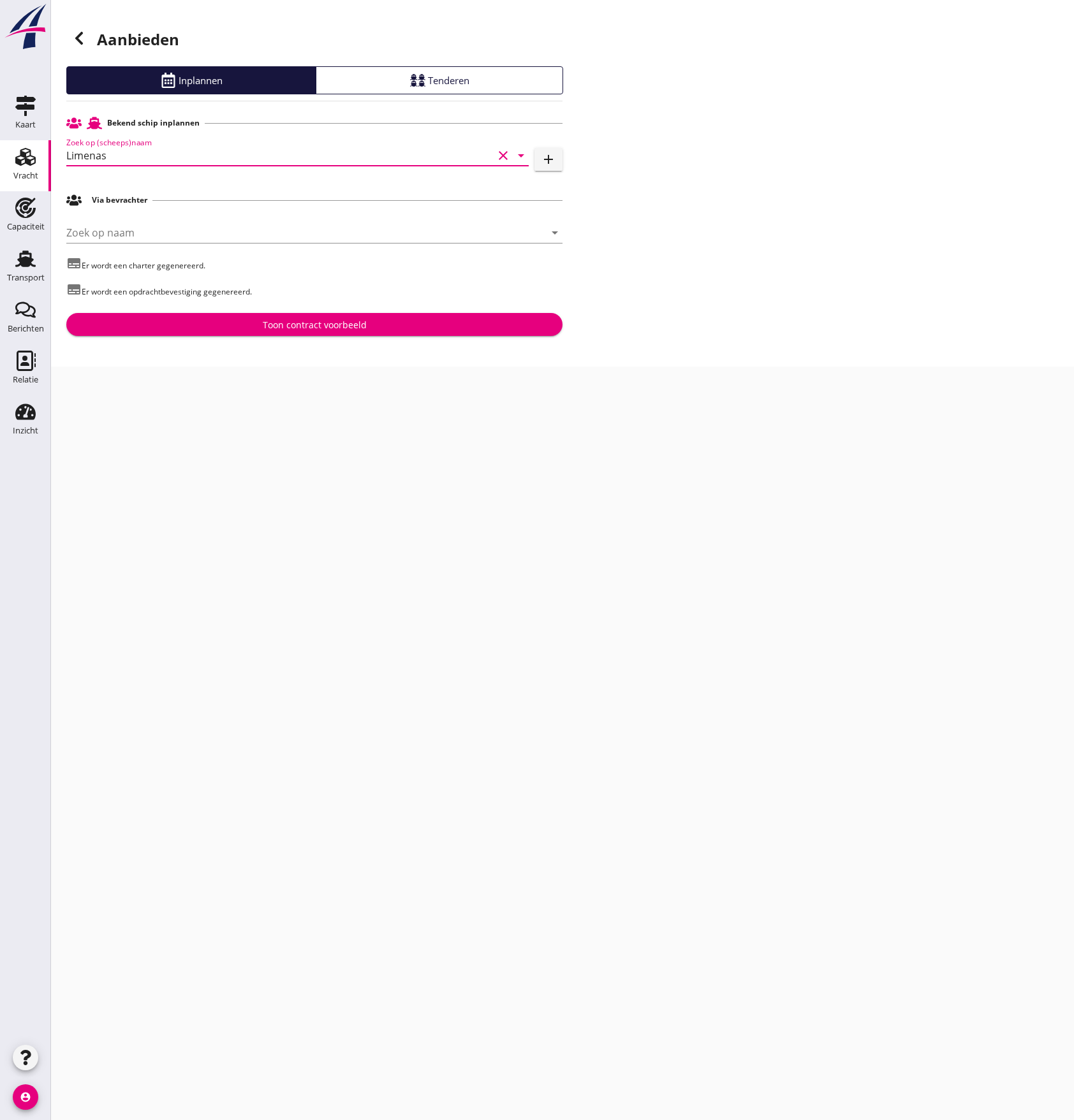
type input "Limenas"
click at [220, 320] on div "Toon contract voorbeeld" at bounding box center [314, 325] width 476 height 14
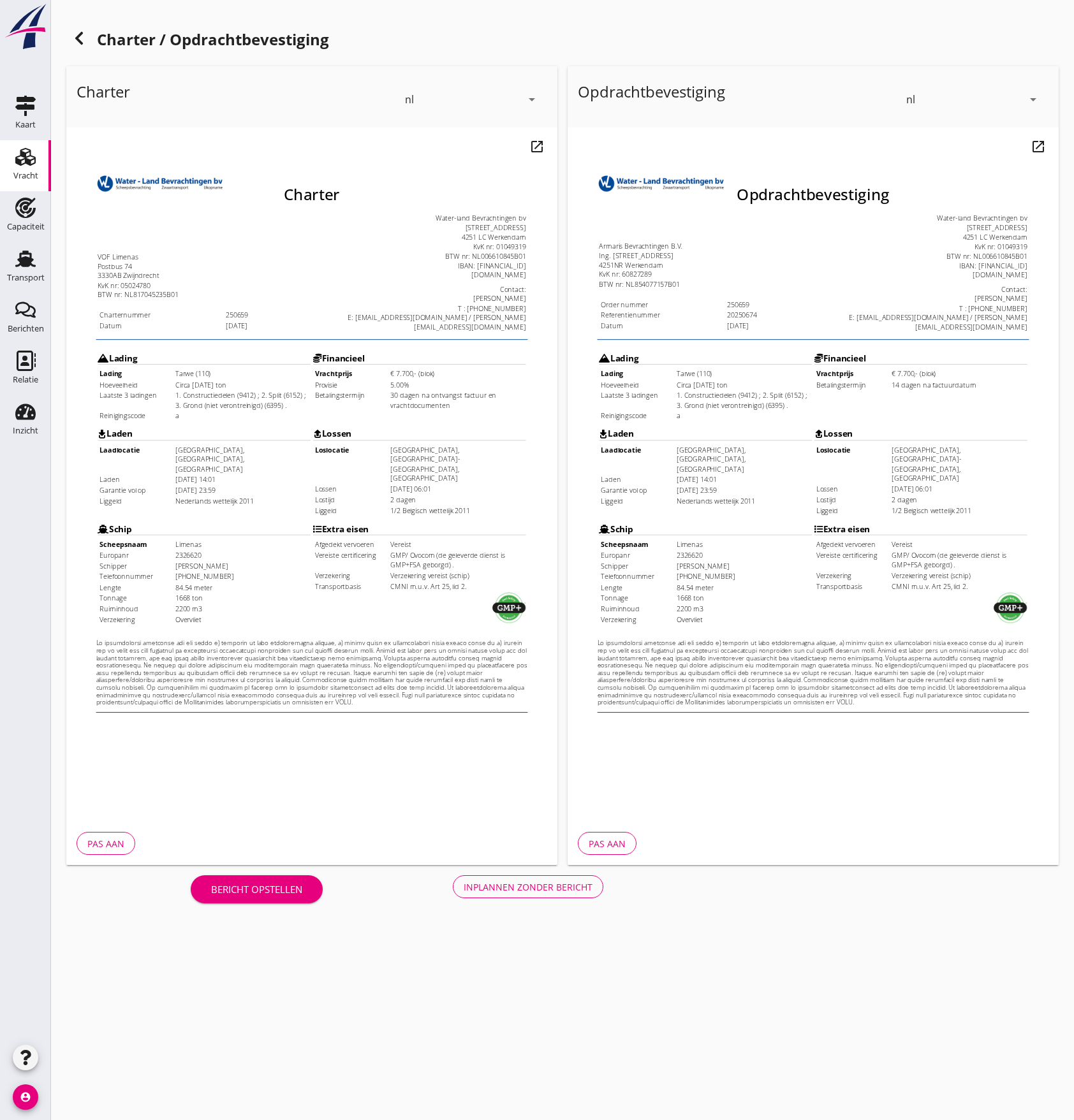
click at [369, 707] on html "Charter VOF Limenas [STREET_ADDRESS] KvK nr: 05024780 BTW nr: NL817045235B01 Ch…" at bounding box center [294, 429] width 455 height 579
click at [495, 881] on div "Inplannen zonder bericht" at bounding box center [528, 887] width 129 height 14
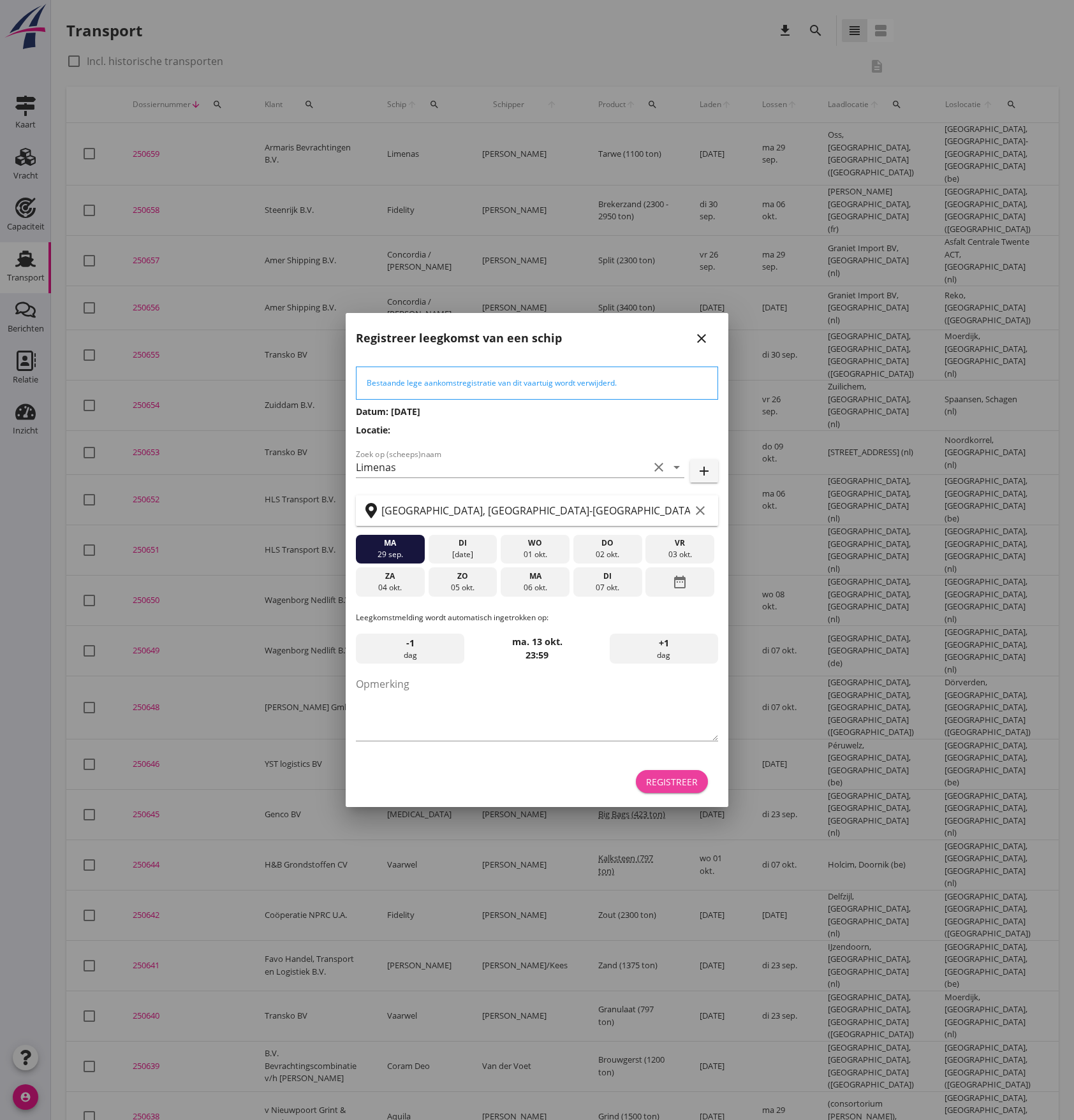
click at [673, 782] on div "Registreer" at bounding box center [672, 782] width 52 height 14
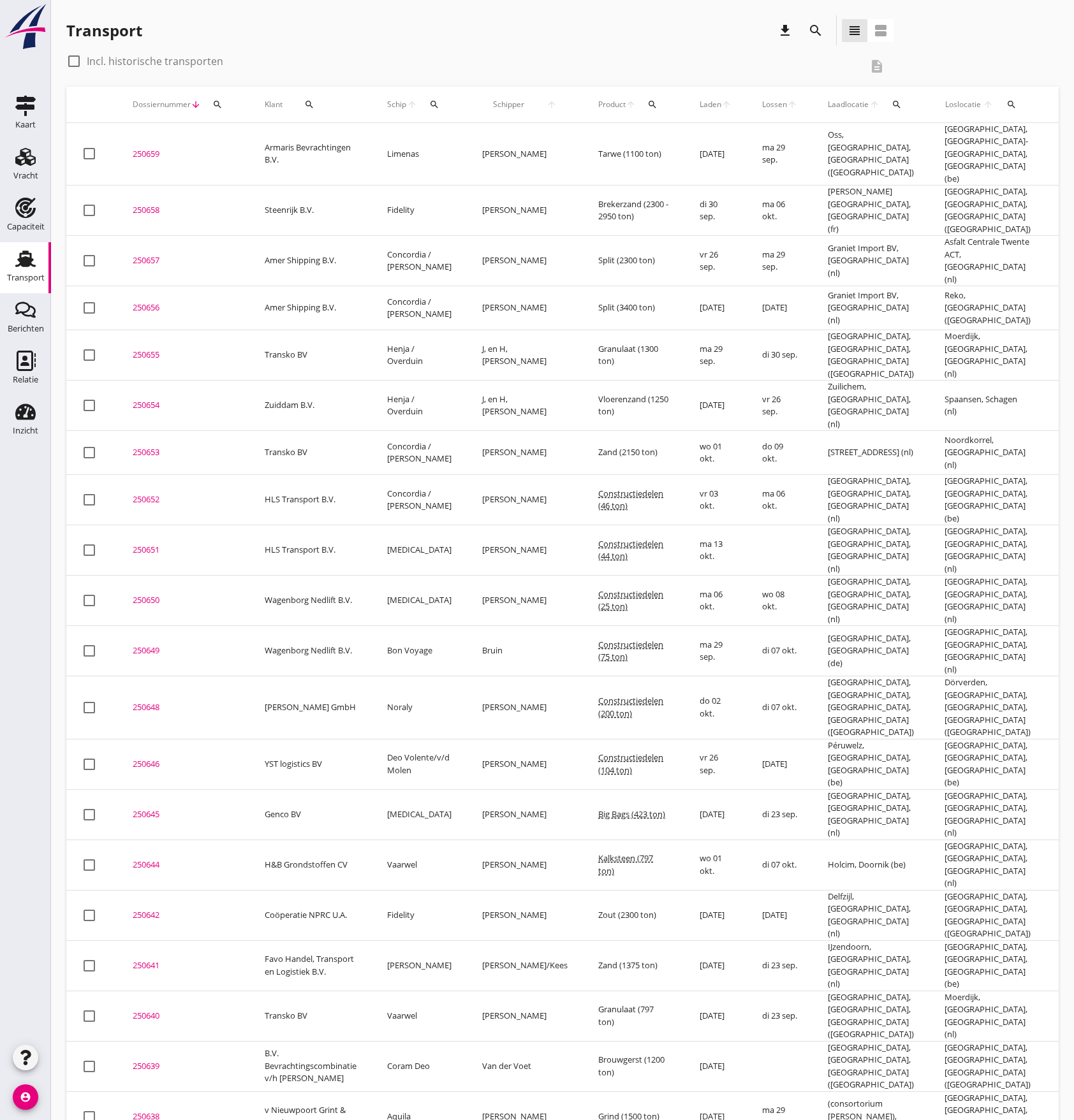
drag, startPoint x: 518, startPoint y: 498, endPoint x: 393, endPoint y: 38, distance: 476.7
click at [396, 38] on div "Transport download search view_headline view_agenda" at bounding box center [480, 30] width 827 height 31
click at [141, 148] on div "250659" at bounding box center [183, 154] width 101 height 13
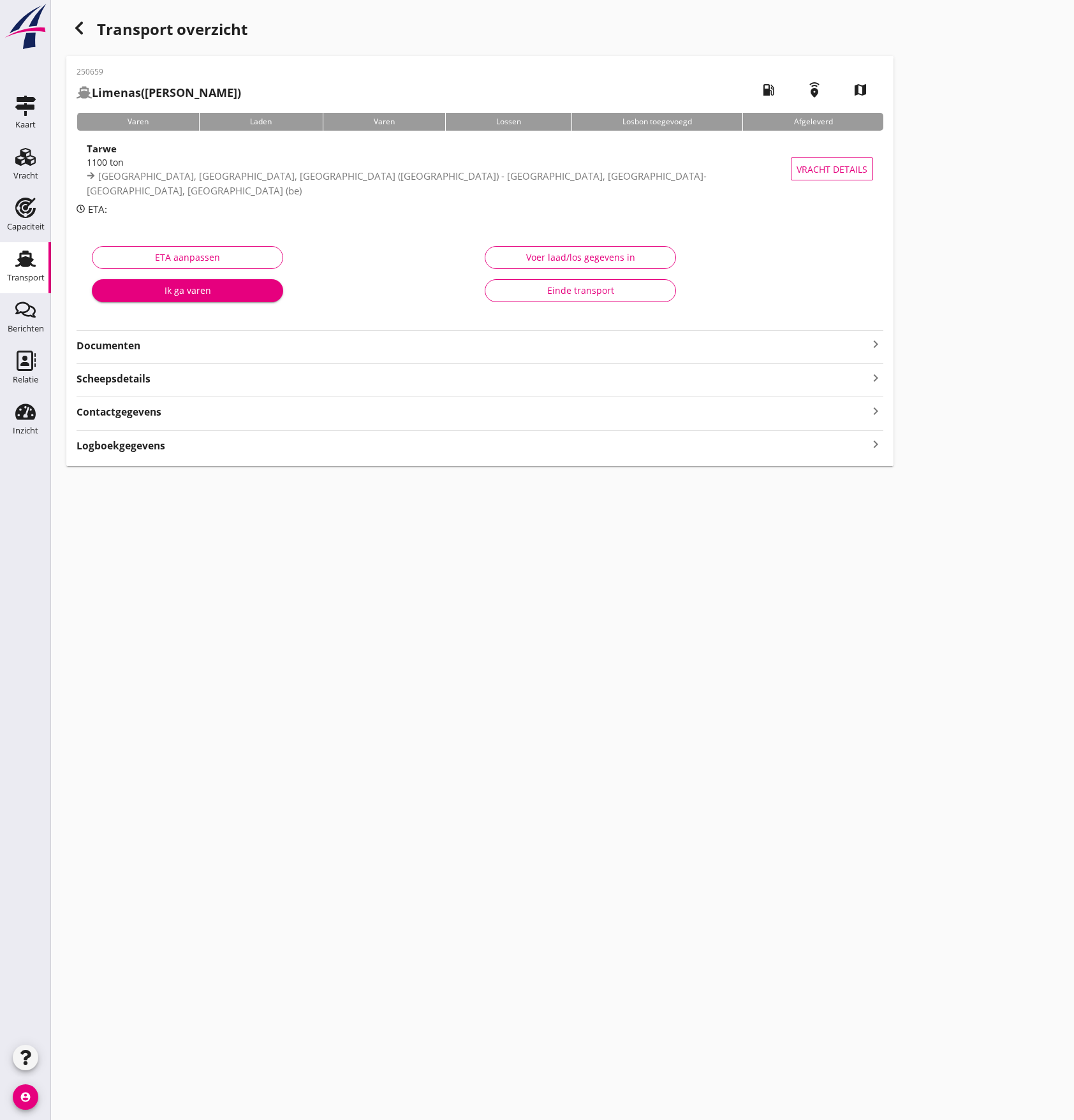
click at [381, 350] on strong "Documenten" at bounding box center [472, 346] width 791 height 14
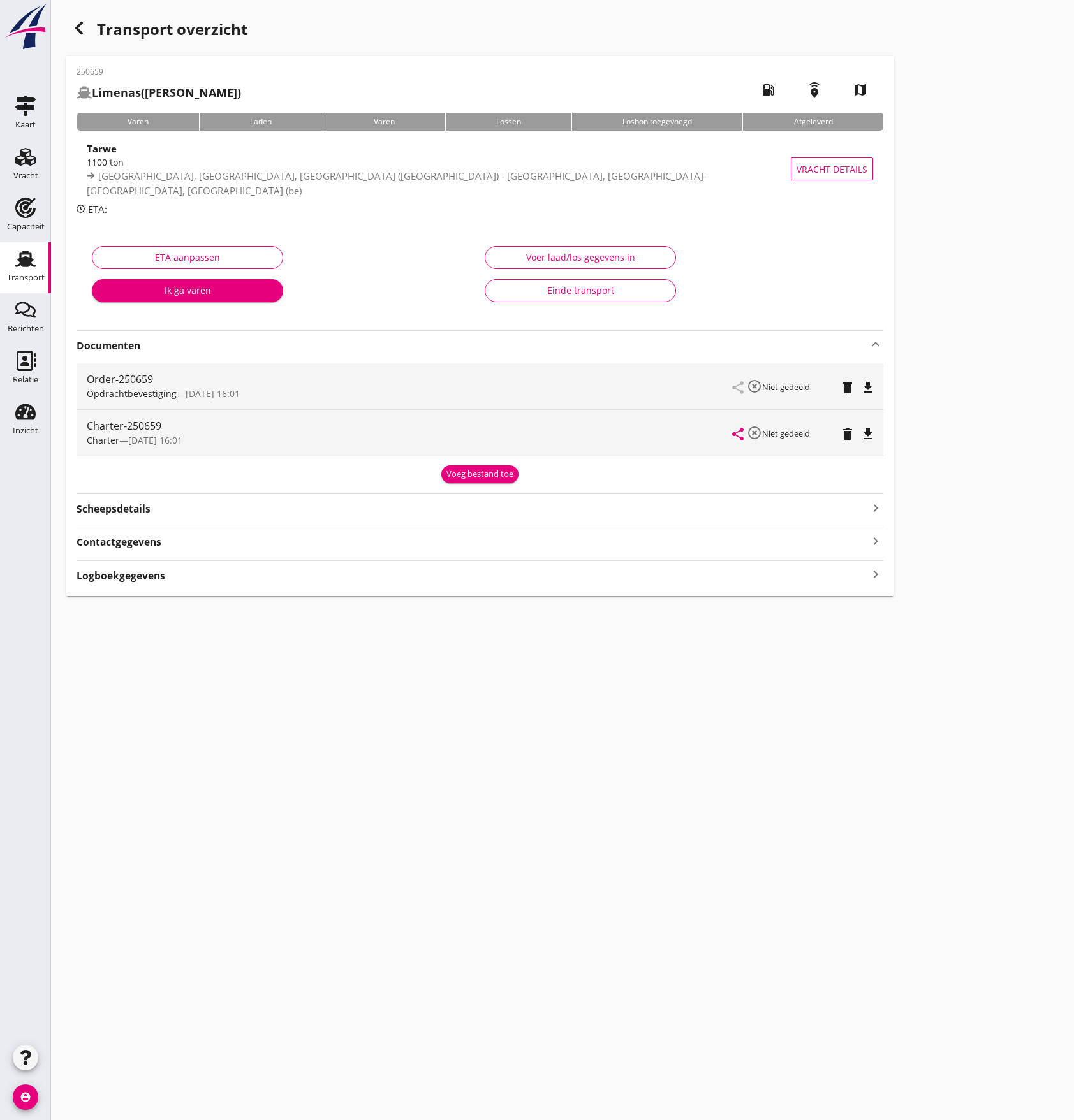
click at [875, 381] on icon "file_download" at bounding box center [867, 387] width 15 height 15
click at [870, 431] on icon "file_download" at bounding box center [867, 434] width 15 height 15
